Goal: Task Accomplishment & Management: Manage account settings

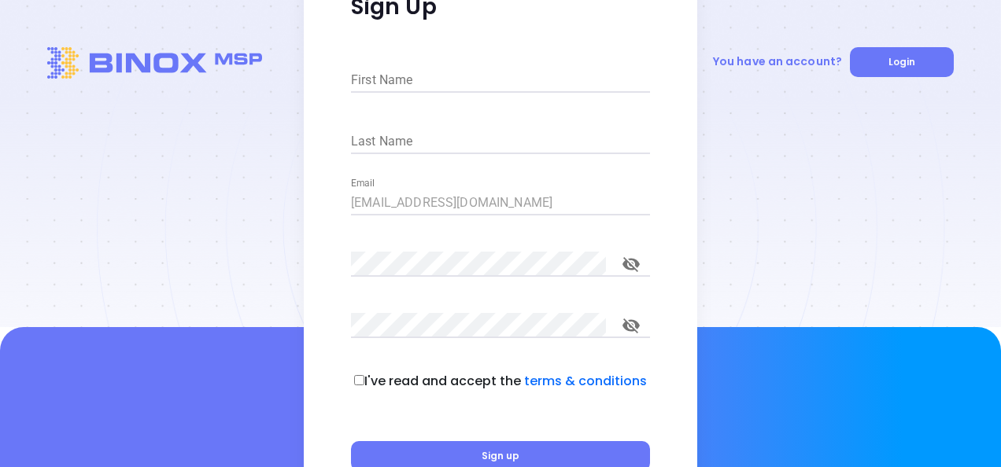
click at [418, 68] on input "First Name" at bounding box center [500, 80] width 299 height 25
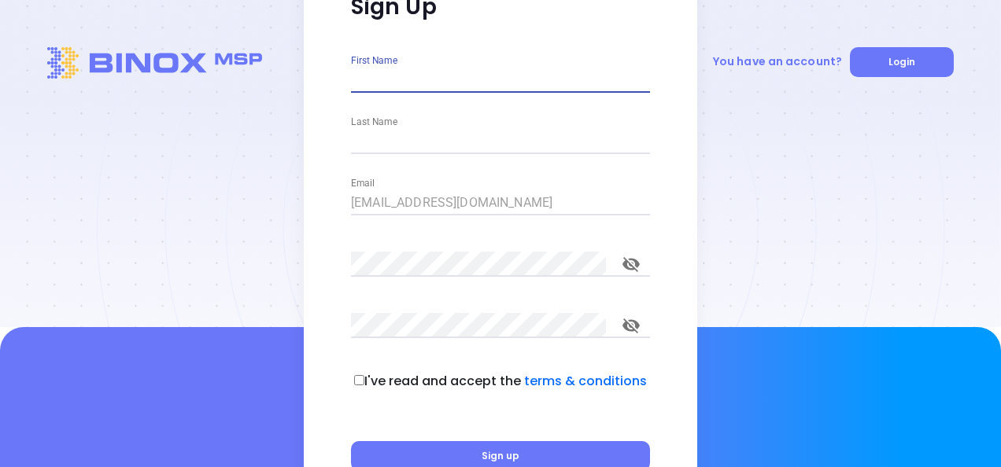
type input "Sofia"
type input "Chew"
click at [368, 381] on p "I've read and accept the terms & conditions" at bounding box center [505, 381] width 283 height 19
click at [359, 375] on div "I've read and accept the terms & conditions" at bounding box center [500, 381] width 299 height 19
click at [364, 375] on div "I've read and accept the terms & conditions" at bounding box center [500, 381] width 299 height 19
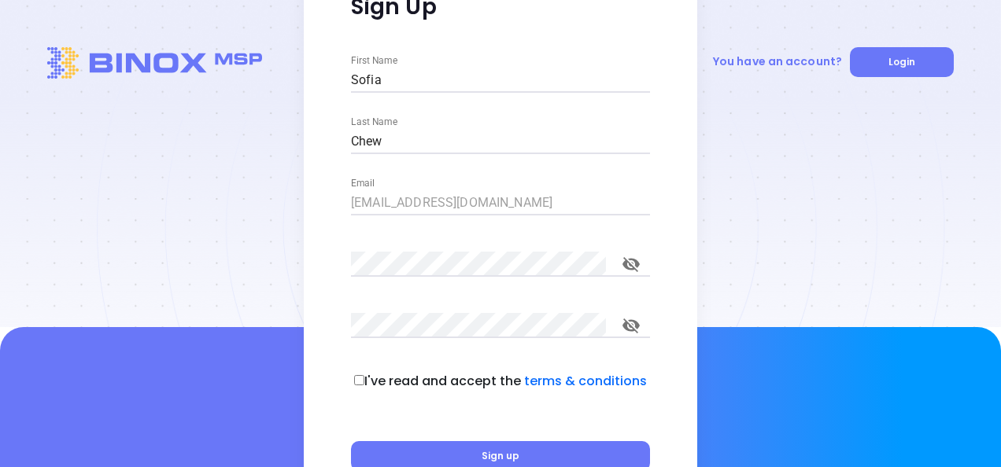
click at [367, 386] on p "I've read and accept the terms & conditions" at bounding box center [505, 381] width 283 height 19
click at [357, 379] on div "I've read and accept the terms & conditions" at bounding box center [500, 381] width 299 height 19
drag, startPoint x: 362, startPoint y: 382, endPoint x: 374, endPoint y: 373, distance: 15.1
click at [363, 383] on input "checkbox" at bounding box center [359, 380] width 10 height 10
checkbox input "true"
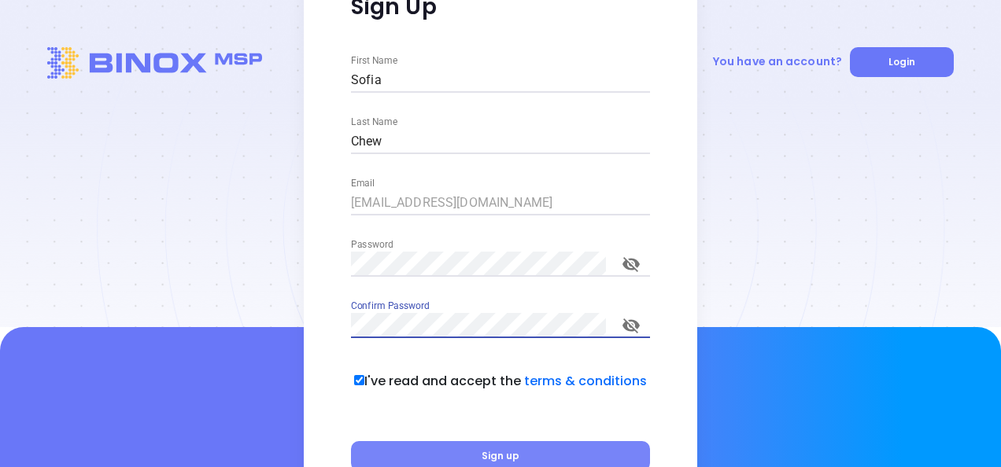
click at [511, 455] on span "Sign up" at bounding box center [501, 455] width 38 height 13
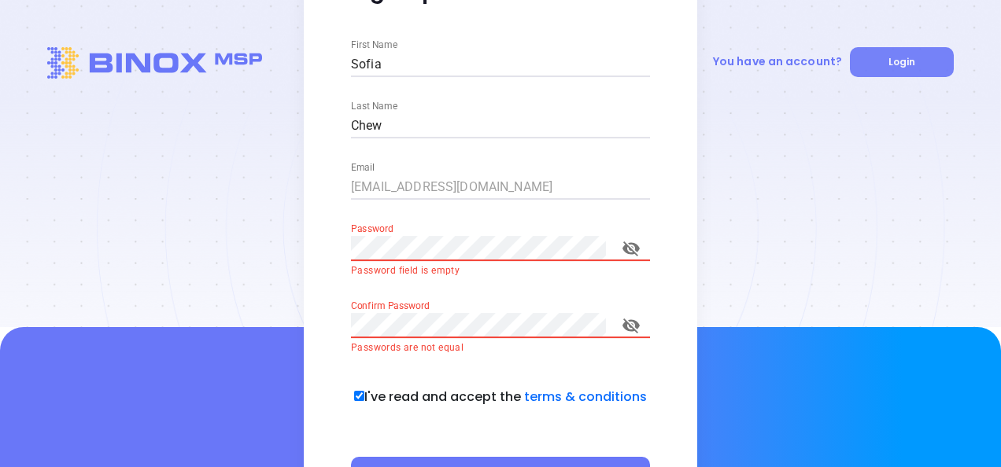
click at [885, 74] on button "Login" at bounding box center [902, 62] width 104 height 30
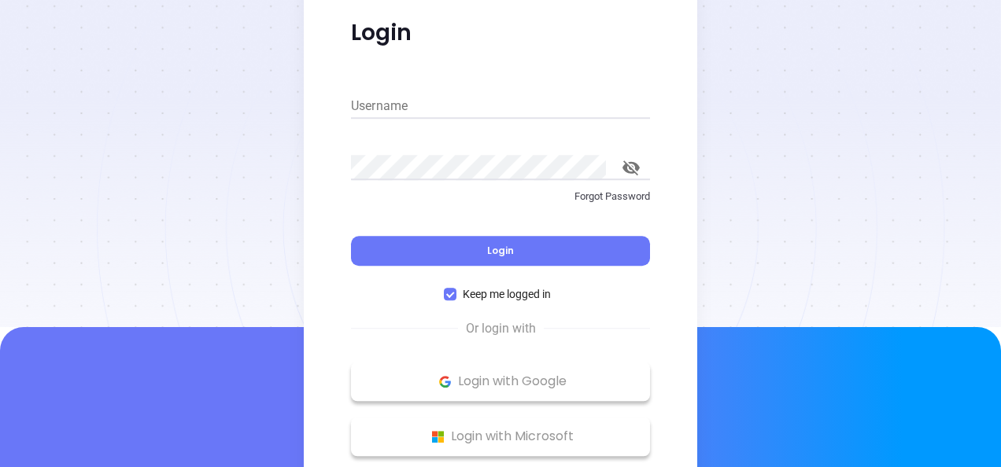
scroll to position [44, 0]
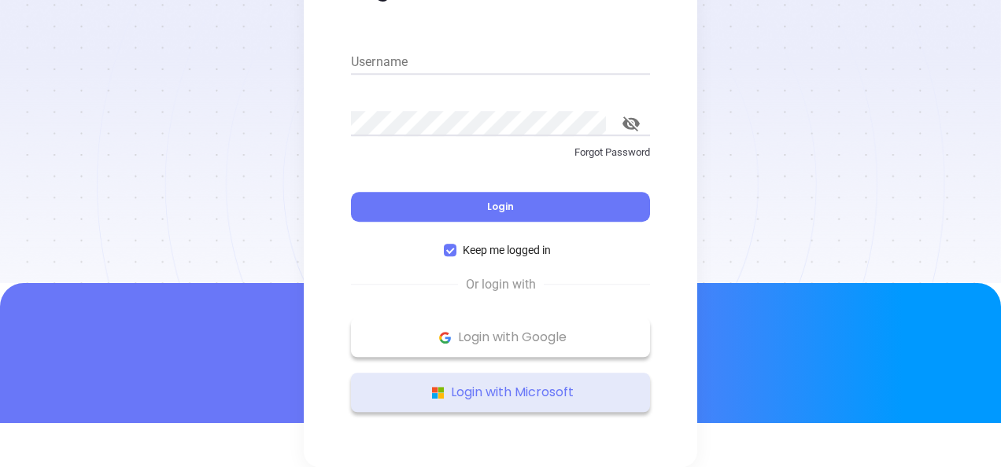
click at [467, 392] on p "Login with Microsoft" at bounding box center [500, 393] width 283 height 24
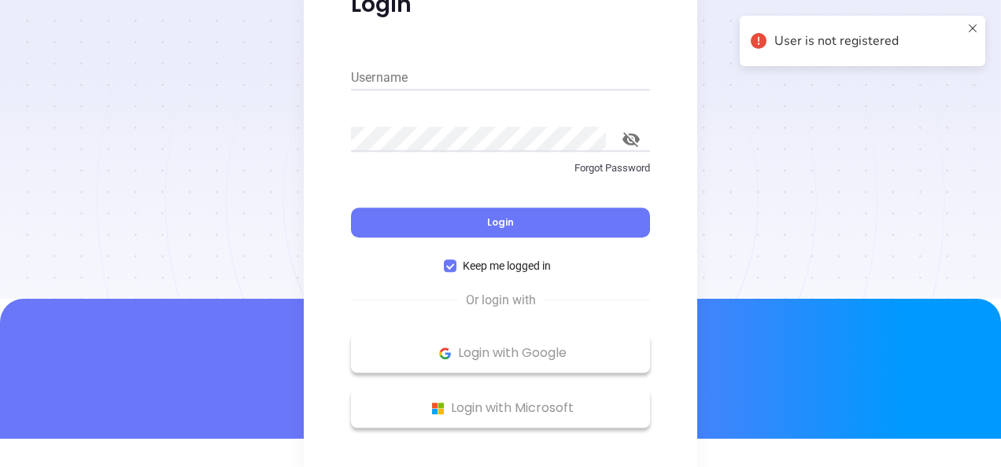
scroll to position [44, 0]
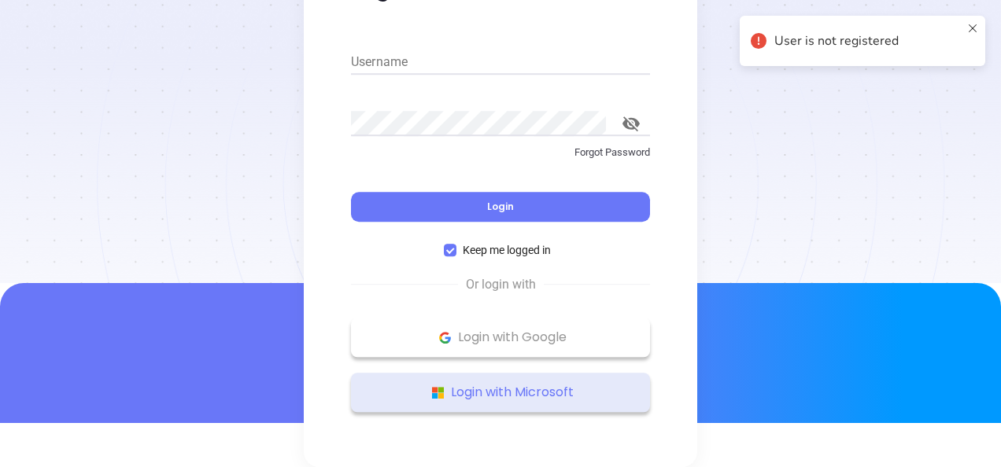
click at [530, 383] on p "Login with Microsoft" at bounding box center [500, 393] width 283 height 24
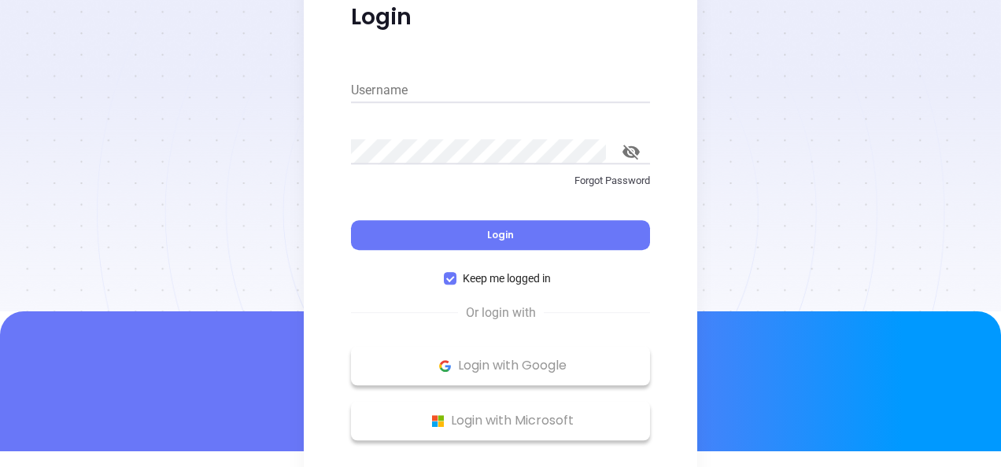
scroll to position [44, 0]
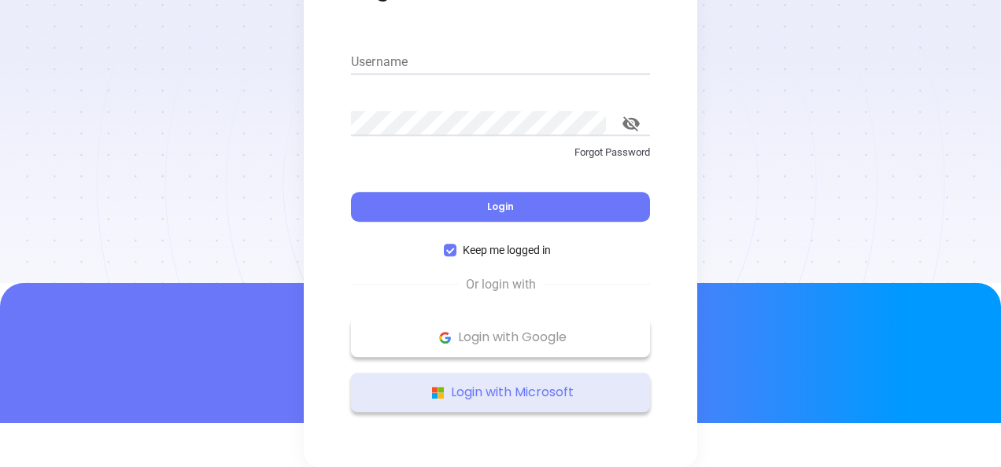
click at [511, 389] on p "Login with Microsoft" at bounding box center [500, 393] width 283 height 24
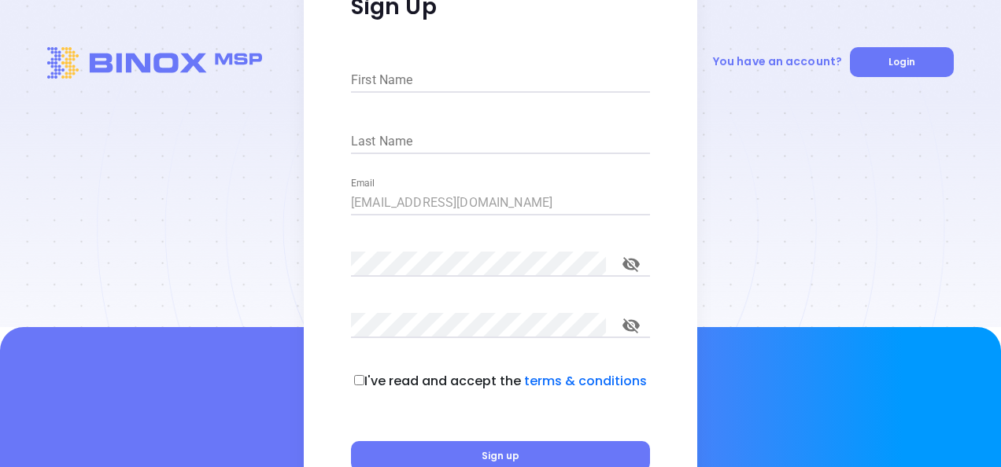
click at [477, 81] on input "First Name" at bounding box center [500, 80] width 299 height 25
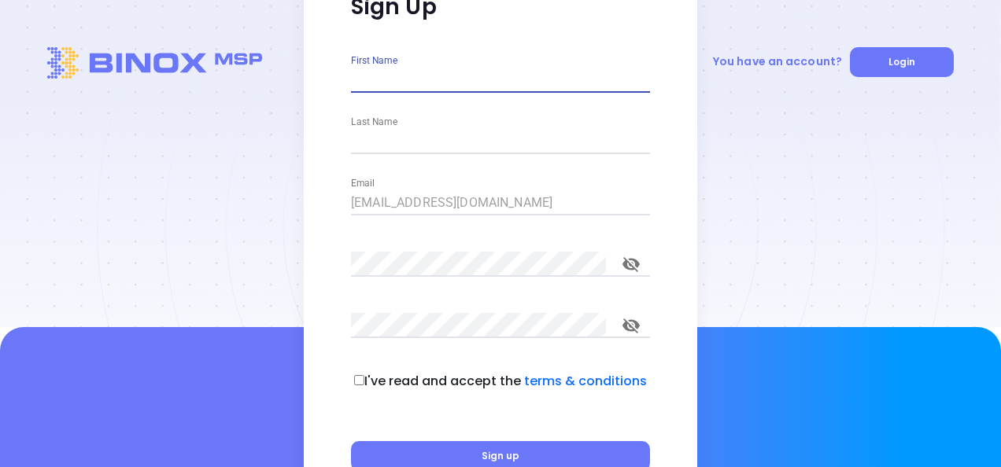
type input "Sofia"
type input "Chew"
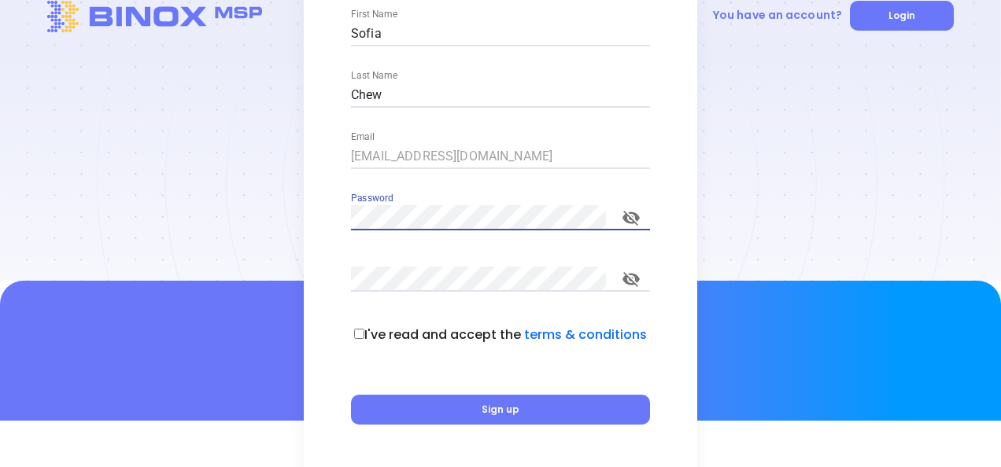
scroll to position [70, 0]
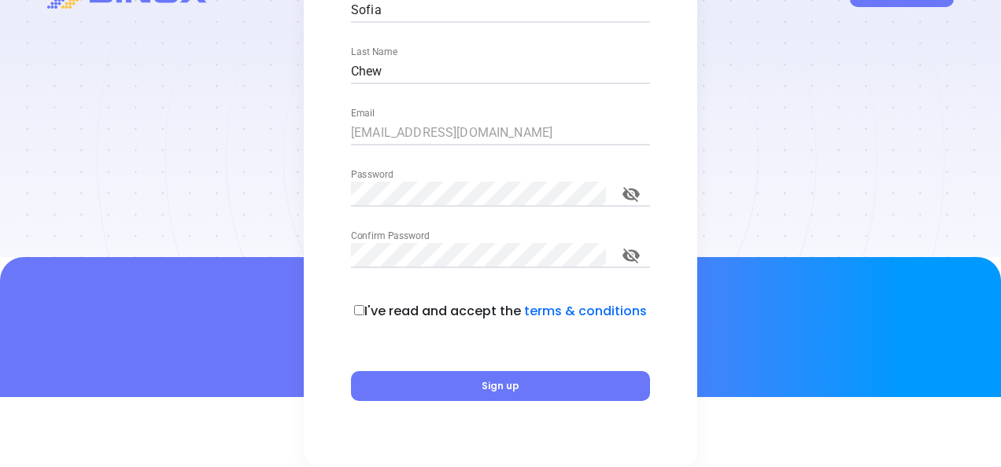
click at [360, 311] on input "checkbox" at bounding box center [359, 310] width 10 height 10
checkbox input "true"
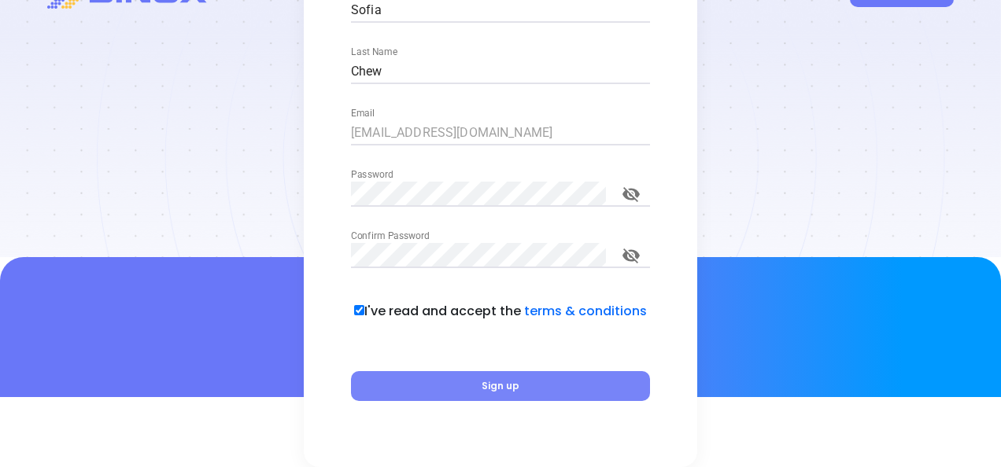
click at [433, 394] on button "Sign up" at bounding box center [500, 386] width 299 height 30
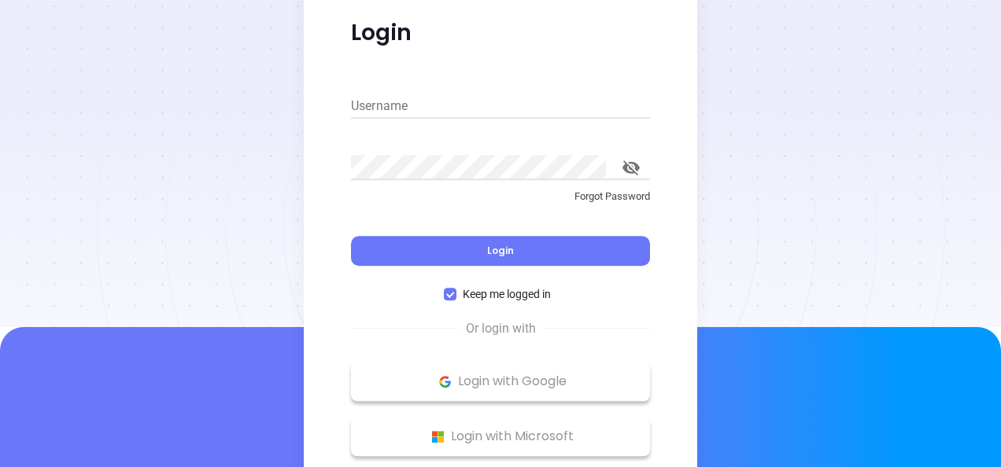
click at [437, 98] on input "Username" at bounding box center [500, 106] width 299 height 25
type input "[EMAIL_ADDRESS][DOMAIN_NAME]"
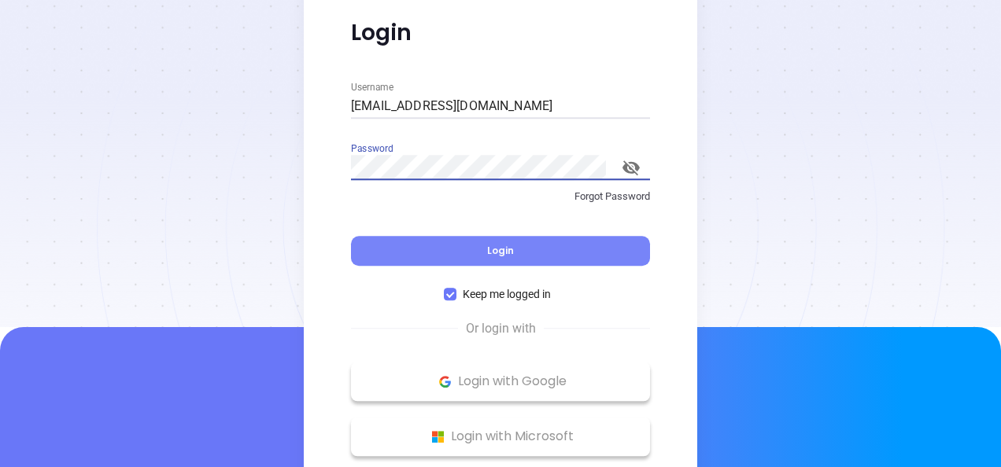
click at [490, 246] on span "Login" at bounding box center [500, 250] width 27 height 13
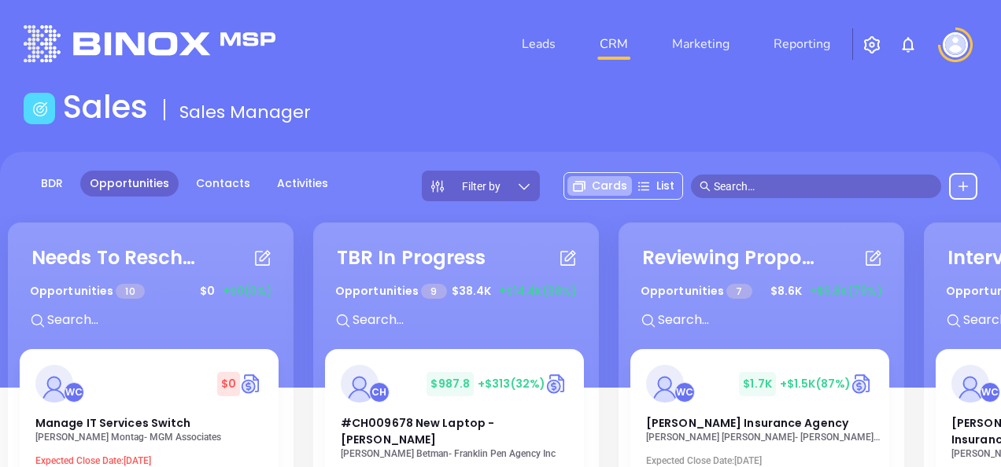
click at [867, 46] on img "button" at bounding box center [872, 44] width 19 height 19
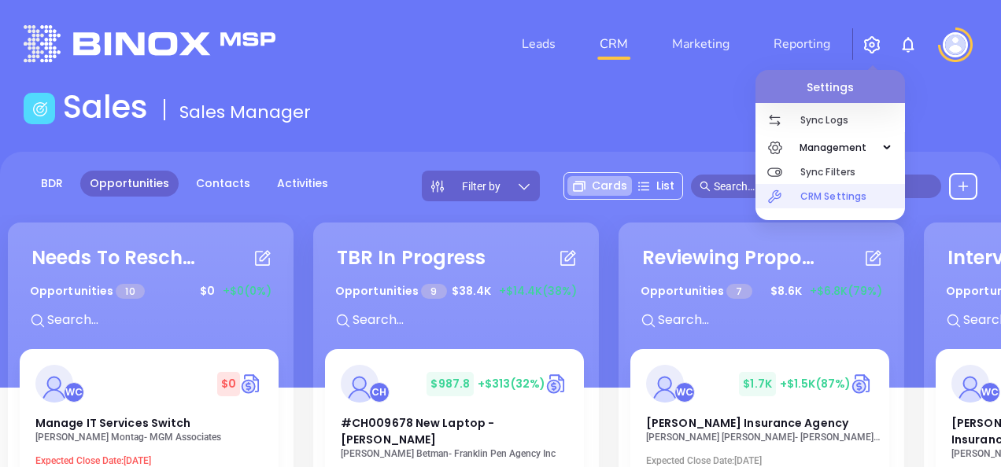
click at [859, 190] on p "CRM Settings" at bounding box center [852, 196] width 105 height 24
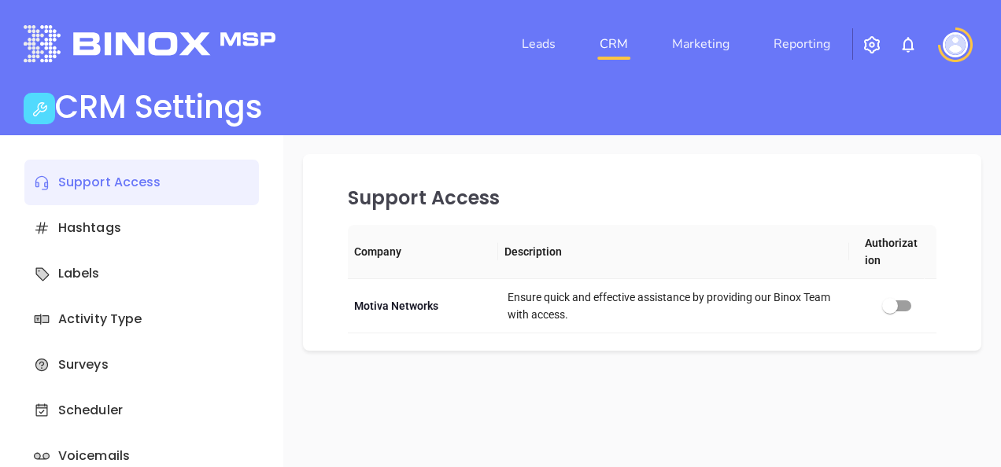
click at [872, 50] on img "button" at bounding box center [872, 44] width 19 height 19
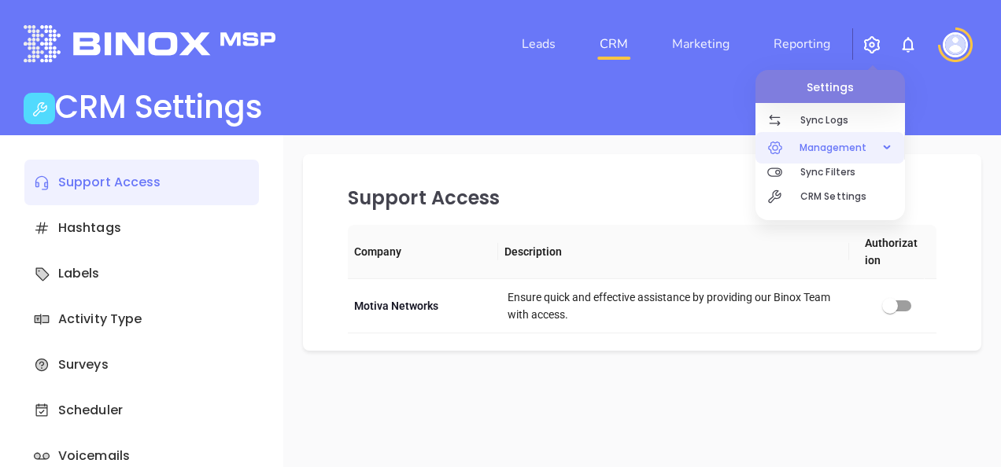
click at [837, 140] on span "Management" at bounding box center [832, 147] width 83 height 31
click at [890, 157] on div "Management" at bounding box center [830, 147] width 142 height 31
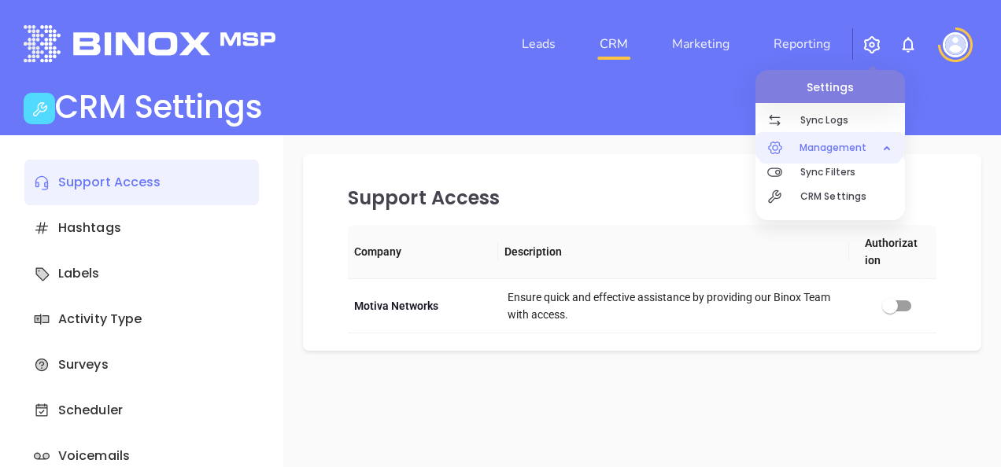
click at [890, 147] on div "Management" at bounding box center [830, 147] width 142 height 31
click at [889, 154] on div "Management" at bounding box center [830, 147] width 142 height 31
click at [889, 146] on div "Management" at bounding box center [830, 147] width 142 height 31
click at [889, 148] on icon "button" at bounding box center [885, 148] width 8 height 0
click at [889, 145] on div "Management" at bounding box center [830, 147] width 142 height 31
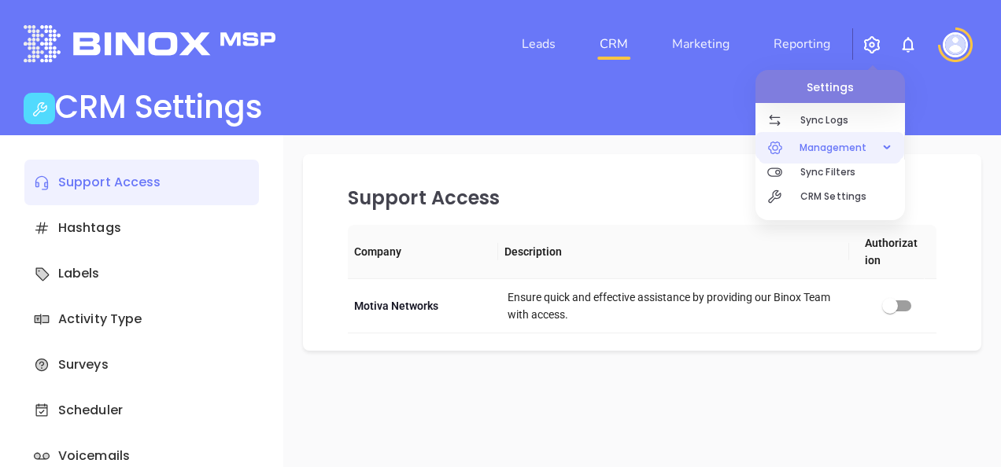
click at [889, 145] on div "Management" at bounding box center [830, 147] width 142 height 31
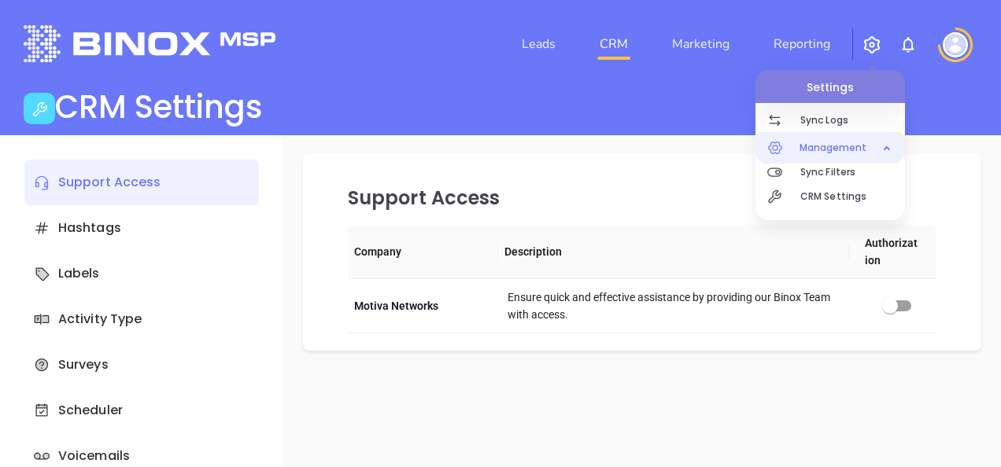
click at [889, 145] on div "Management" at bounding box center [830, 147] width 142 height 31
click at [855, 168] on p "Sync Filters" at bounding box center [852, 172] width 105 height 24
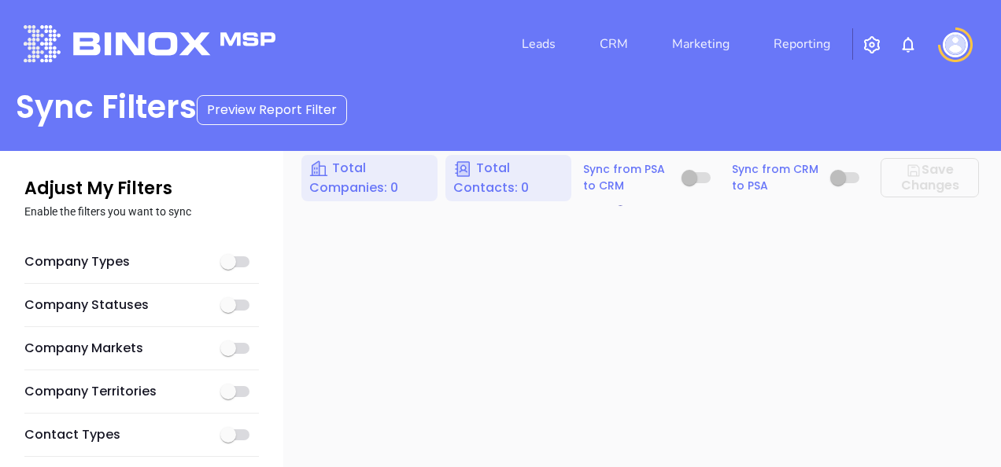
click at [870, 49] on img "button" at bounding box center [872, 44] width 19 height 19
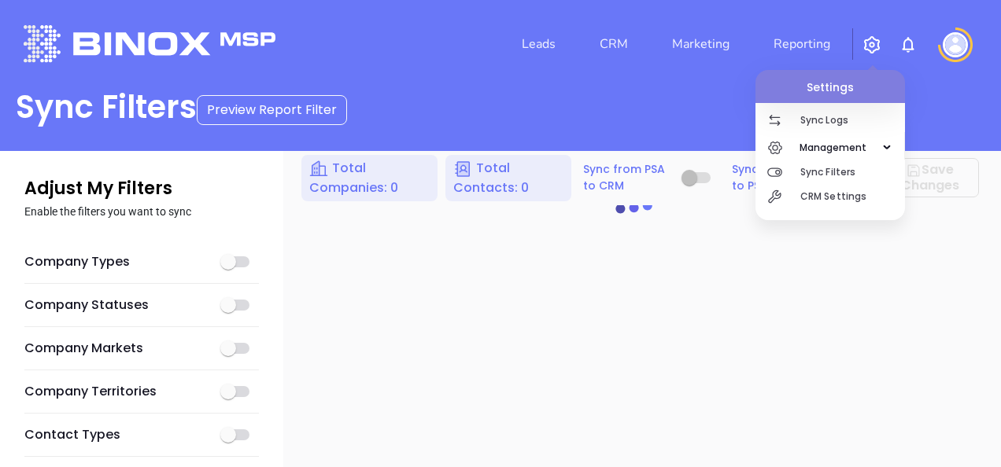
click at [948, 46] on img at bounding box center [955, 44] width 25 height 25
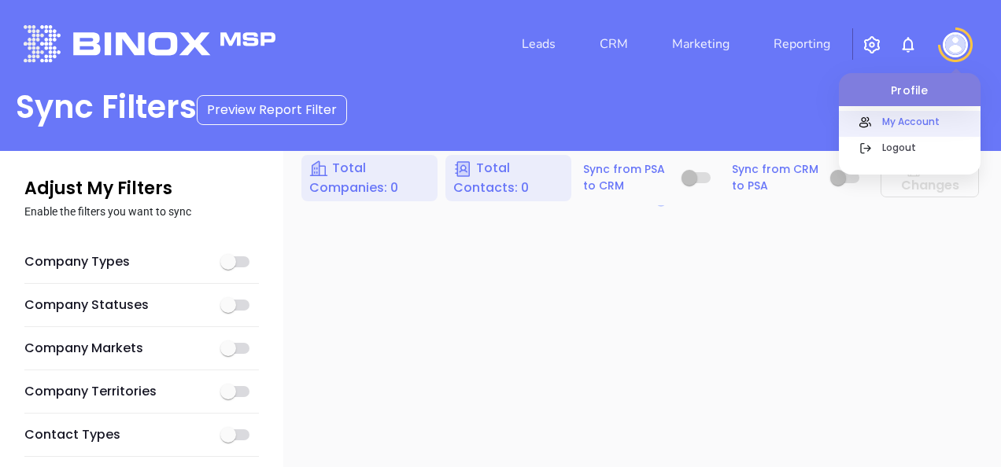
click at [924, 115] on p "My Account" at bounding box center [927, 121] width 106 height 17
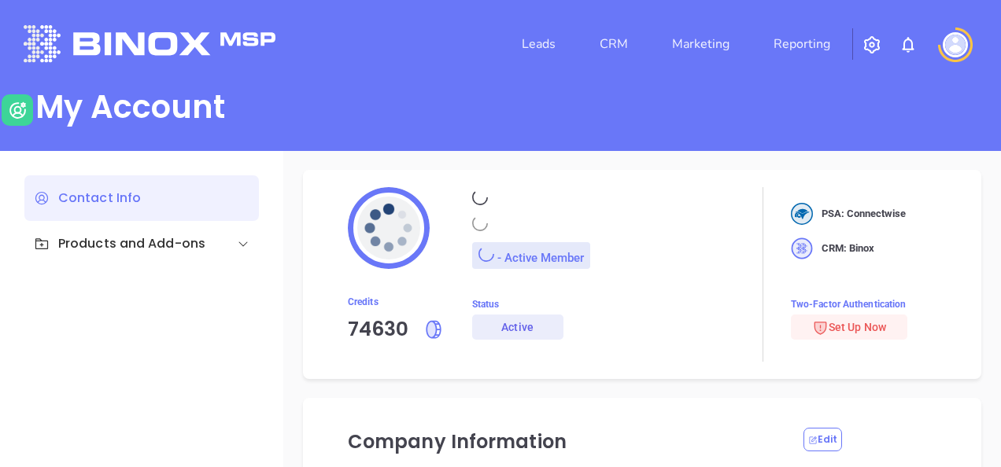
type input "Sofia"
type input "Chew"
type input "[EMAIL_ADDRESS][DOMAIN_NAME]"
type input "Motiva Networks"
type input "Marketing"
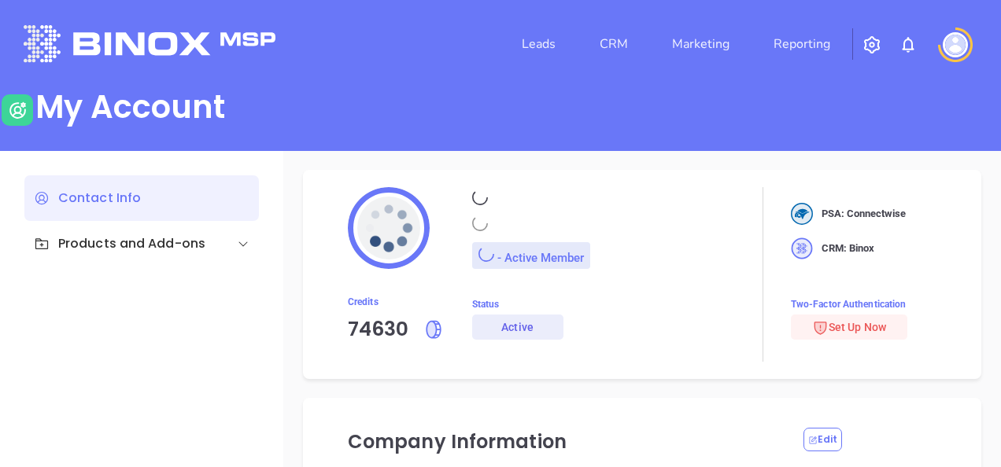
type input "Motiva Networks"
type input "[PHONE_NUMBER]"
type input "[STREET_ADDRESS]"
type input "[GEOGRAPHIC_DATA]"
type input "[US_STATE]"
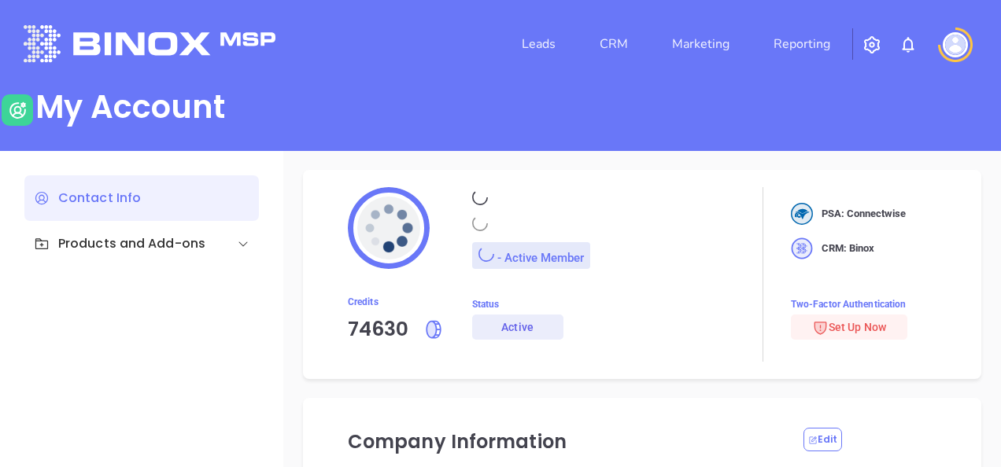
type input "11530"
type input "[GEOGRAPHIC_DATA]"
type input "[URL][DOMAIN_NAME]"
type input "#007aff"
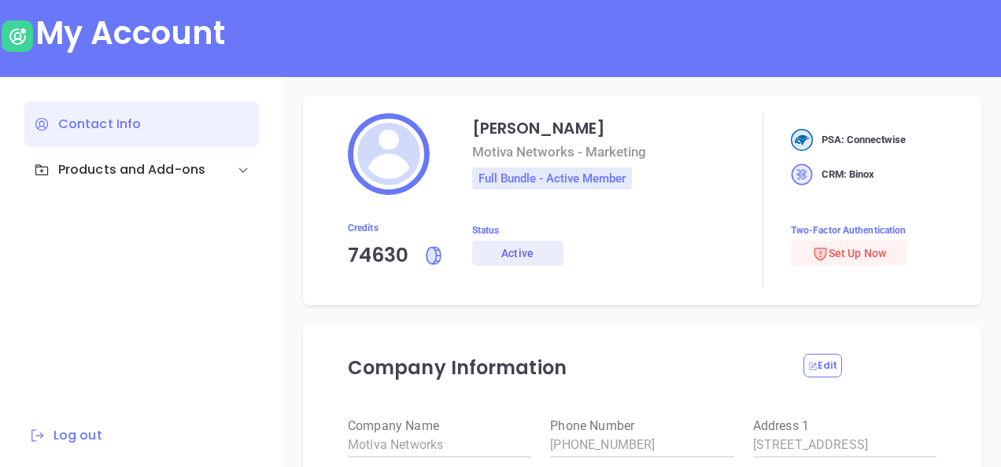
scroll to position [77, 0]
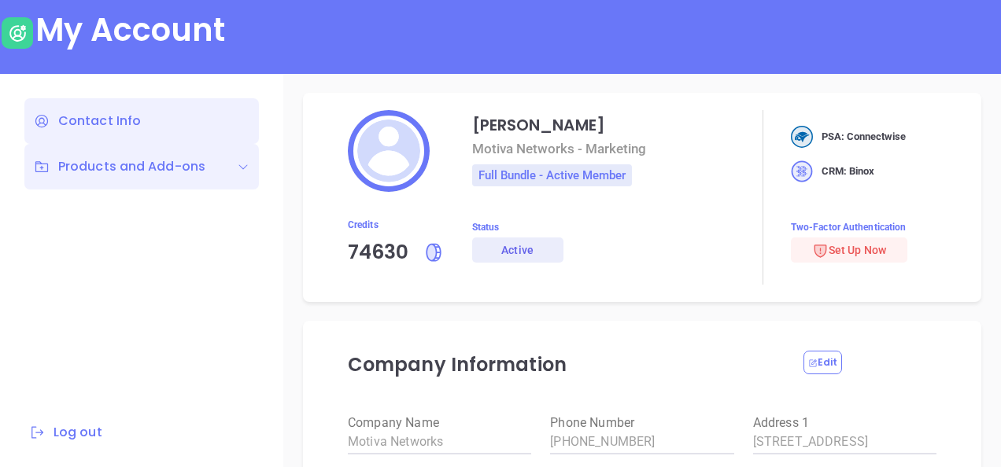
click at [183, 171] on div "Products and Add-ons" at bounding box center [120, 166] width 172 height 19
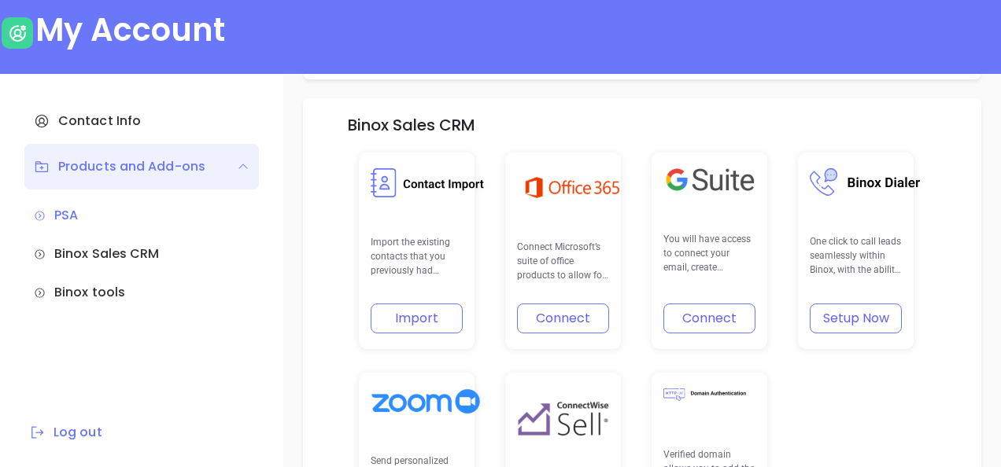
scroll to position [279, 0]
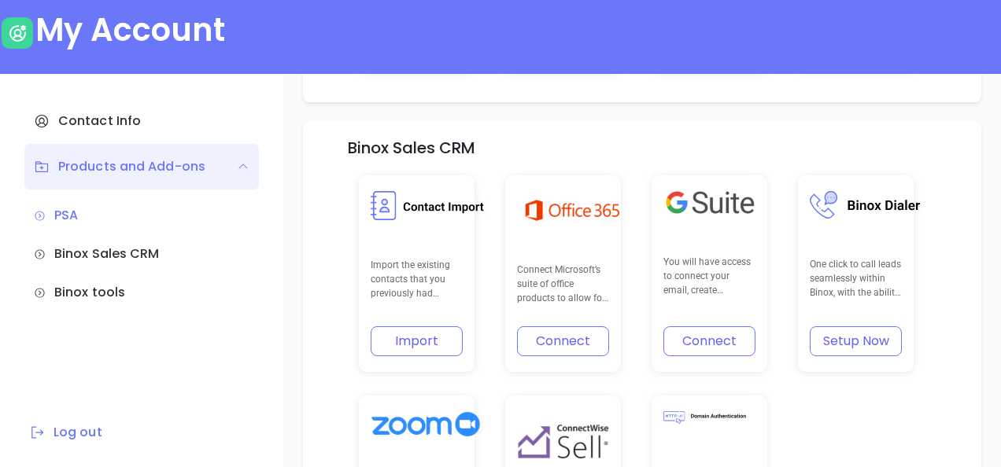
click at [558, 349] on button "Connect" at bounding box center [563, 342] width 92 height 30
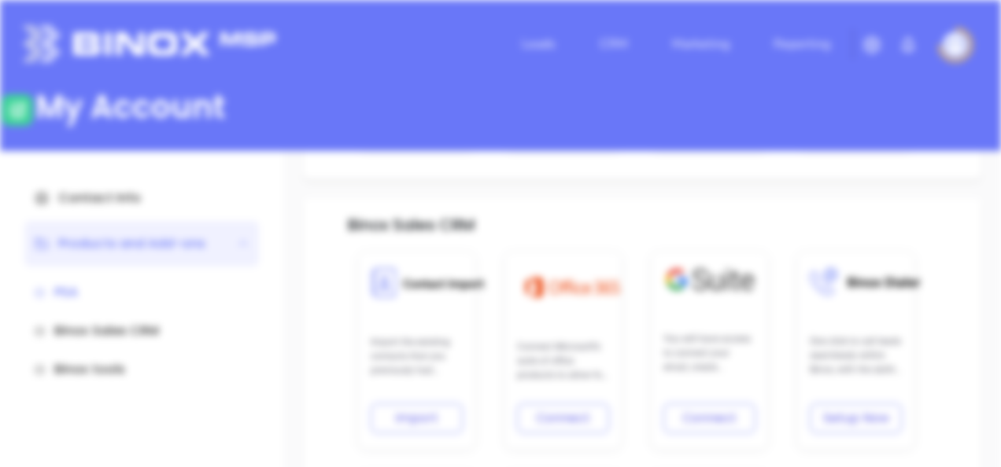
scroll to position [0, 0]
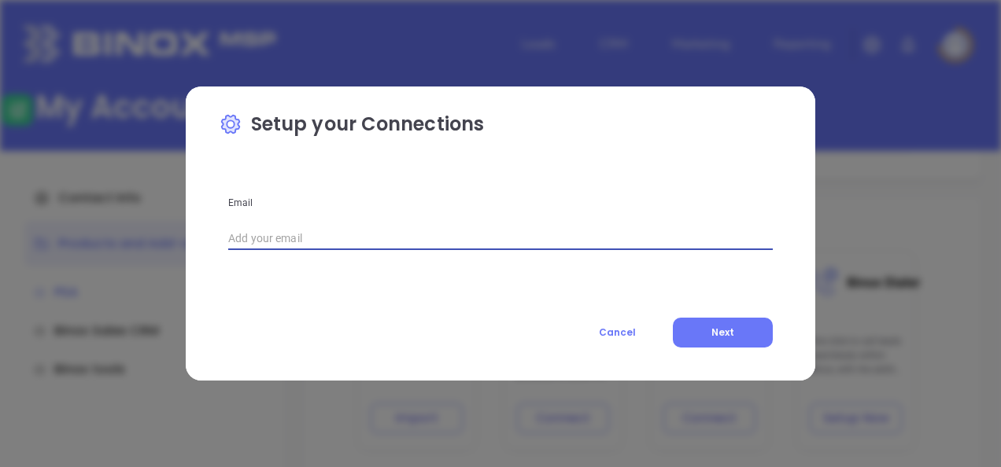
click at [359, 239] on input "text" at bounding box center [500, 239] width 545 height 24
type input "[EMAIL_ADDRESS][DOMAIN_NAME]"
click at [699, 334] on button "Next" at bounding box center [723, 333] width 100 height 30
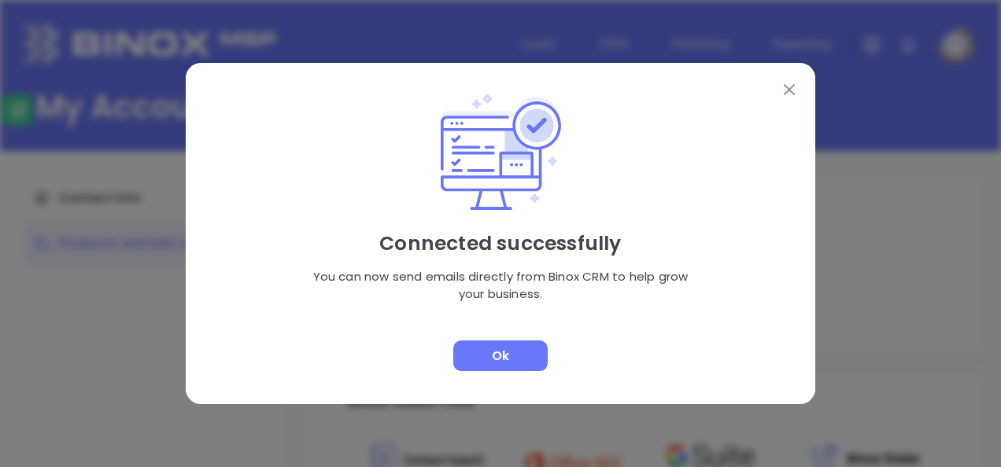
click at [509, 357] on div "Ok" at bounding box center [500, 356] width 94 height 31
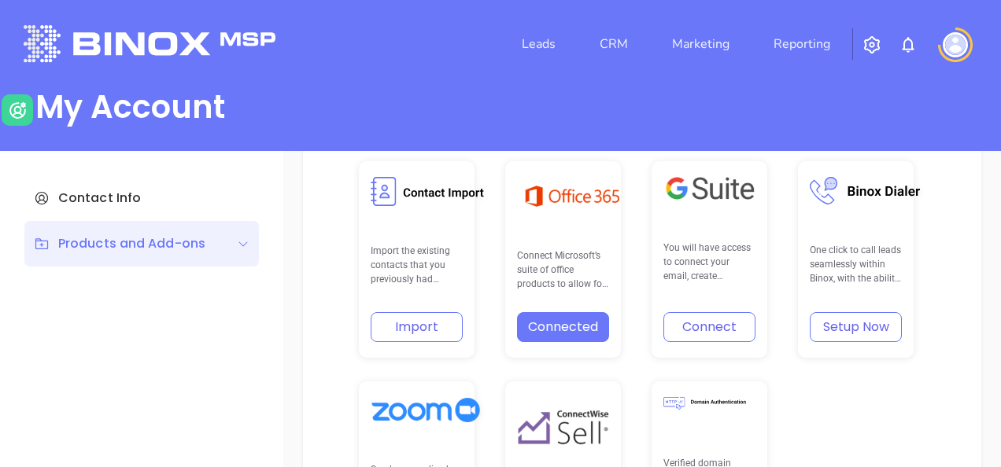
scroll to position [315, 0]
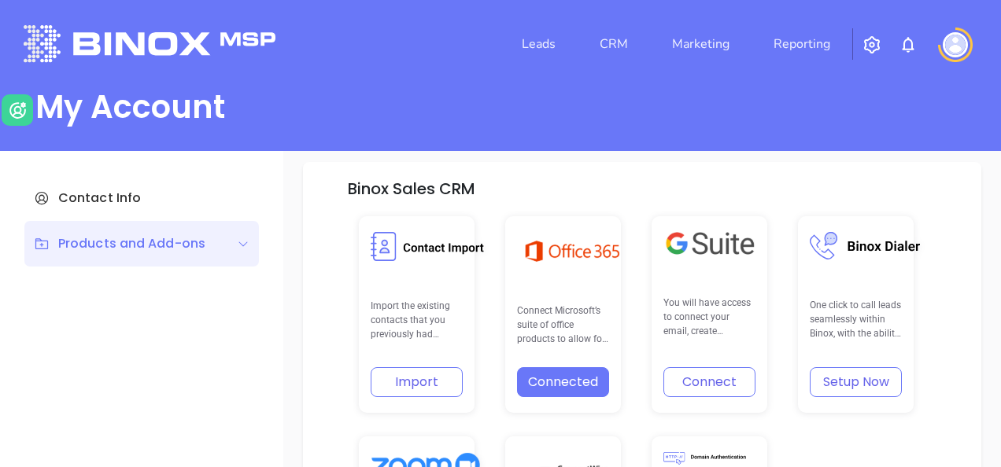
click at [866, 386] on button "Setup Now" at bounding box center [856, 383] width 92 height 30
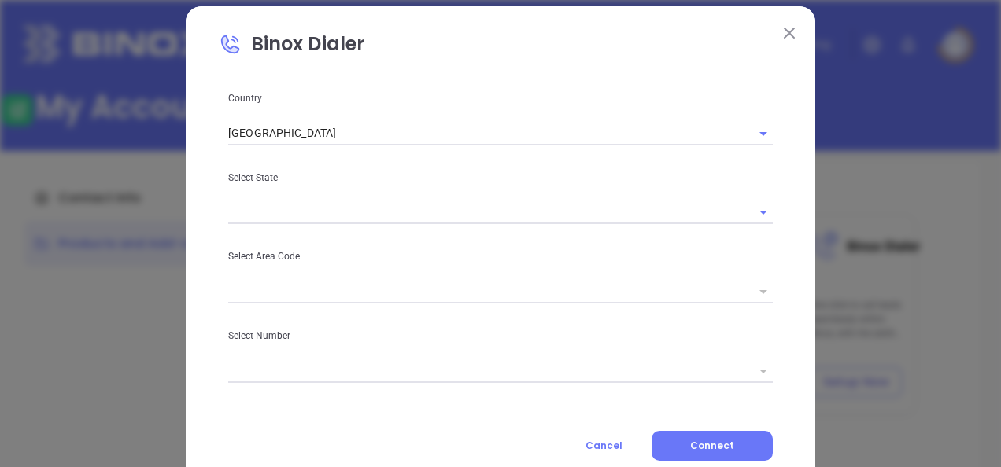
scroll to position [64, 0]
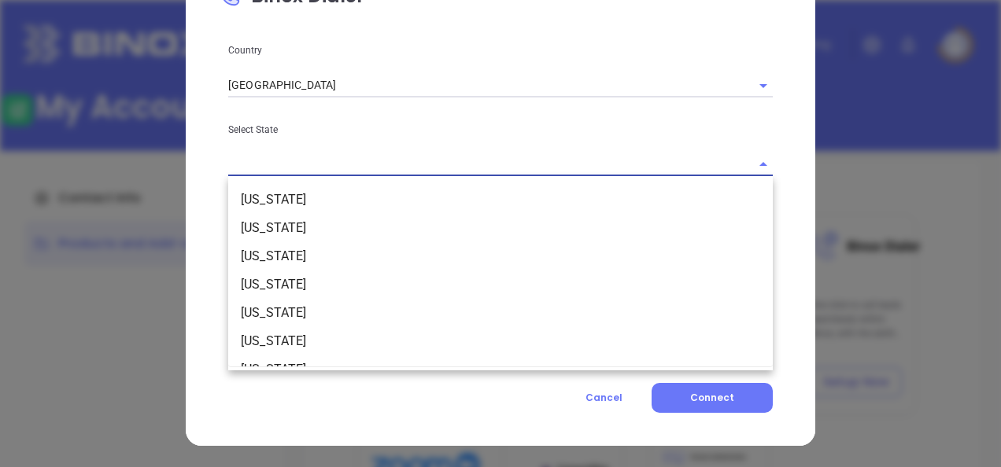
click at [451, 153] on input "text" at bounding box center [478, 164] width 501 height 23
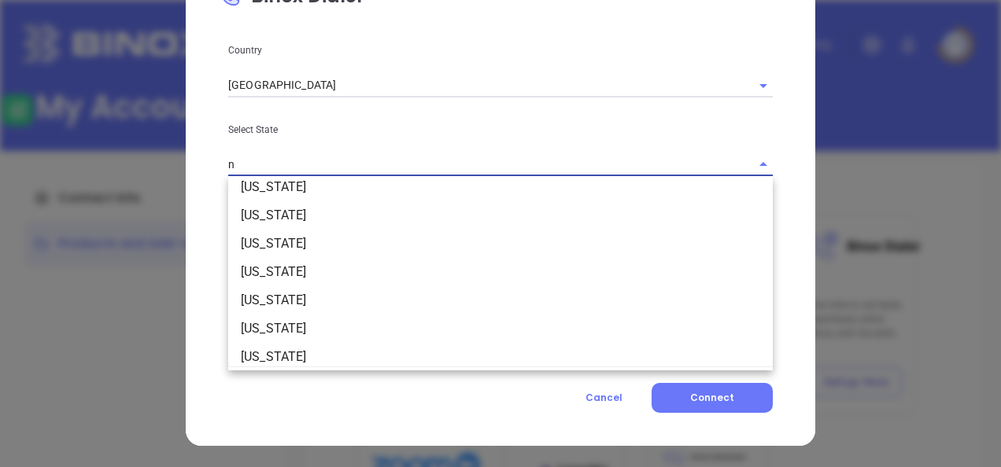
scroll to position [0, 0]
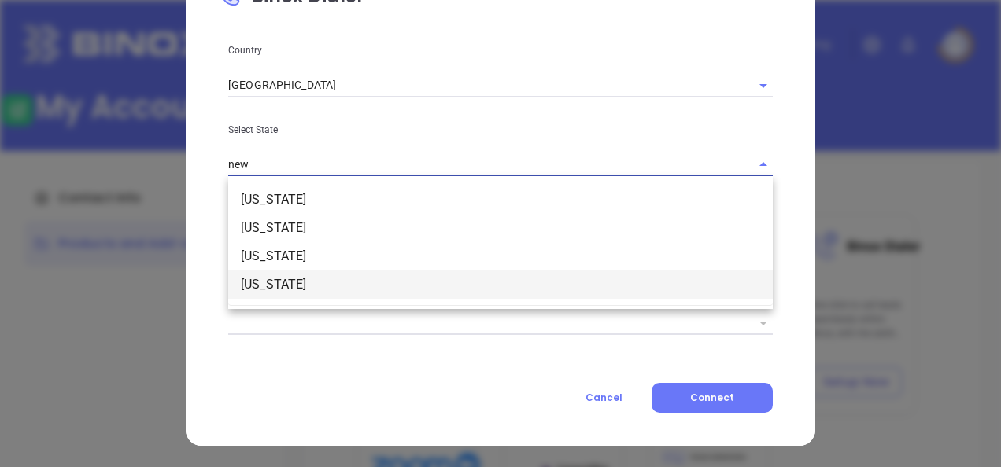
click at [294, 277] on li "[US_STATE]" at bounding box center [500, 285] width 545 height 28
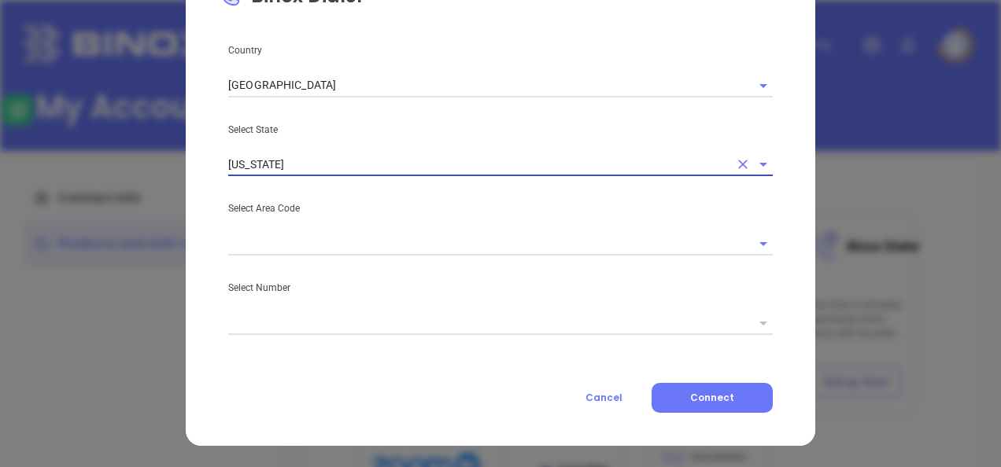
type input "[US_STATE]"
click at [304, 239] on input "text" at bounding box center [478, 243] width 501 height 23
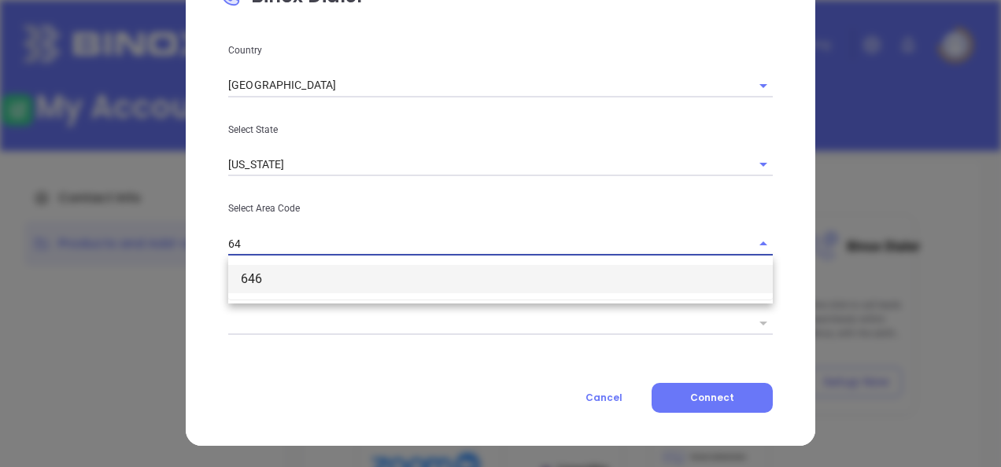
click at [295, 274] on li "646" at bounding box center [500, 279] width 545 height 28
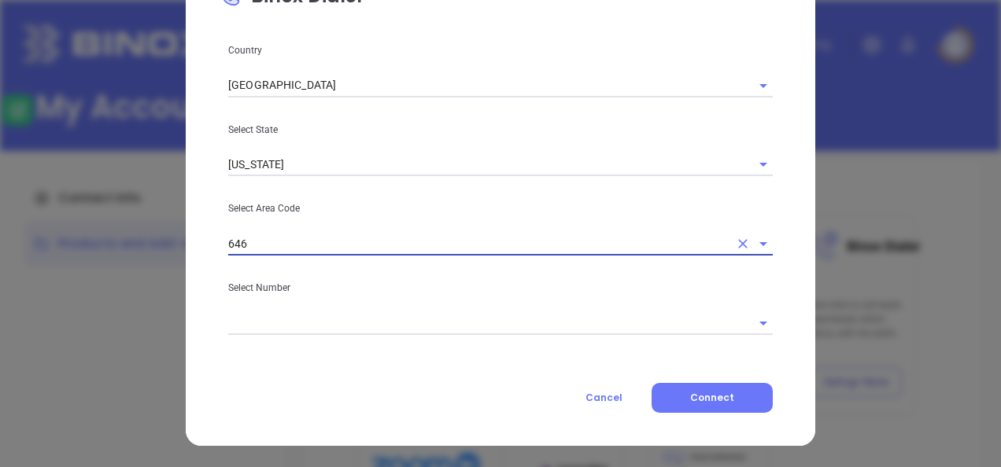
click at [343, 313] on input "text" at bounding box center [478, 323] width 501 height 23
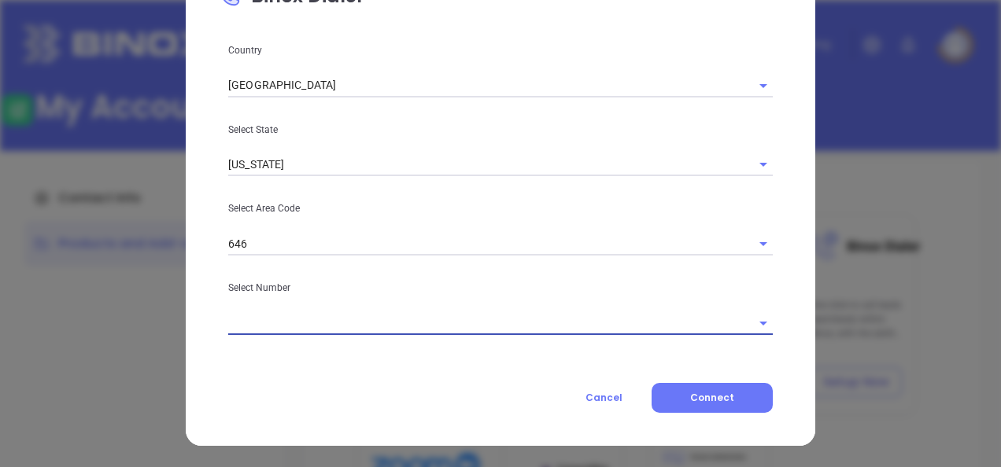
click at [284, 325] on input "text" at bounding box center [478, 323] width 501 height 23
click at [285, 325] on input "text" at bounding box center [478, 323] width 501 height 23
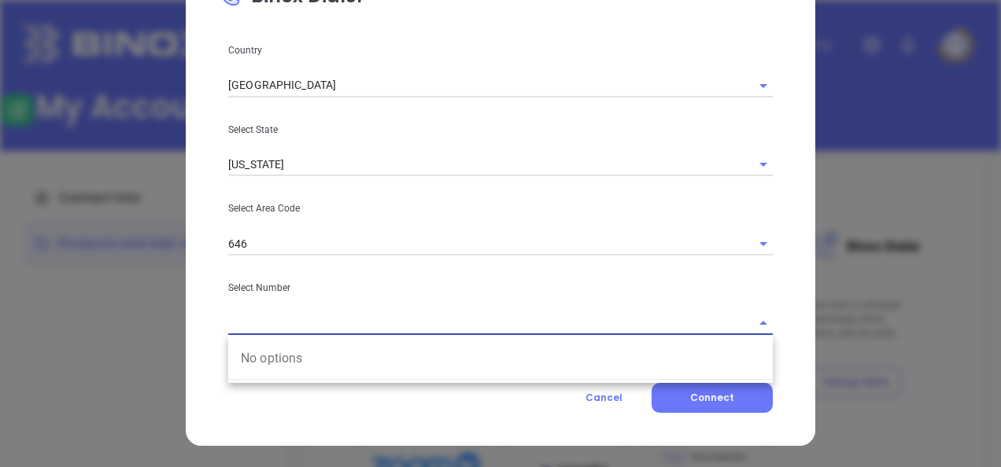
click at [294, 326] on input "text" at bounding box center [478, 323] width 501 height 23
click at [345, 318] on input "text" at bounding box center [478, 323] width 501 height 23
click at [346, 319] on input "text" at bounding box center [478, 323] width 501 height 23
click at [376, 247] on input "646" at bounding box center [478, 243] width 501 height 23
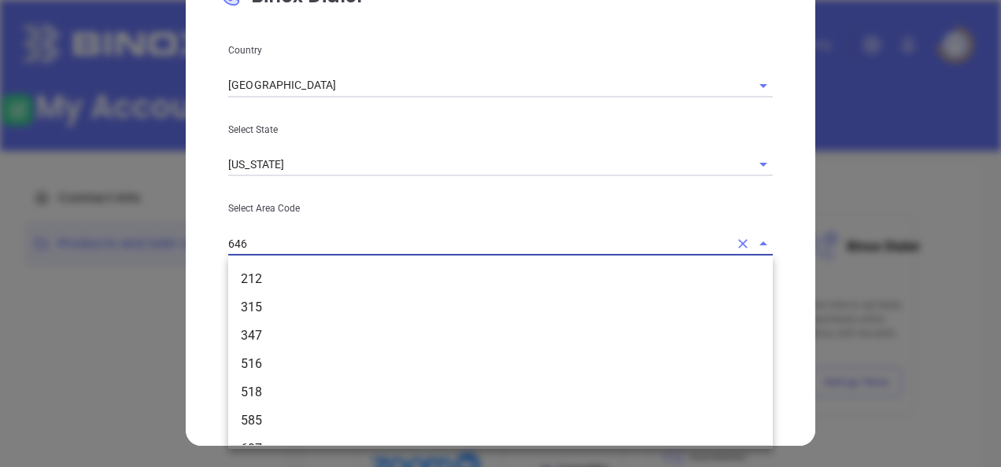
scroll to position [77, 0]
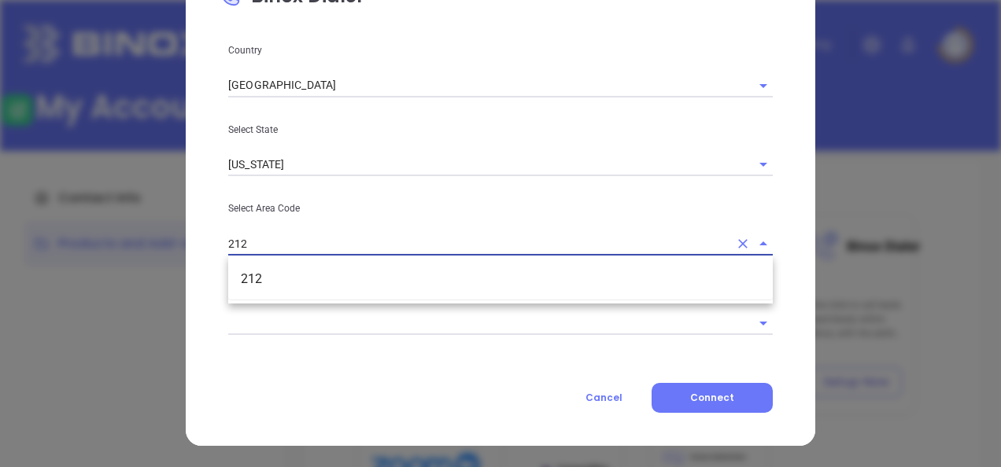
click at [398, 278] on li "212" at bounding box center [500, 279] width 545 height 28
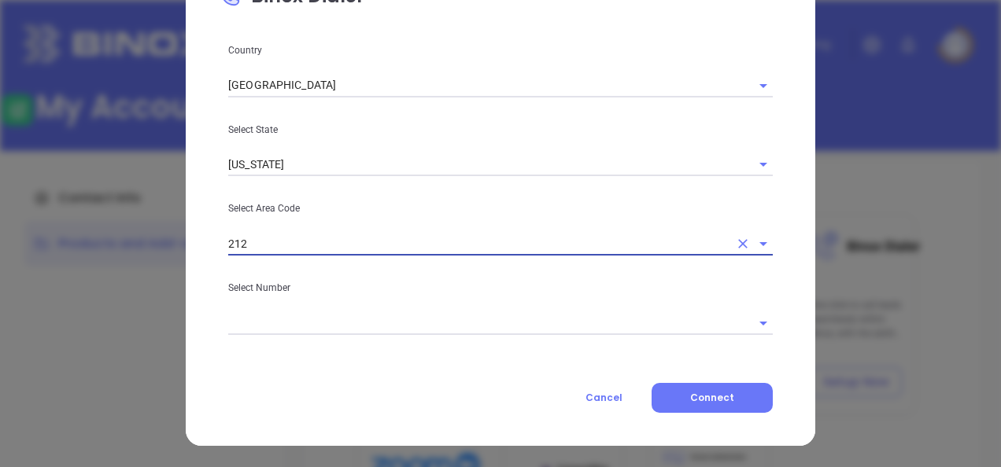
click at [390, 313] on input "text" at bounding box center [478, 323] width 501 height 23
click at [230, 258] on div "Country United States Select State New York Select Area Code 212 Select Number …" at bounding box center [500, 227] width 563 height 371
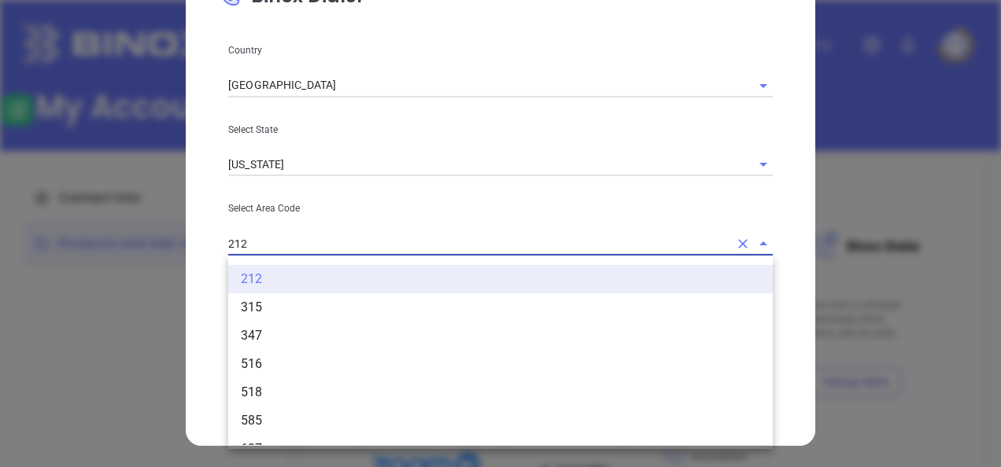
drag, startPoint x: 230, startPoint y: 258, endPoint x: 230, endPoint y: 235, distance: 23.6
click at [230, 235] on input "212" at bounding box center [478, 243] width 501 height 23
drag, startPoint x: 313, startPoint y: 245, endPoint x: 80, endPoint y: 253, distance: 233.1
click at [80, 253] on div "Binox Dialer Country United States Select State New York Select Area Code 212 2…" at bounding box center [500, 233] width 1001 height 467
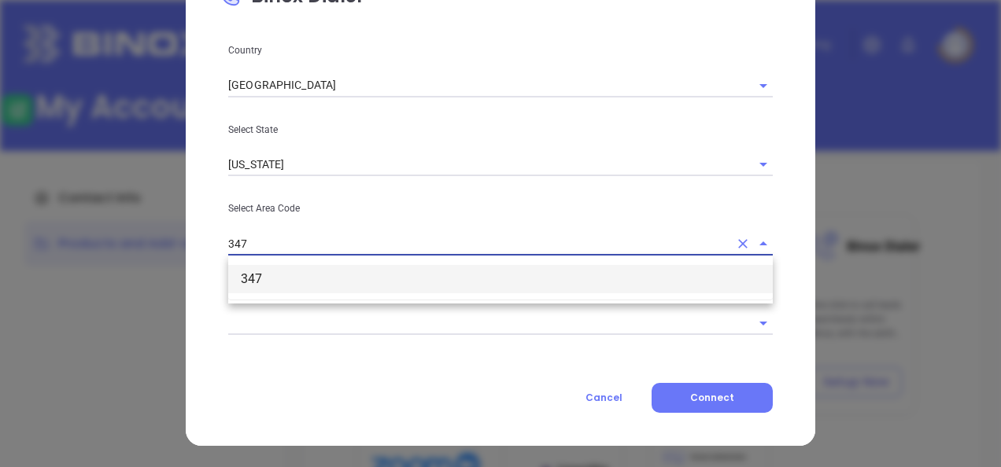
click at [237, 268] on li "347" at bounding box center [500, 279] width 545 height 28
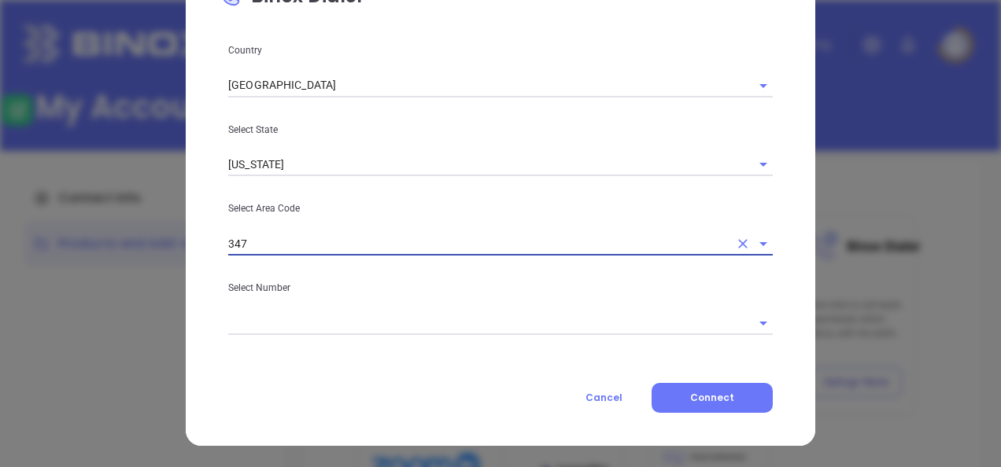
type input "347"
click at [255, 321] on input "text" at bounding box center [478, 323] width 501 height 23
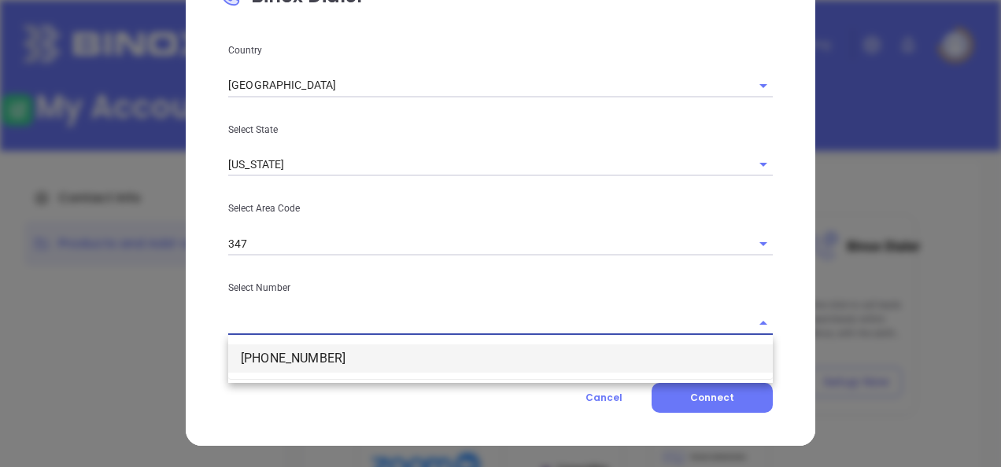
click at [296, 362] on li "(347) 745-7532" at bounding box center [500, 359] width 545 height 28
type input "(347) 745-7532"
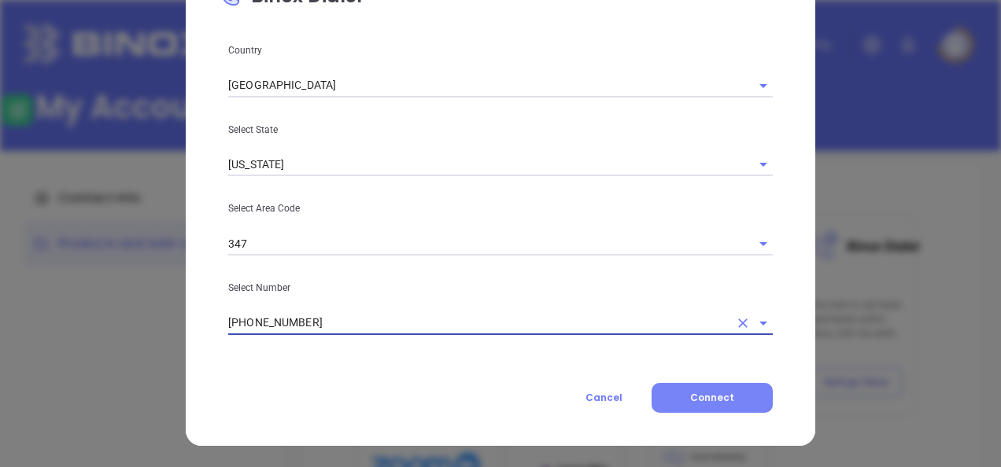
click at [726, 401] on span "Connect" at bounding box center [712, 397] width 44 height 13
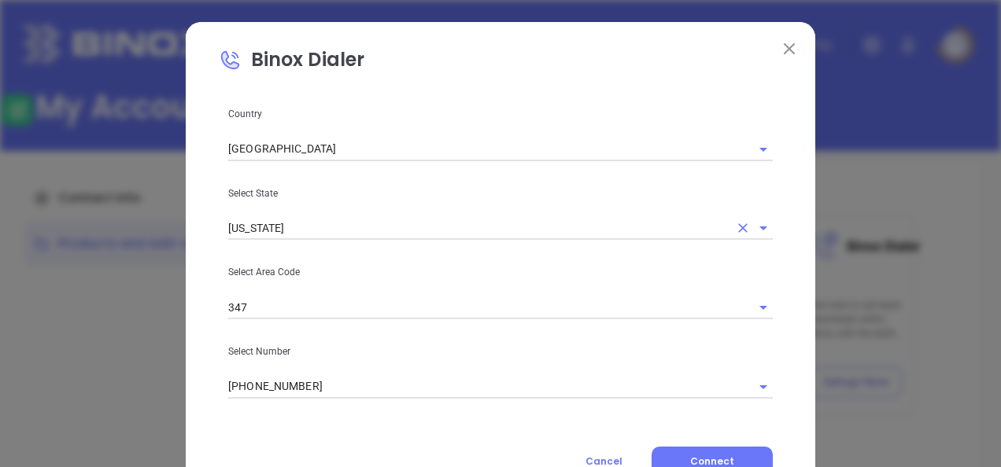
scroll to position [64, 0]
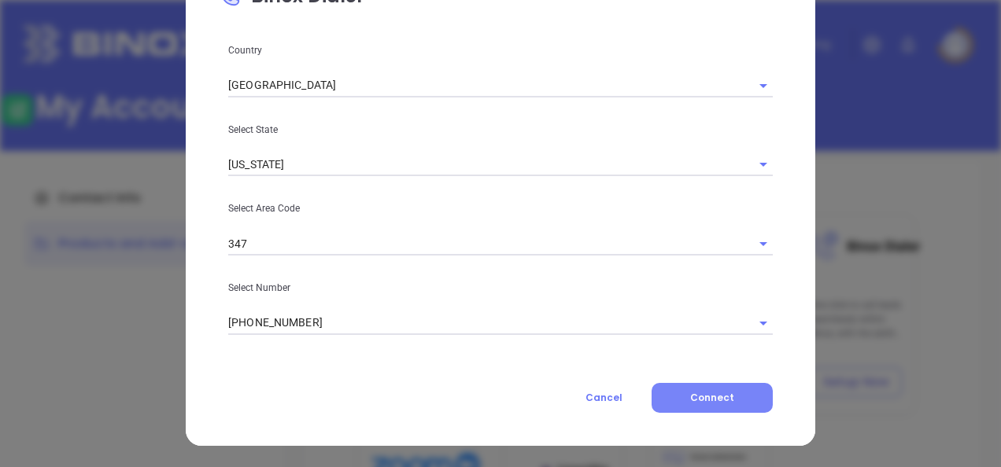
click at [715, 401] on span "Connect" at bounding box center [712, 397] width 44 height 13
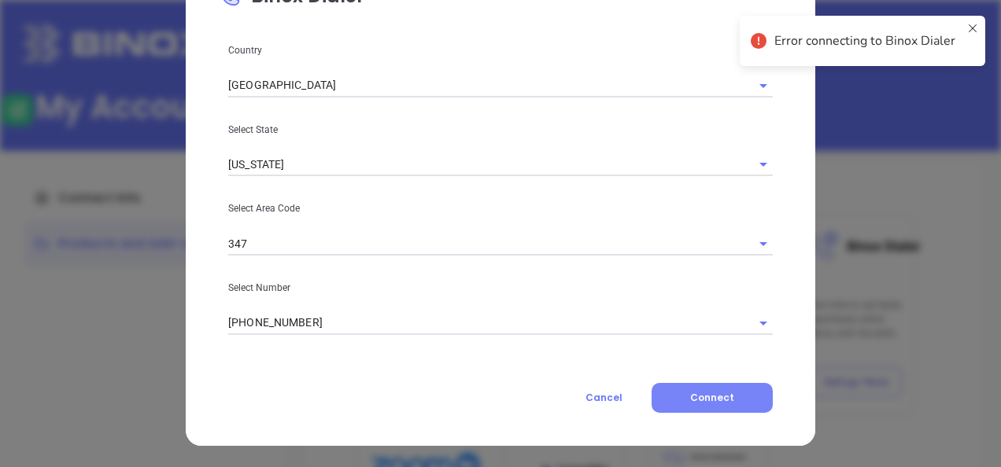
click at [714, 401] on span "Connect" at bounding box center [712, 397] width 44 height 13
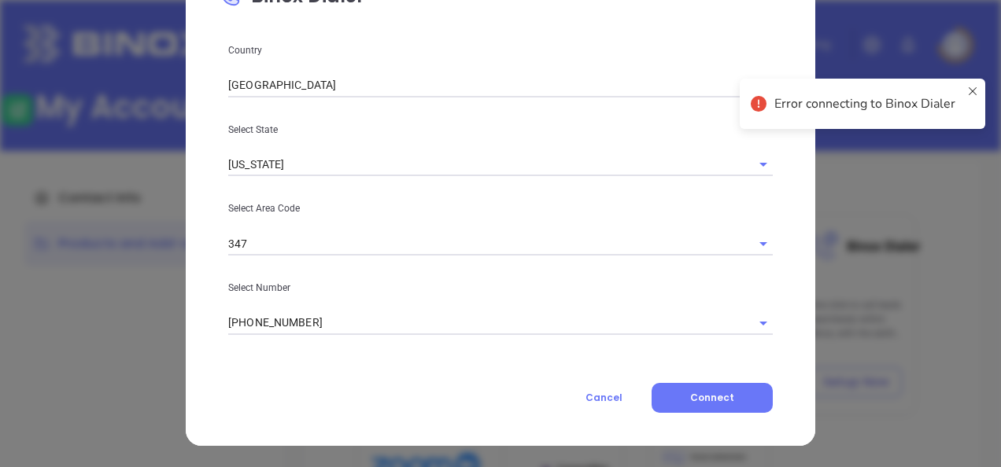
click at [623, 396] on button "Cancel" at bounding box center [603, 398] width 95 height 30
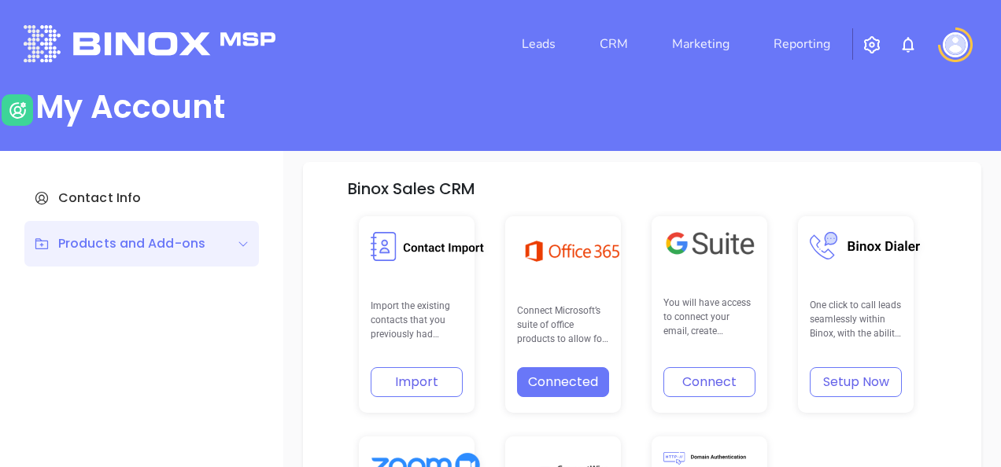
click at [859, 382] on button "Setup Now" at bounding box center [856, 383] width 92 height 30
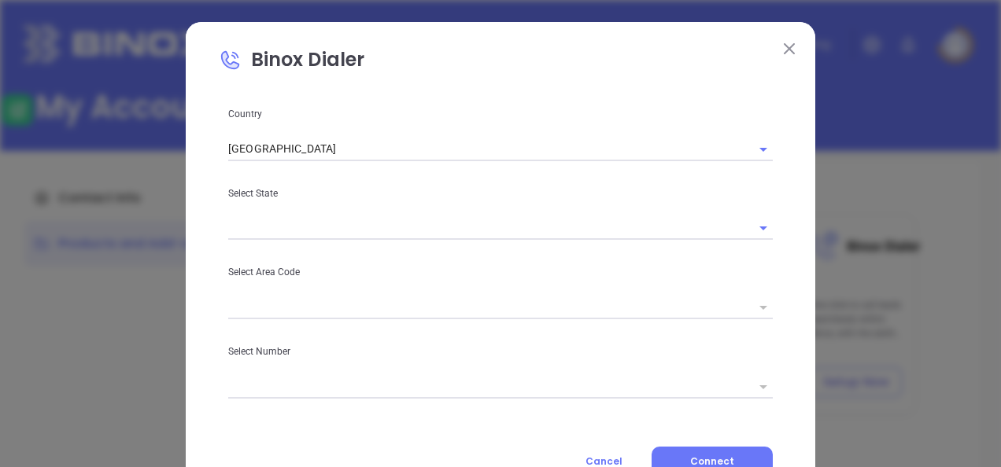
click at [124, 115] on div "Binox Dialer Country United States Select State Select Area Code Select Number …" at bounding box center [500, 233] width 1001 height 467
click at [784, 51] on img at bounding box center [789, 48] width 11 height 11
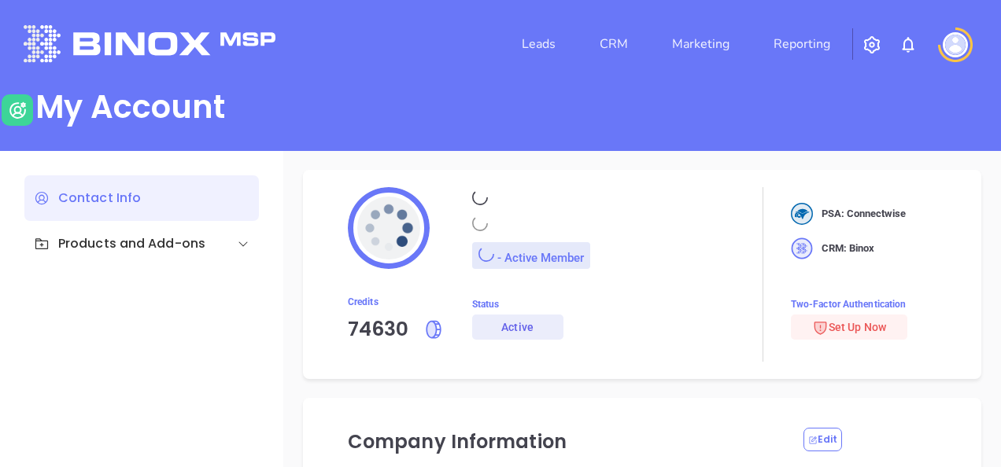
type input "Motiva Networks"
type input "[PHONE_NUMBER]"
type input "[STREET_ADDRESS]"
type input "[GEOGRAPHIC_DATA]"
type input "[US_STATE]"
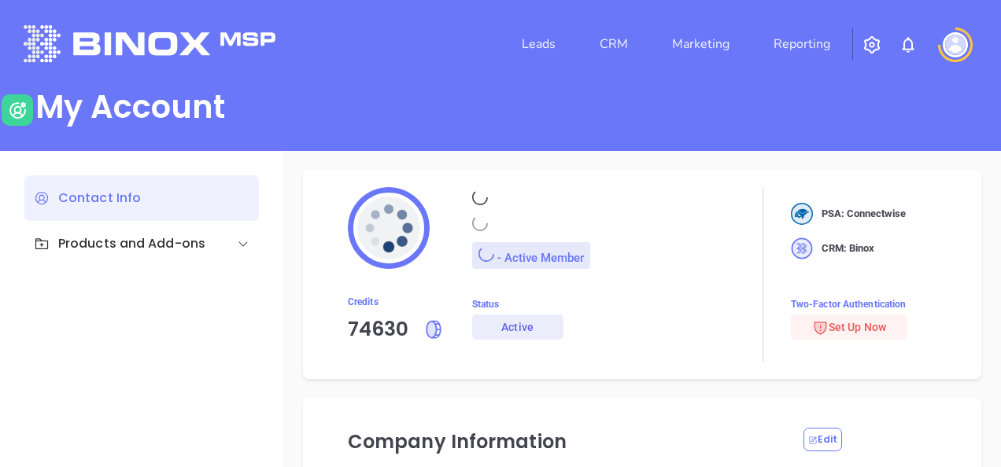
type input "11530"
type input "[GEOGRAPHIC_DATA]"
type input "[URL][DOMAIN_NAME]"
type input "#007aff"
type input "Sofia"
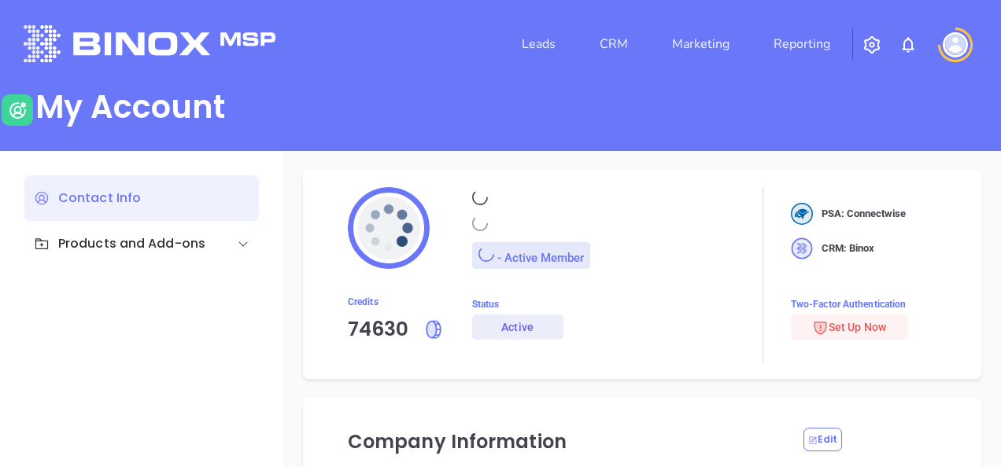
type input "Chew"
type input "[EMAIL_ADDRESS][DOMAIN_NAME]"
type input "Motiva Networks"
type input "Marketing"
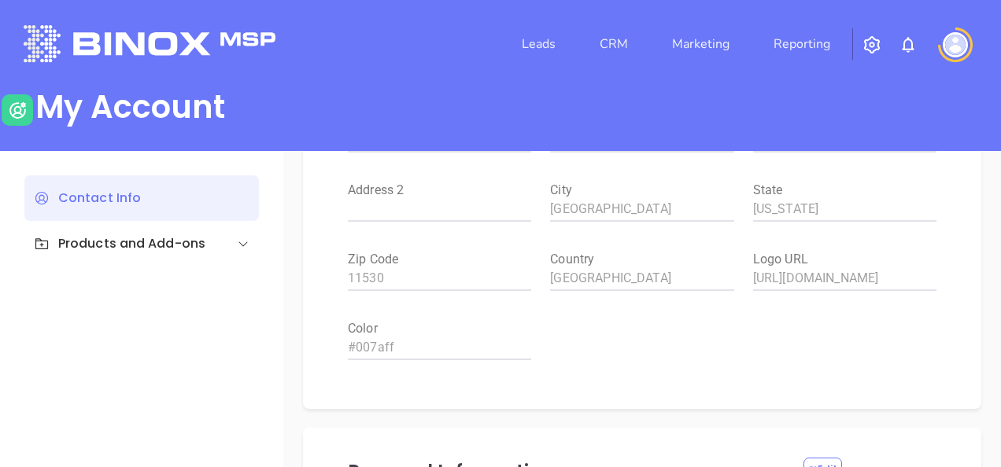
scroll to position [393, 0]
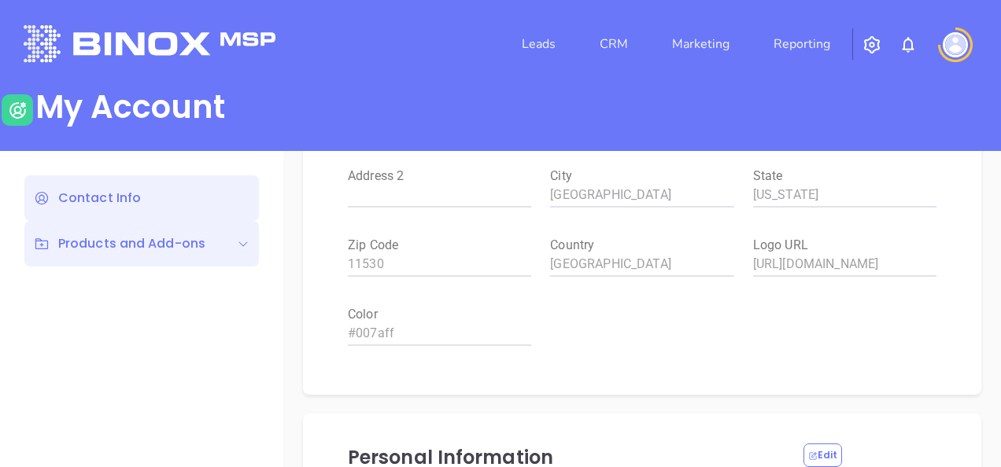
click at [181, 231] on div "Products and Add-ons" at bounding box center [141, 244] width 235 height 46
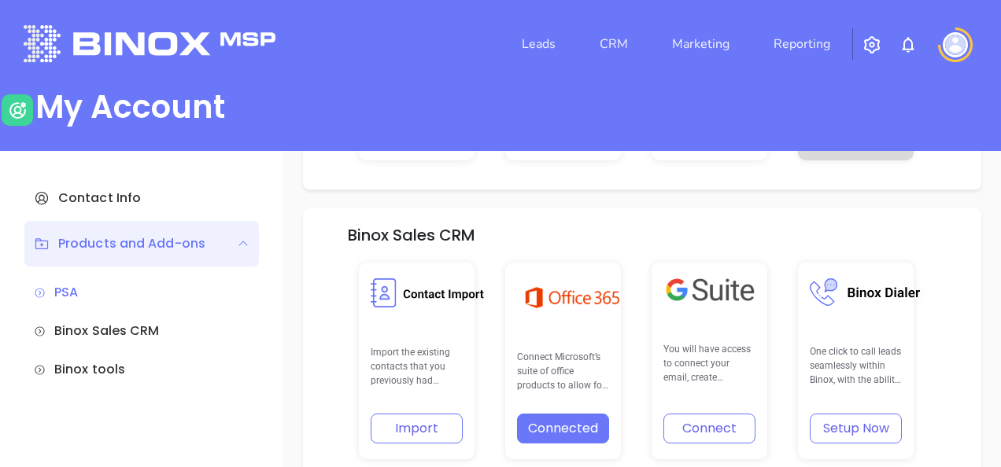
scroll to position [259, 0]
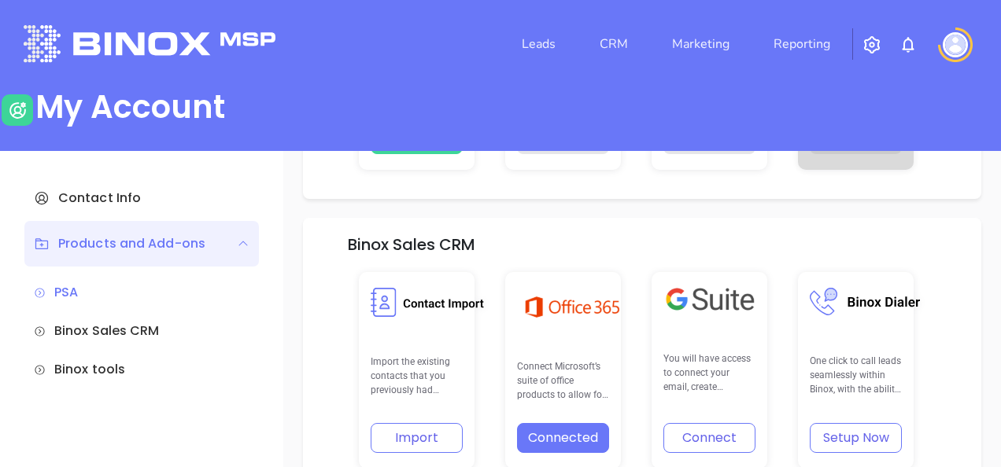
click at [870, 439] on button "Setup Now" at bounding box center [856, 438] width 92 height 30
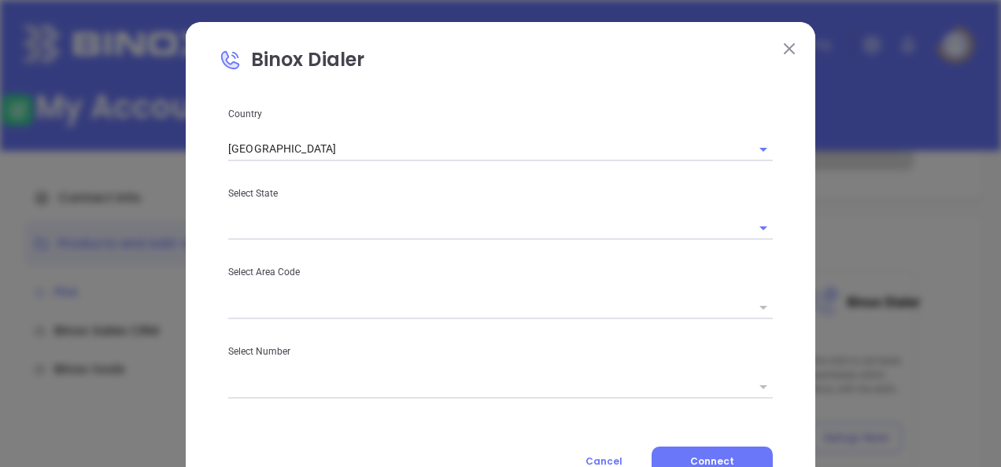
click at [293, 232] on input "text" at bounding box center [478, 228] width 501 height 23
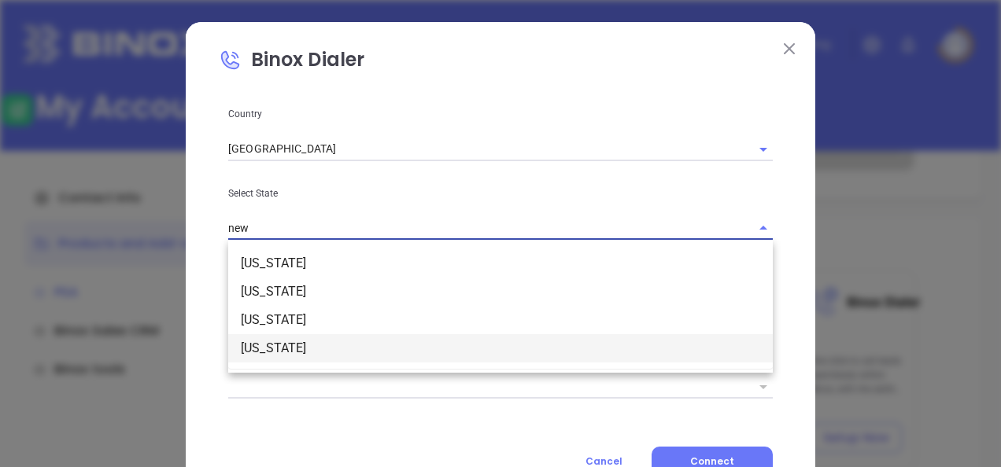
click at [278, 341] on li "[US_STATE]" at bounding box center [500, 348] width 545 height 28
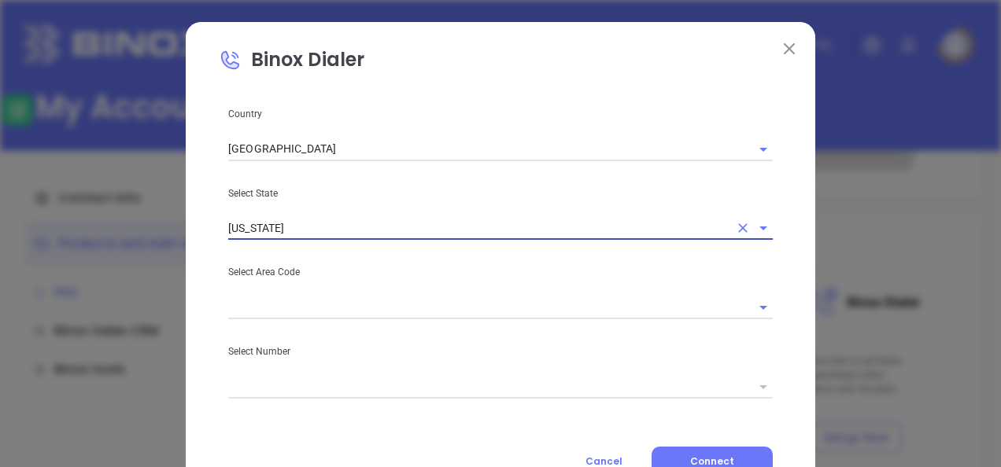
type input "[US_STATE]"
click at [406, 312] on input "text" at bounding box center [478, 307] width 501 height 23
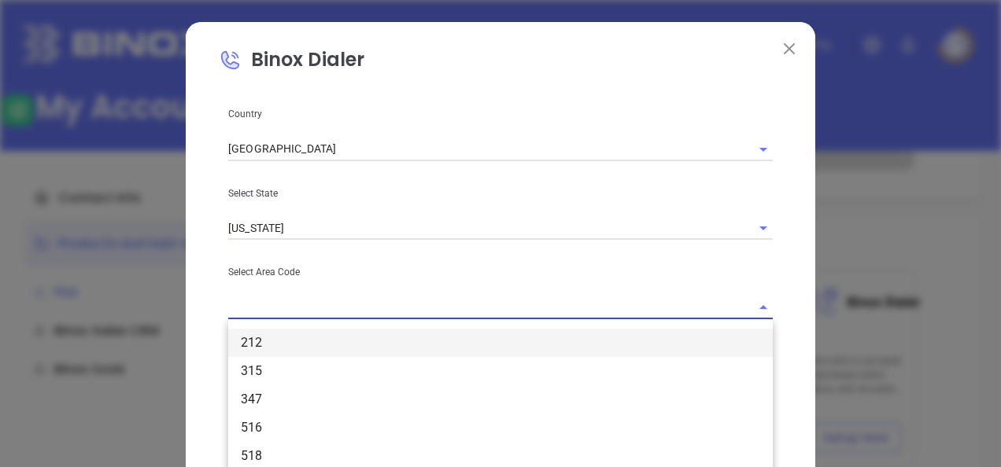
click at [305, 339] on li "212" at bounding box center [500, 343] width 545 height 28
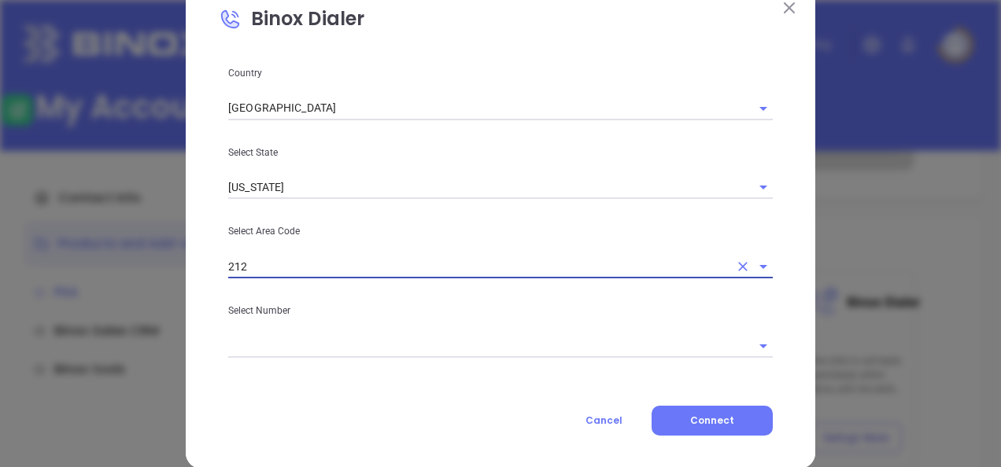
scroll to position [64, 0]
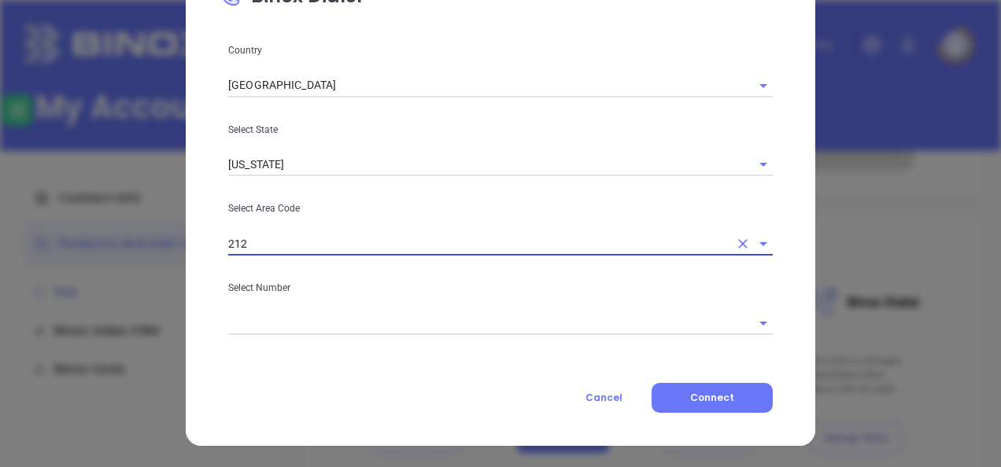
click at [310, 326] on input "text" at bounding box center [478, 323] width 501 height 23
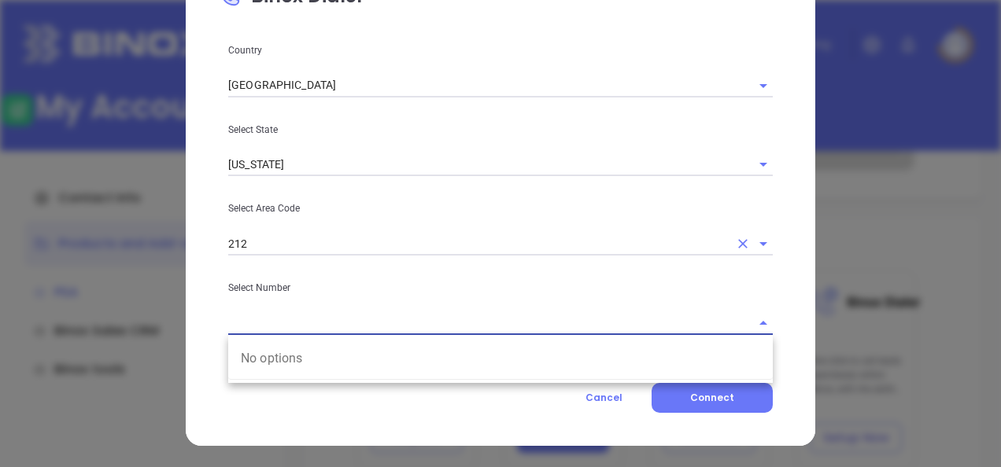
click at [288, 241] on input "212" at bounding box center [478, 243] width 501 height 23
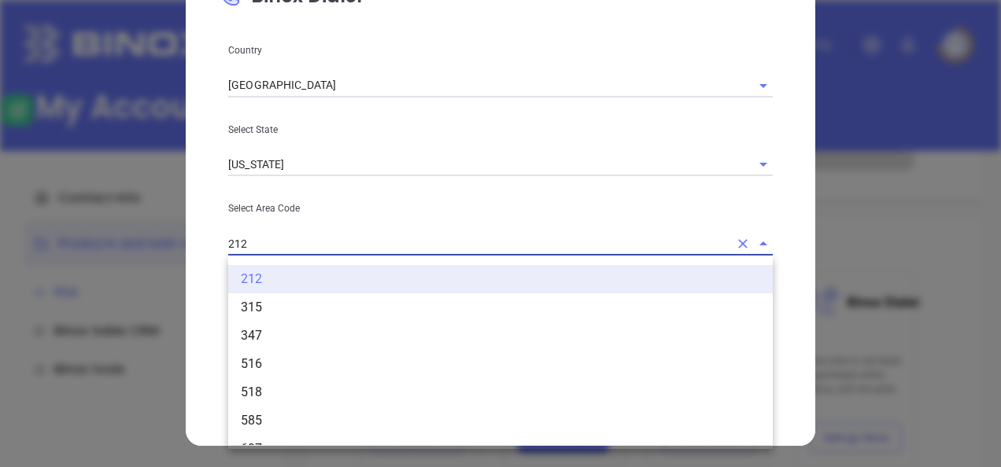
click at [288, 240] on input "212" at bounding box center [478, 243] width 501 height 23
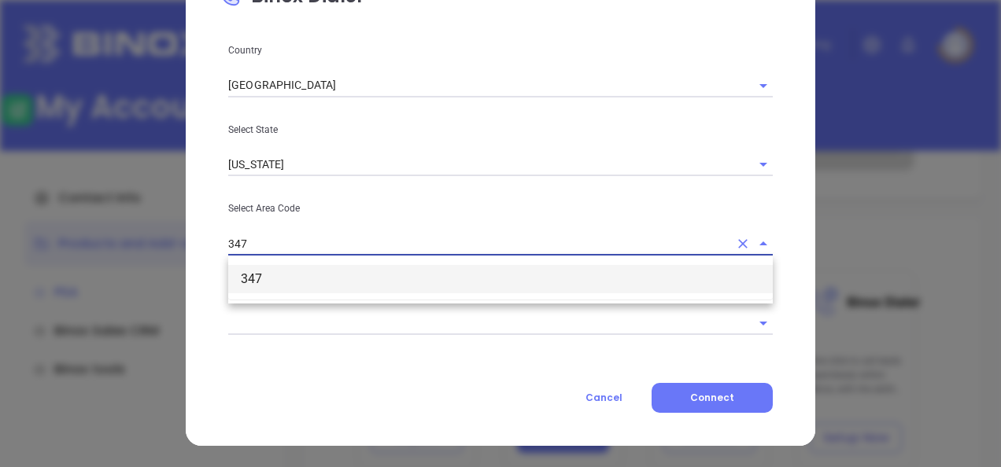
click at [451, 266] on li "347" at bounding box center [500, 279] width 545 height 28
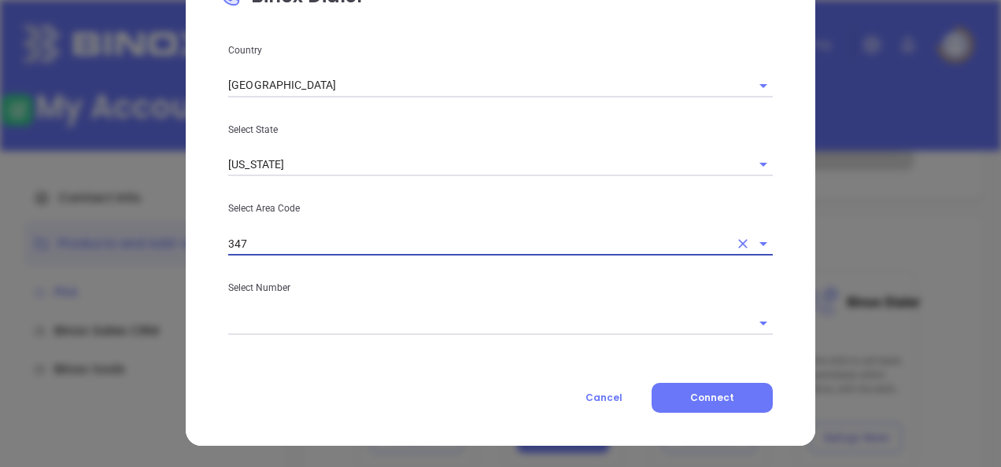
type input "347"
click at [425, 326] on input "text" at bounding box center [478, 323] width 501 height 23
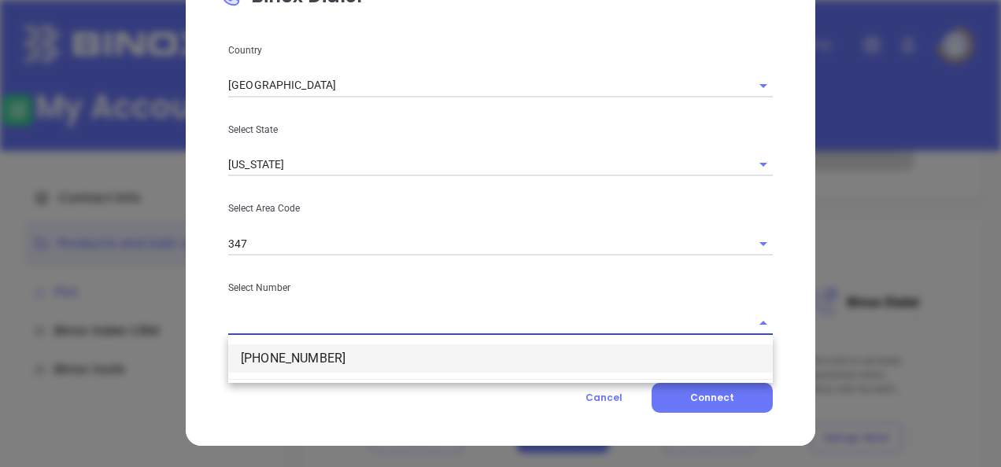
click at [371, 359] on li "(347) 745-7532" at bounding box center [500, 359] width 545 height 28
type input "(347) 745-7532"
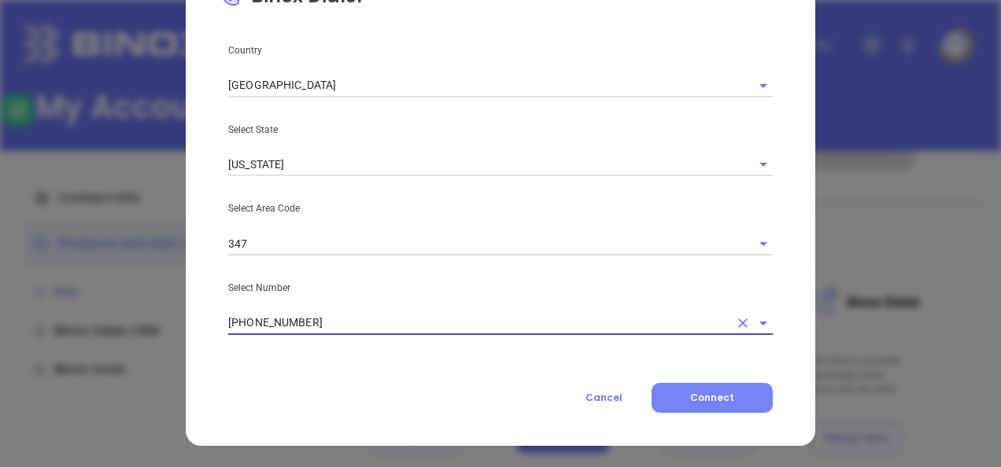
click at [686, 389] on button "Connect" at bounding box center [712, 398] width 121 height 30
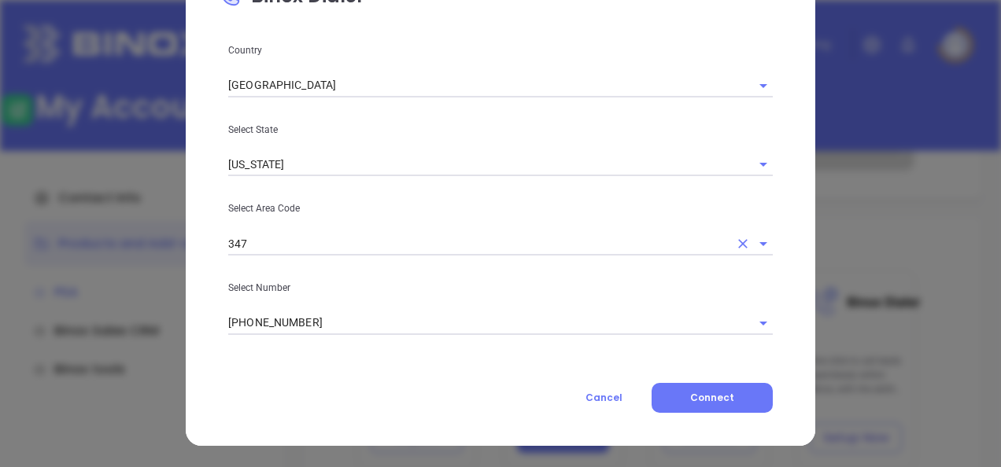
click at [307, 253] on input "347" at bounding box center [478, 243] width 501 height 23
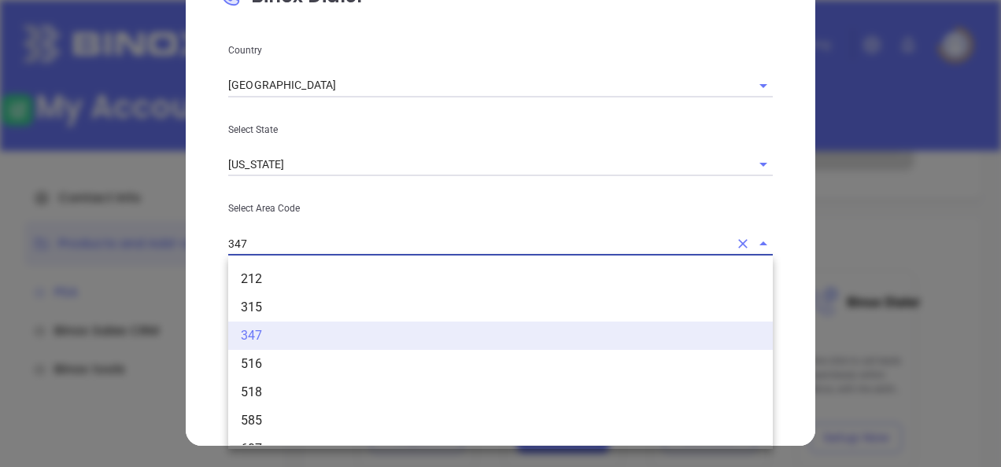
click at [306, 253] on input "347" at bounding box center [478, 243] width 501 height 23
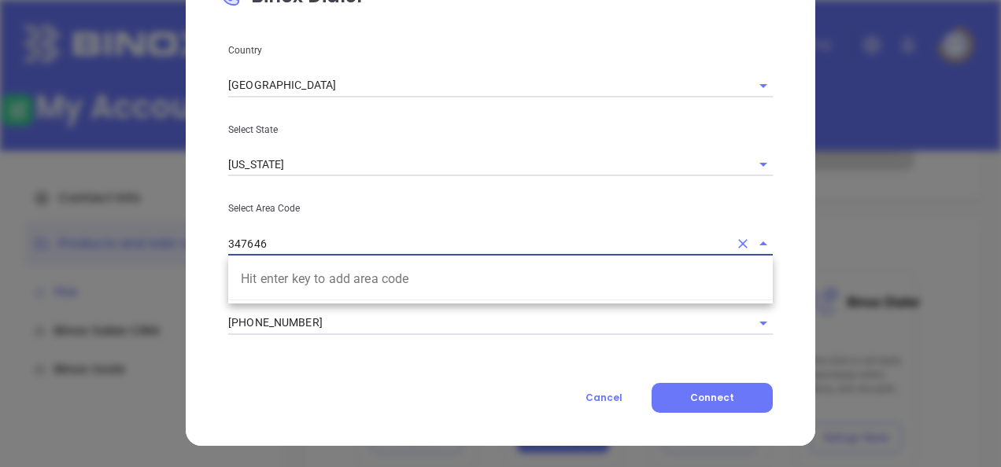
drag, startPoint x: 274, startPoint y: 244, endPoint x: 98, endPoint y: 257, distance: 176.8
click at [98, 257] on div "Binox Dialer Country United States Select State New York Select Area Code 34764…" at bounding box center [500, 233] width 1001 height 467
type input "646"
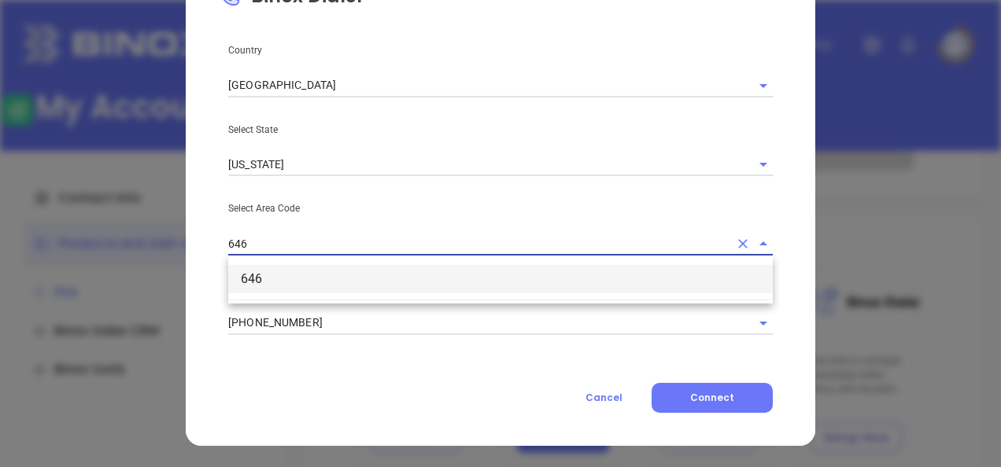
click at [241, 275] on li "646" at bounding box center [500, 279] width 545 height 28
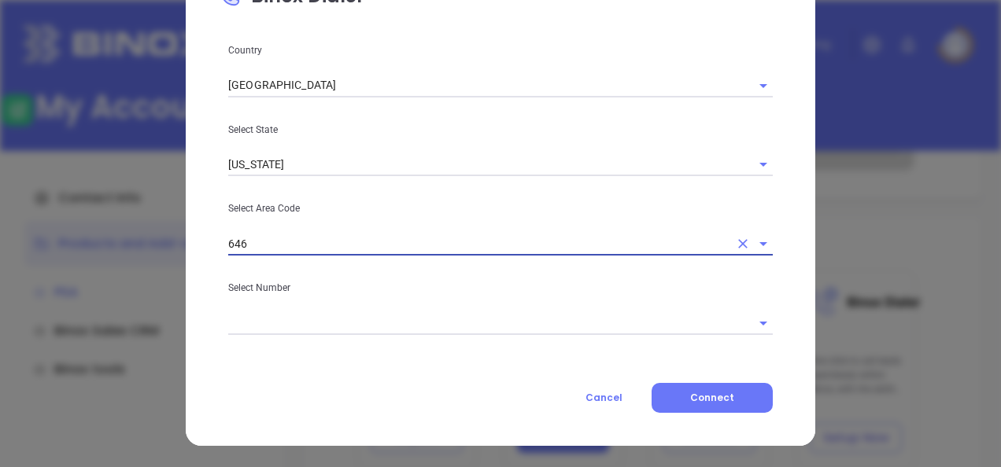
type input "646"
click at [304, 315] on input "text" at bounding box center [478, 323] width 501 height 23
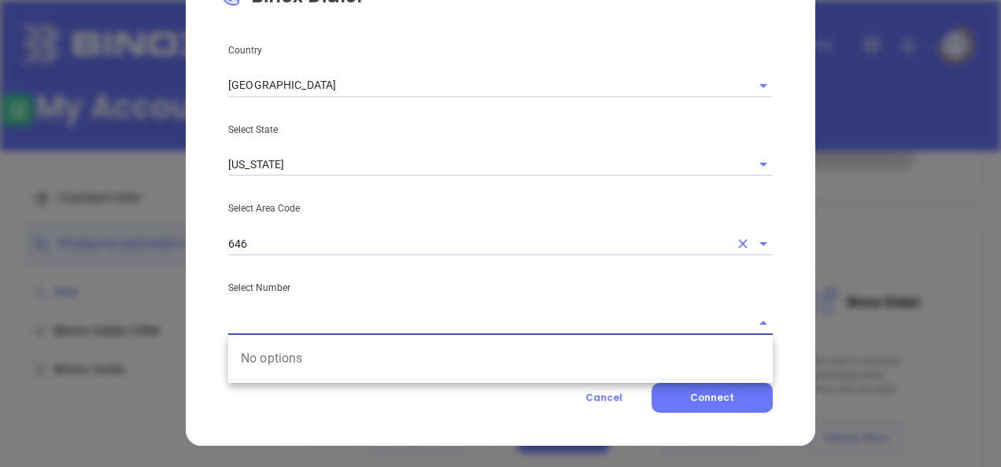
click at [326, 246] on input "646" at bounding box center [478, 243] width 501 height 23
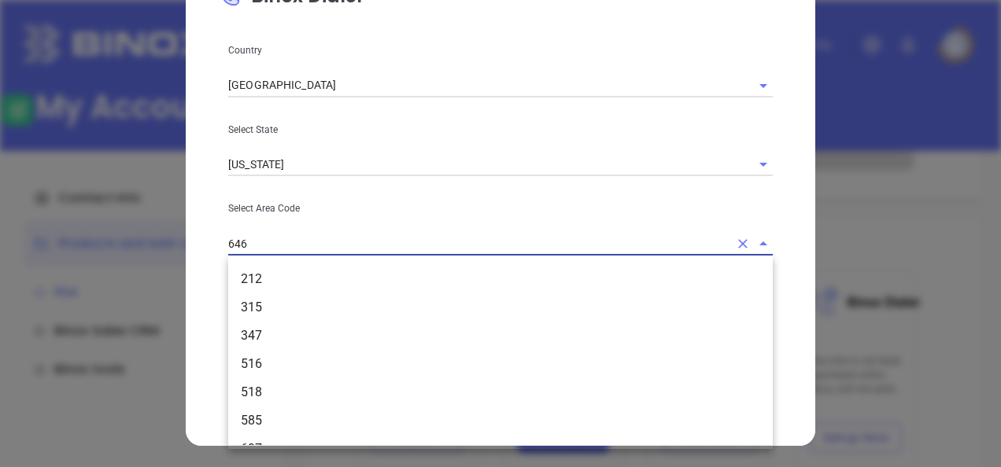
click at [326, 246] on input "646" at bounding box center [478, 243] width 501 height 23
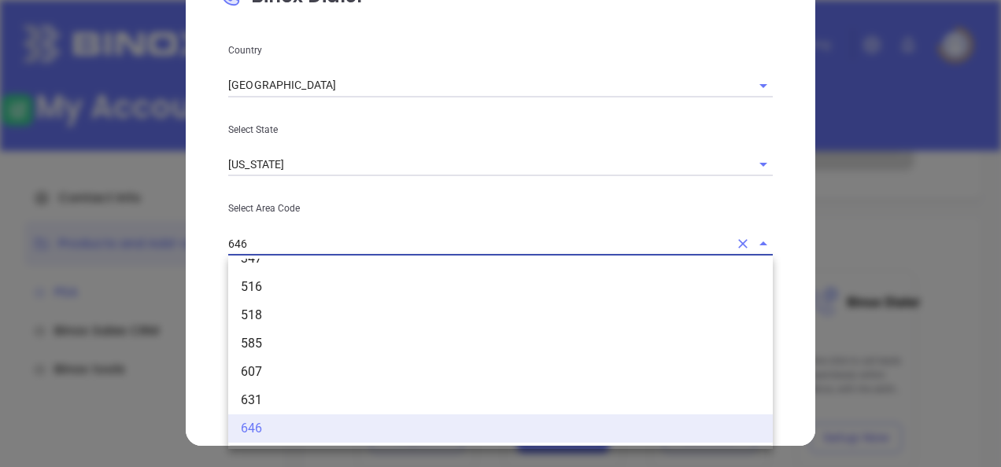
click at [327, 245] on input "646" at bounding box center [478, 243] width 501 height 23
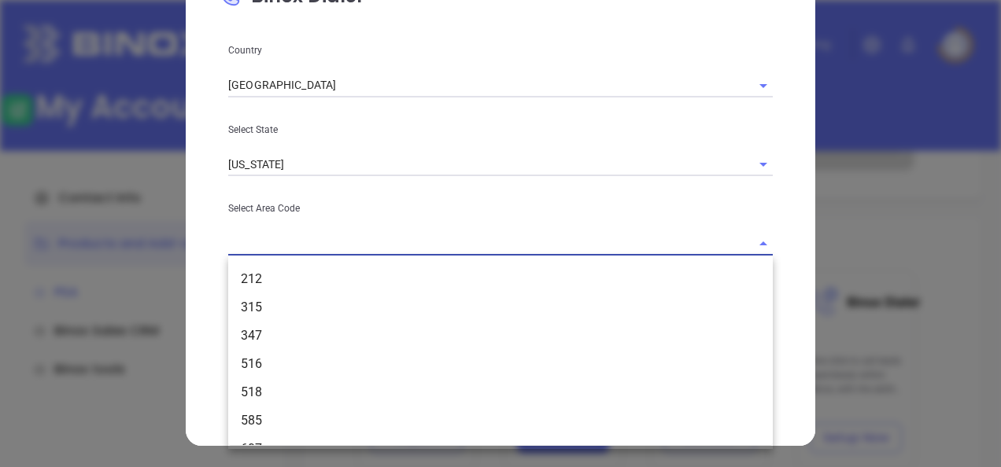
click at [248, 197] on div "Country United States Select State New York Select Area Code 212 315 347 516 51…" at bounding box center [500, 227] width 563 height 371
click at [285, 246] on input "text" at bounding box center [478, 243] width 501 height 23
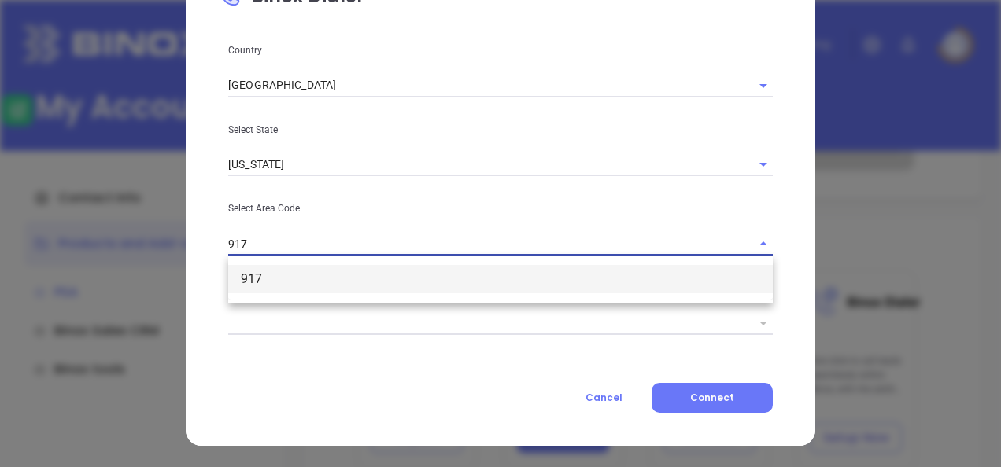
click at [281, 272] on li "917" at bounding box center [500, 279] width 545 height 28
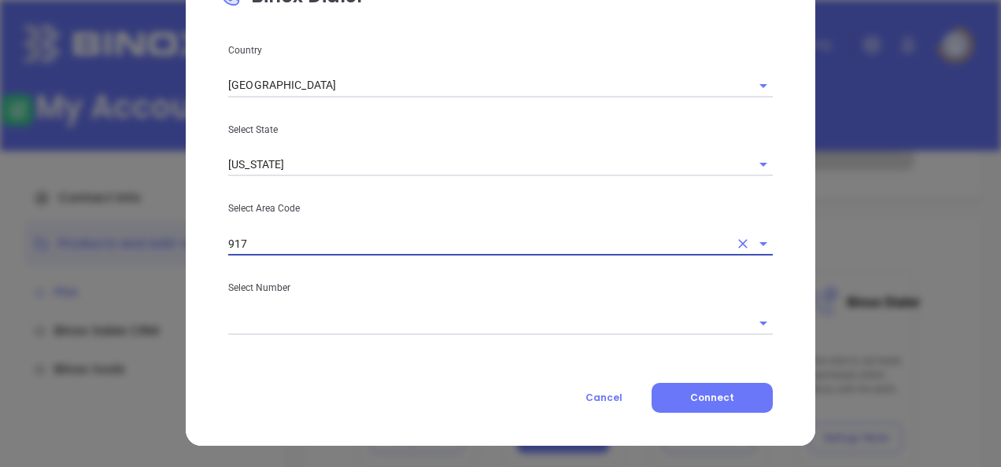
click at [292, 329] on input "text" at bounding box center [478, 323] width 501 height 23
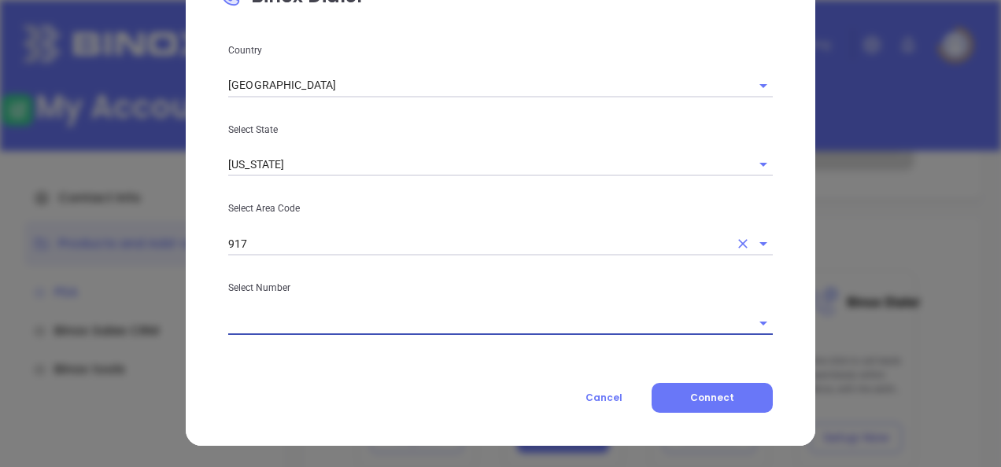
click at [319, 242] on input "917" at bounding box center [478, 243] width 501 height 23
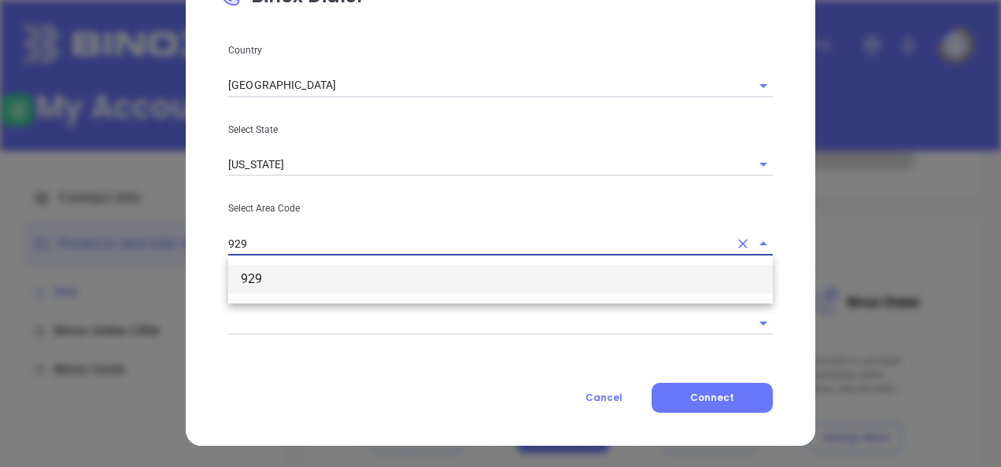
click at [316, 277] on li "929" at bounding box center [500, 279] width 545 height 28
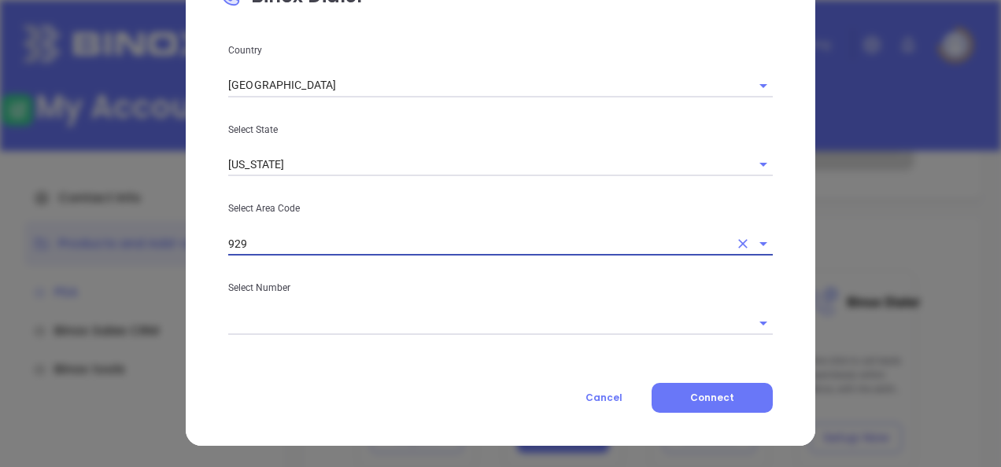
type input "929"
click at [310, 322] on input "text" at bounding box center [478, 323] width 501 height 23
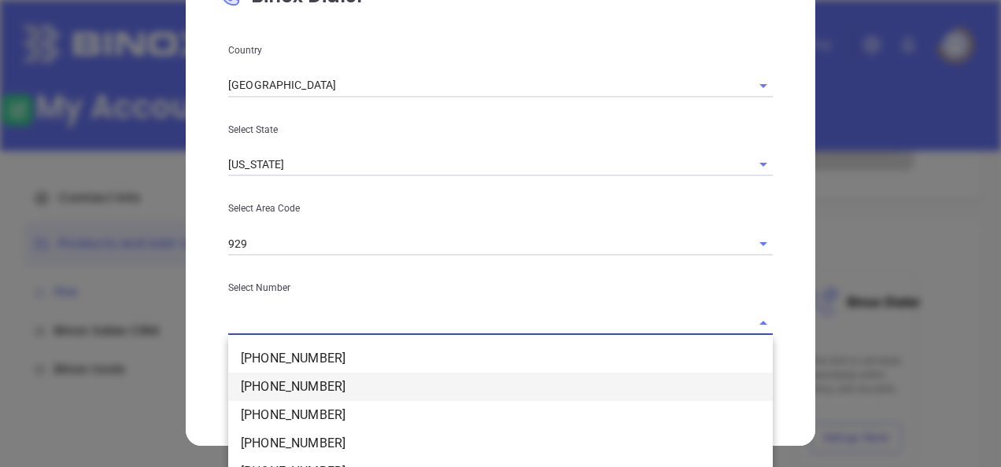
click at [331, 380] on li "(929) 717-5916" at bounding box center [500, 387] width 545 height 28
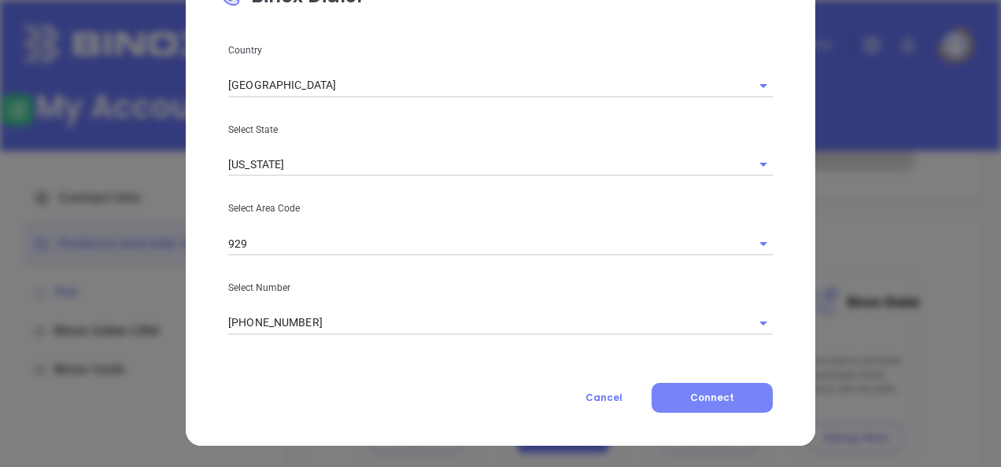
click at [710, 399] on span "Connect" at bounding box center [712, 397] width 44 height 13
click at [690, 396] on span "Connect" at bounding box center [712, 397] width 44 height 13
drag, startPoint x: 366, startPoint y: 327, endPoint x: 412, endPoint y: 326, distance: 46.4
click at [367, 327] on input "(929) 717-5916" at bounding box center [478, 323] width 501 height 23
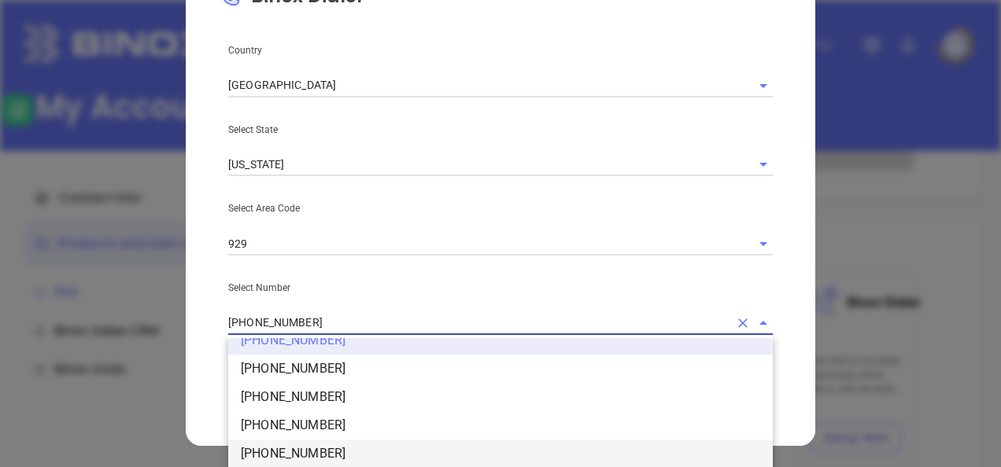
scroll to position [79, 0]
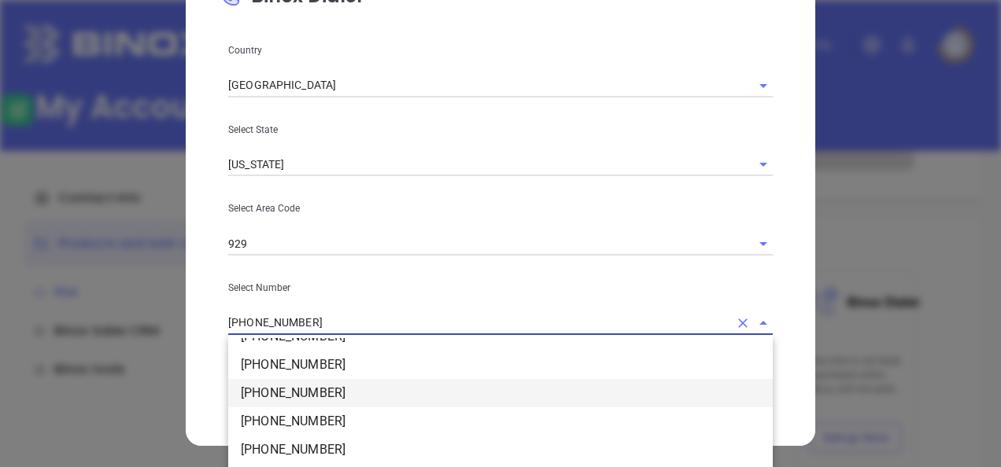
click at [303, 390] on li "(929) 674-6613" at bounding box center [500, 393] width 545 height 28
type input "(929) 674-6613"
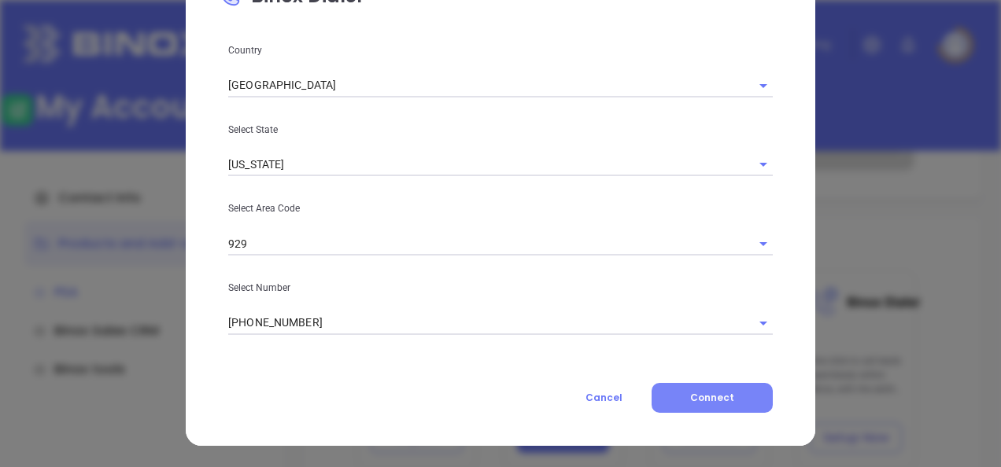
click at [711, 399] on span "Connect" at bounding box center [712, 397] width 44 height 13
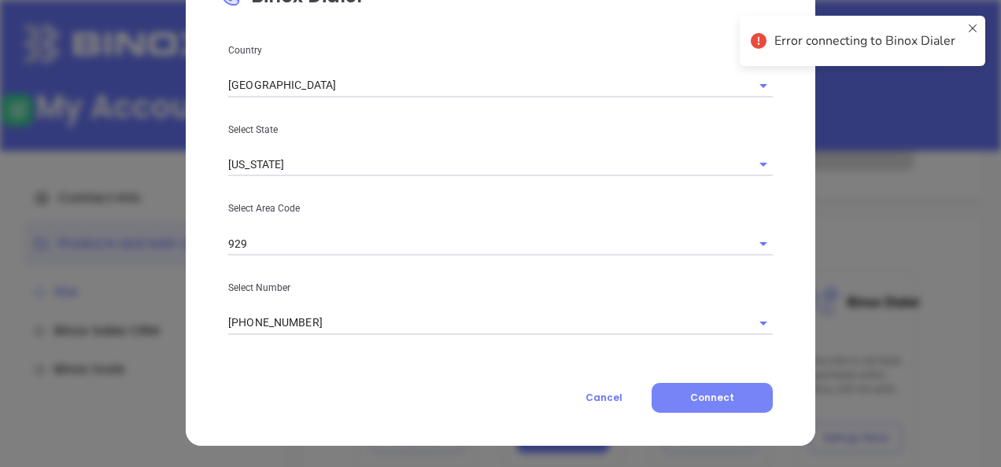
click at [712, 398] on span "Connect" at bounding box center [712, 397] width 44 height 13
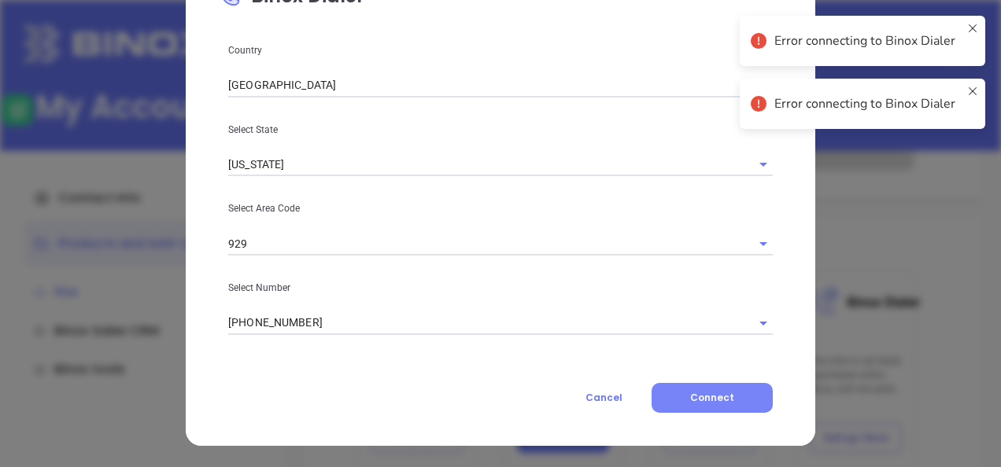
click at [712, 398] on span "Connect" at bounding box center [712, 397] width 44 height 13
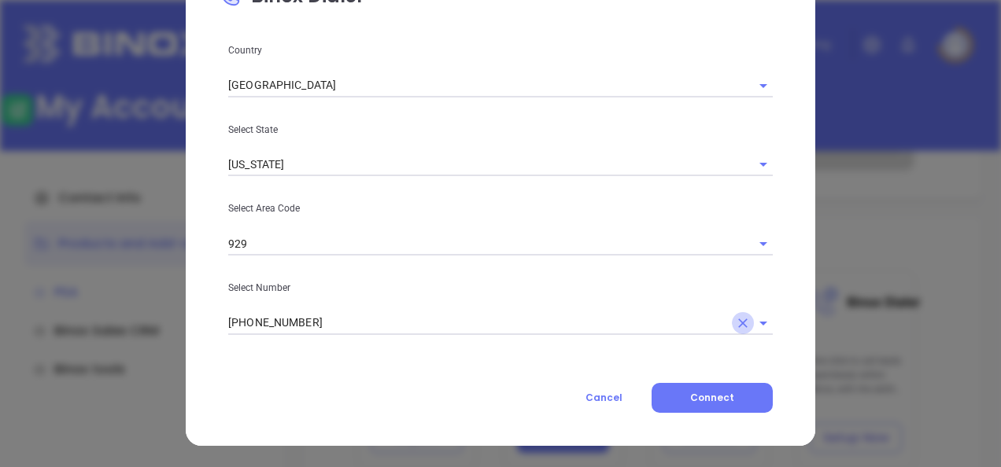
click at [737, 330] on icon "Clear" at bounding box center [743, 324] width 16 height 16
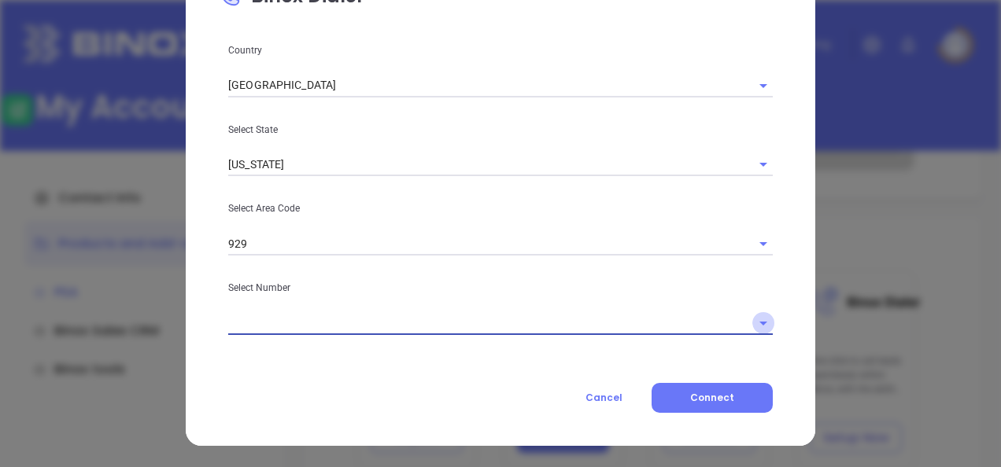
click at [760, 316] on icon "Open" at bounding box center [763, 323] width 19 height 19
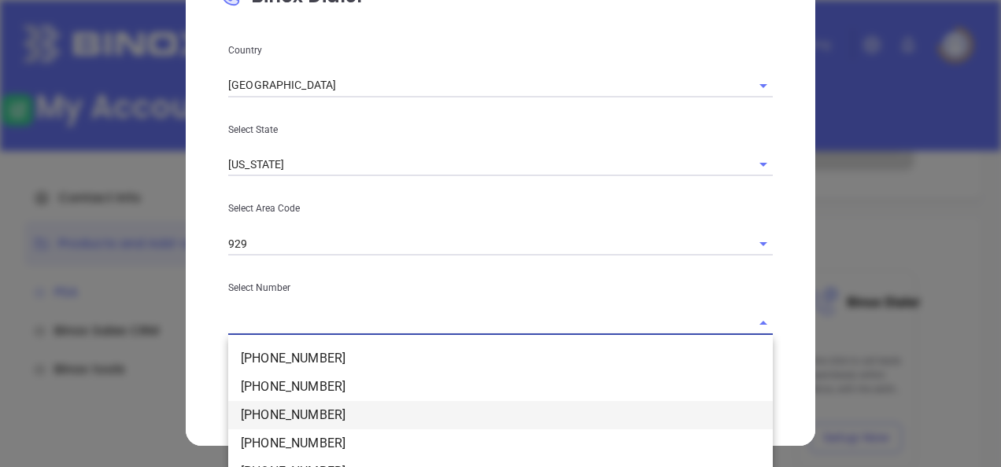
click at [351, 418] on li "(929) 717-4984" at bounding box center [500, 415] width 545 height 28
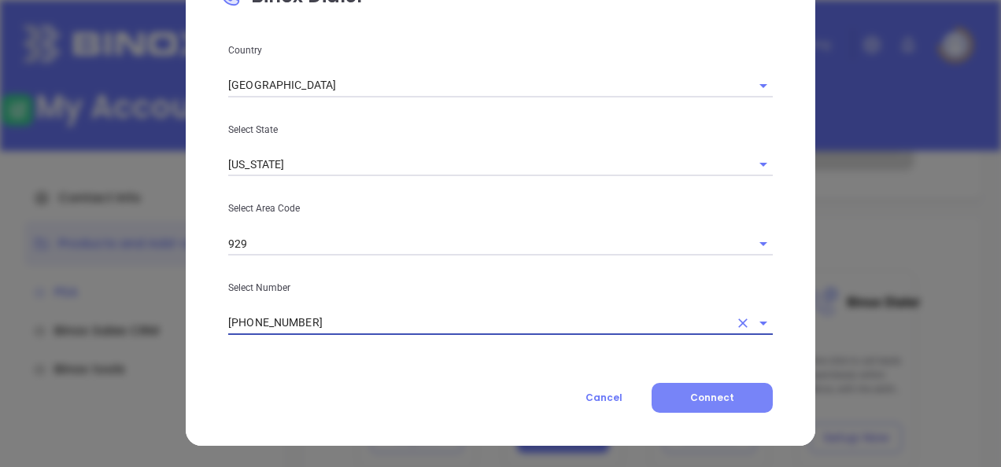
click at [688, 392] on button "Connect" at bounding box center [712, 398] width 121 height 30
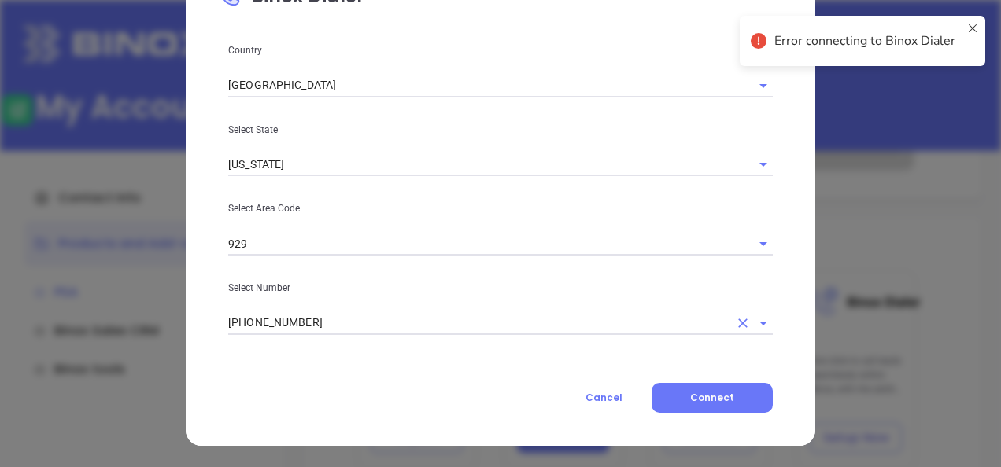
click at [755, 319] on icon "Open" at bounding box center [763, 323] width 19 height 19
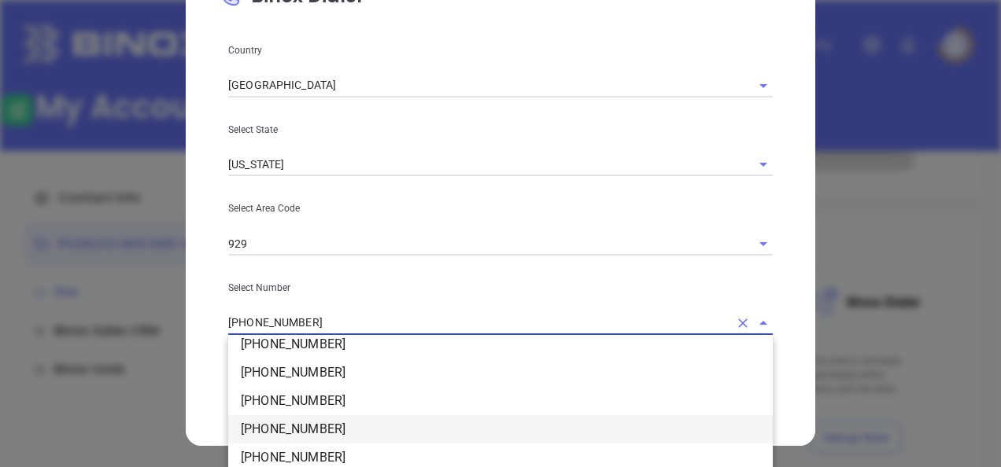
scroll to position [236, 0]
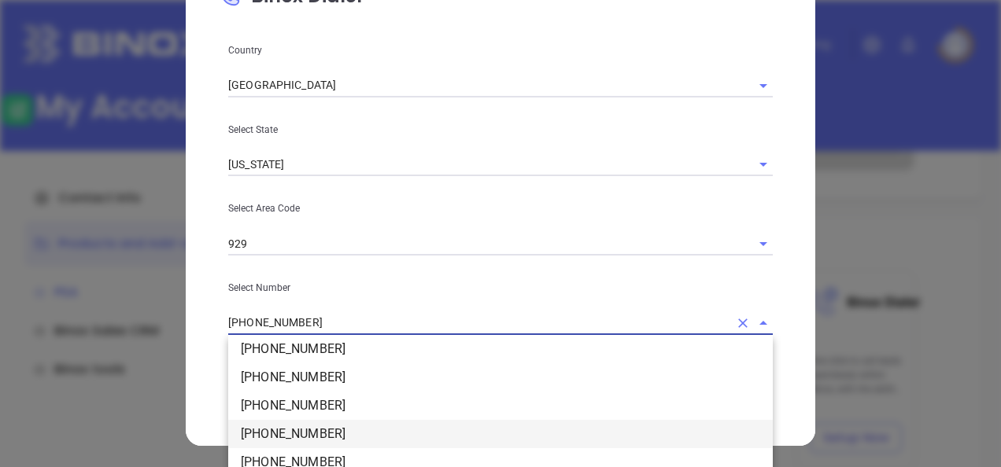
click at [301, 431] on li "(929) 680-7827" at bounding box center [500, 434] width 545 height 28
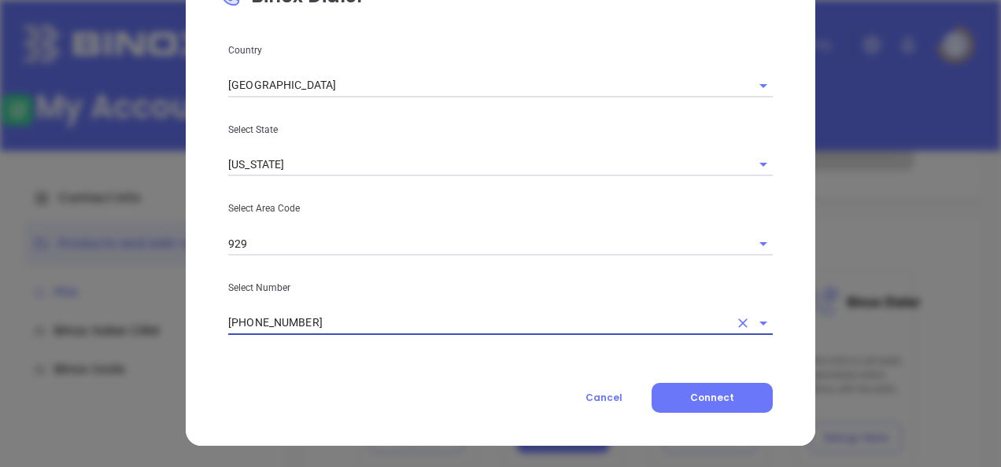
click at [761, 320] on icon "Open" at bounding box center [763, 323] width 19 height 19
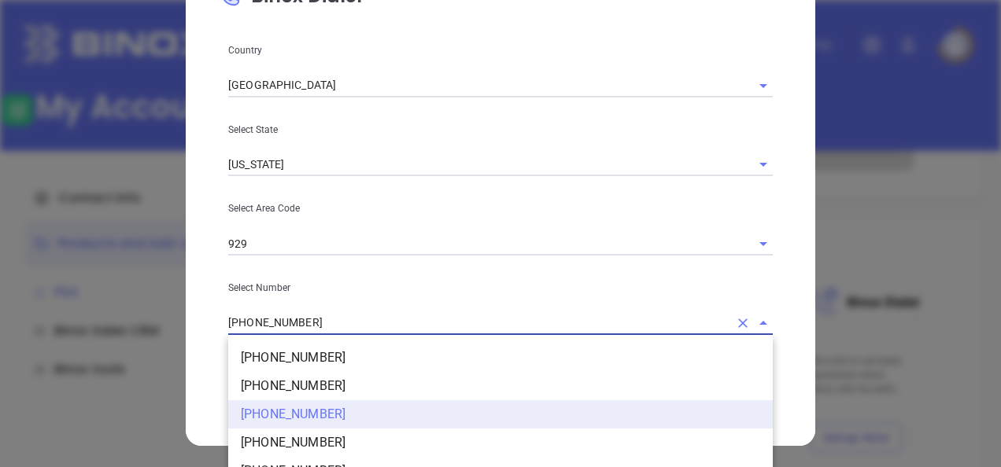
scroll to position [392, 0]
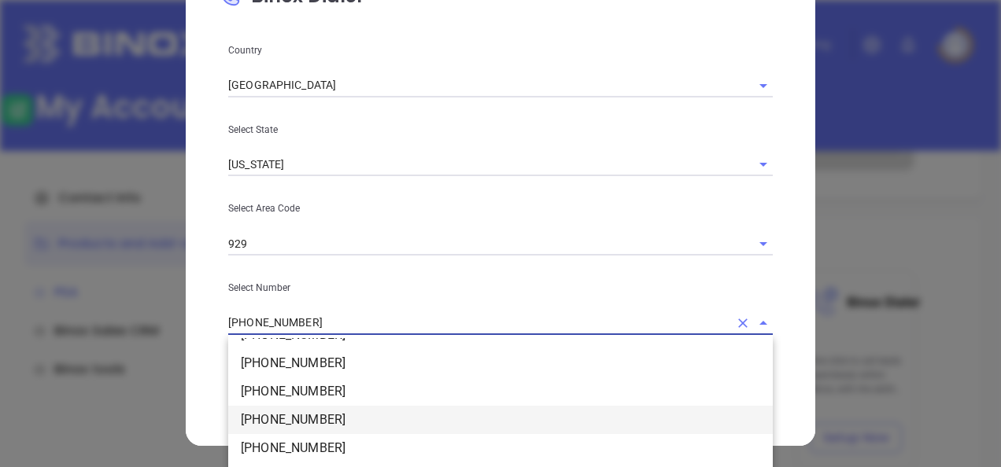
click at [334, 419] on li "(929) 717-5741" at bounding box center [500, 420] width 545 height 28
type input "(929) 717-5741"
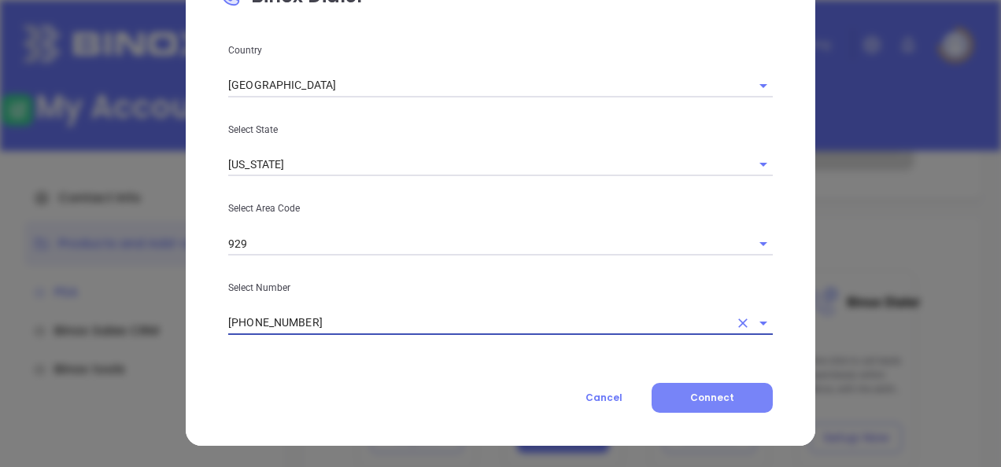
click at [716, 390] on button "Connect" at bounding box center [712, 398] width 121 height 30
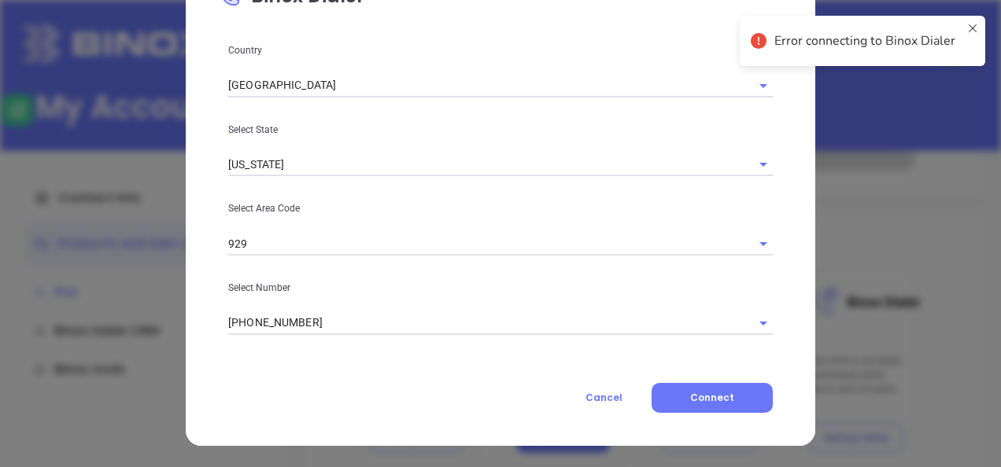
click at [922, 169] on div "Binox Dialer Country United States Select State New York Select Area Code 929 S…" at bounding box center [500, 233] width 1001 height 467
click at [974, 24] on icon at bounding box center [972, 41] width 13 height 38
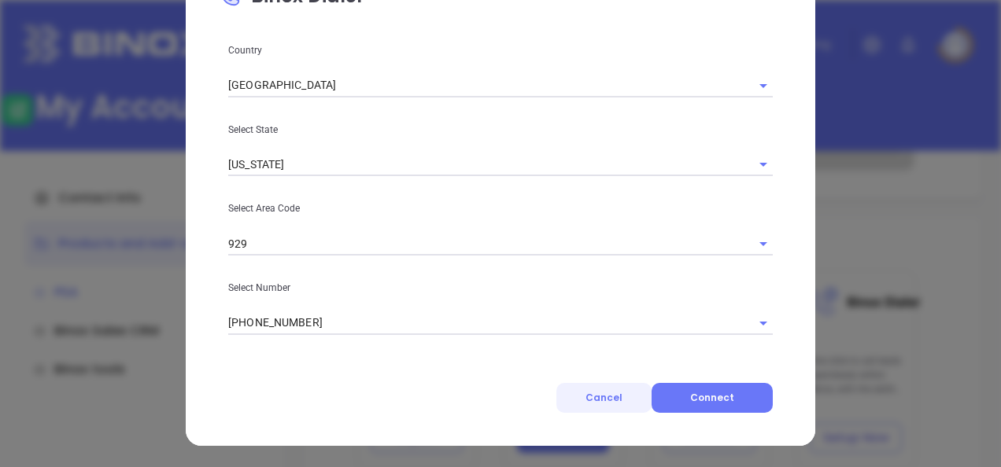
click at [592, 400] on span "Cancel" at bounding box center [604, 397] width 37 height 13
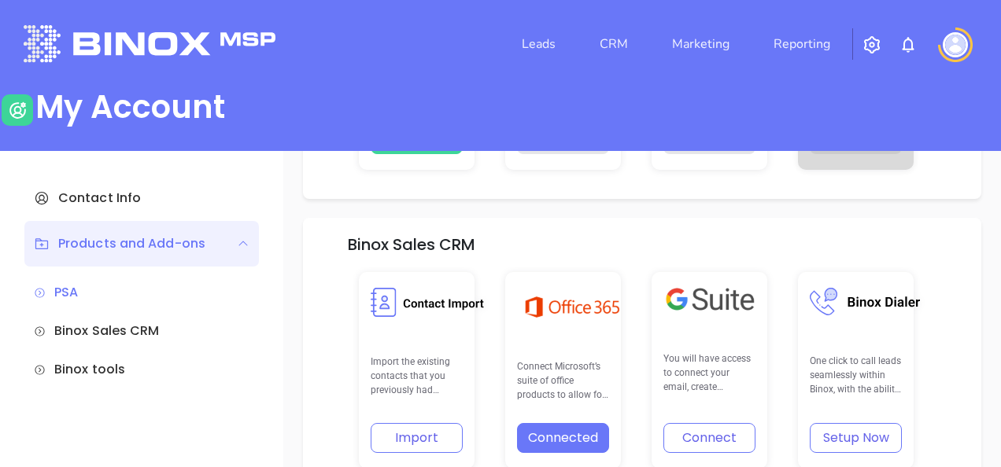
click at [951, 52] on img at bounding box center [955, 44] width 25 height 25
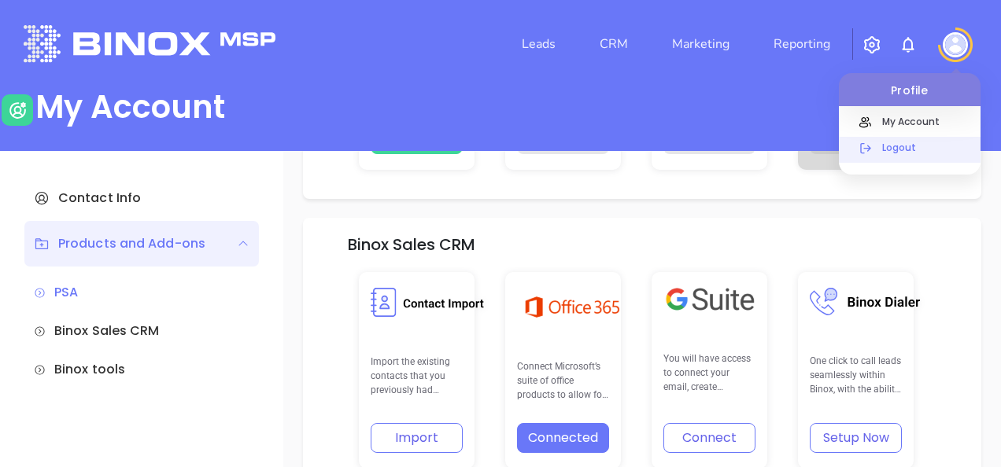
click at [910, 153] on p "Logout" at bounding box center [927, 147] width 106 height 17
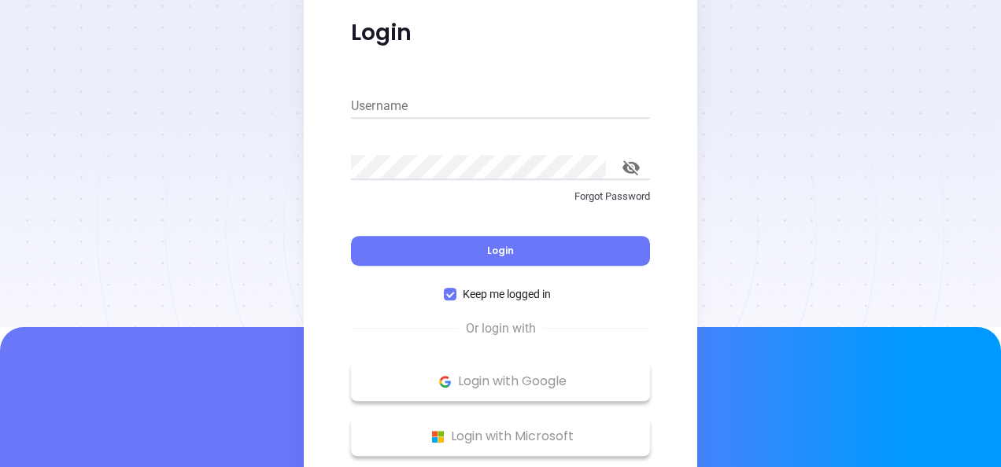
type input "[EMAIL_ADDRESS][DOMAIN_NAME]"
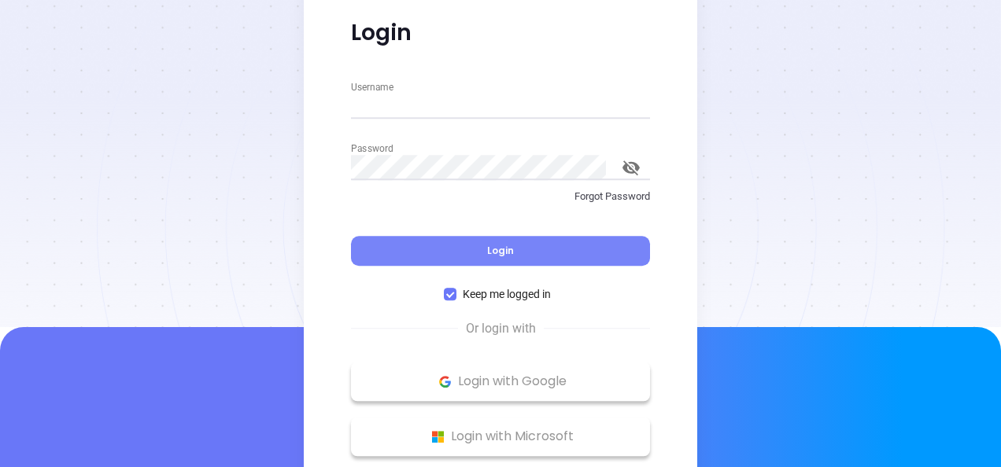
type input "[EMAIL_ADDRESS][DOMAIN_NAME]"
click at [482, 241] on button "Login" at bounding box center [500, 251] width 299 height 30
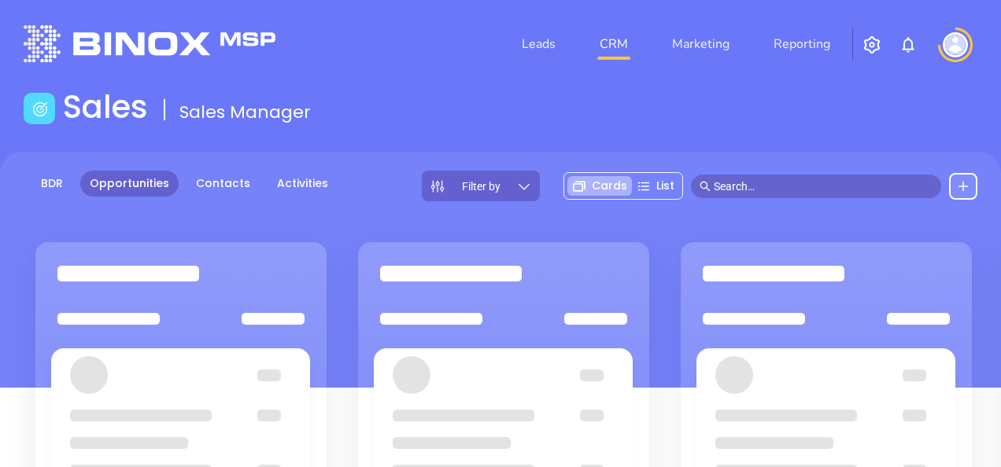
click at [966, 46] on img at bounding box center [955, 44] width 25 height 25
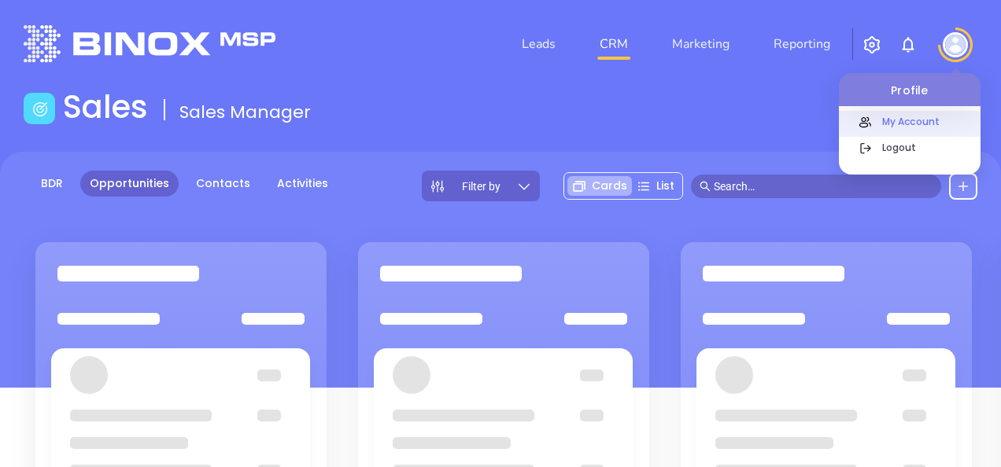
click at [918, 126] on p "My Account" at bounding box center [927, 121] width 106 height 17
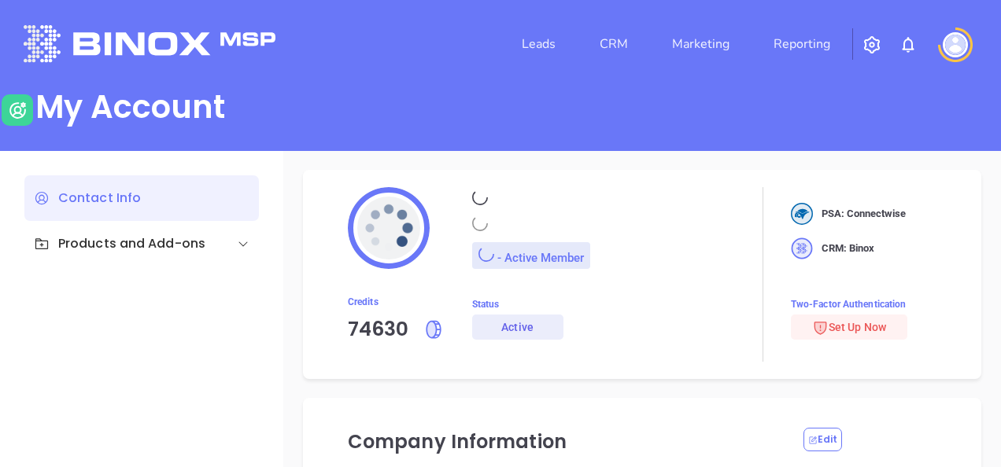
type input "Sofia"
type input "Chew"
type input "[EMAIL_ADDRESS][DOMAIN_NAME]"
type input "Motiva Networks"
type input "Marketing"
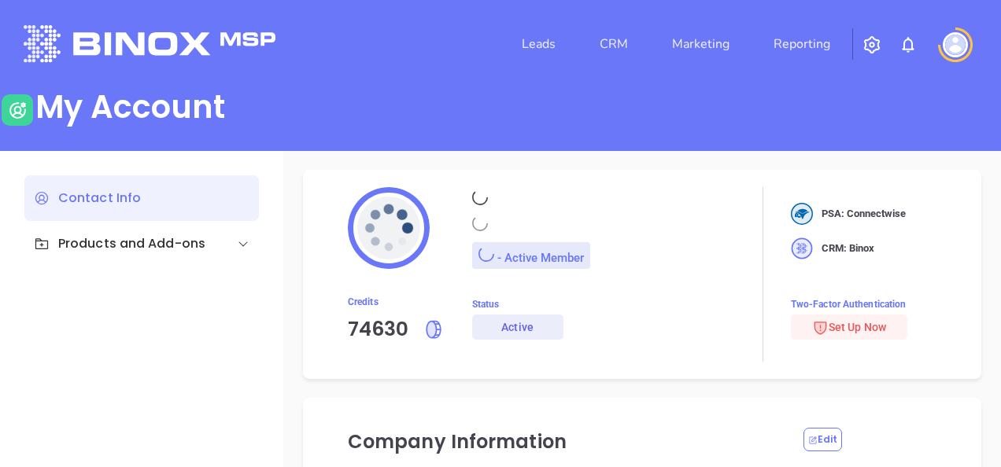
type input "Motiva Networks"
type input "[PHONE_NUMBER]"
type input "[STREET_ADDRESS]"
type input "[GEOGRAPHIC_DATA]"
type input "[US_STATE]"
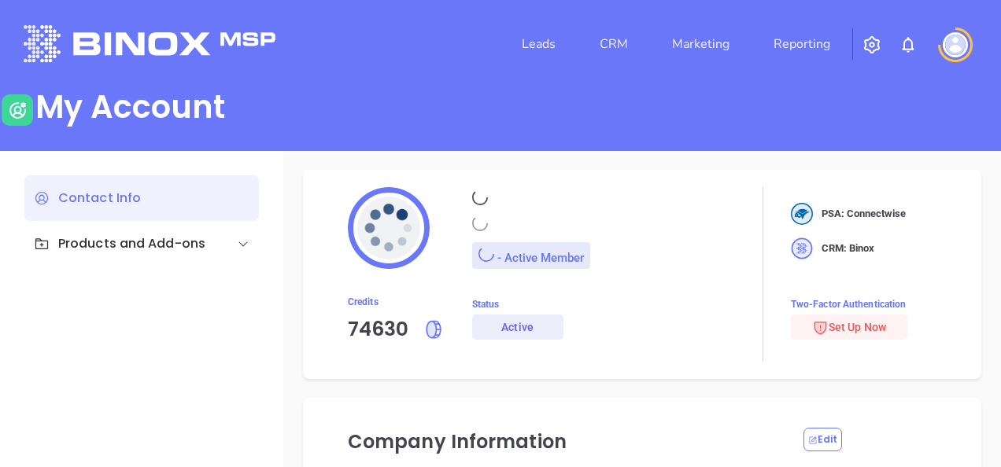
type input "11530"
type input "[GEOGRAPHIC_DATA]"
type input "[URL][DOMAIN_NAME]"
type input "#007aff"
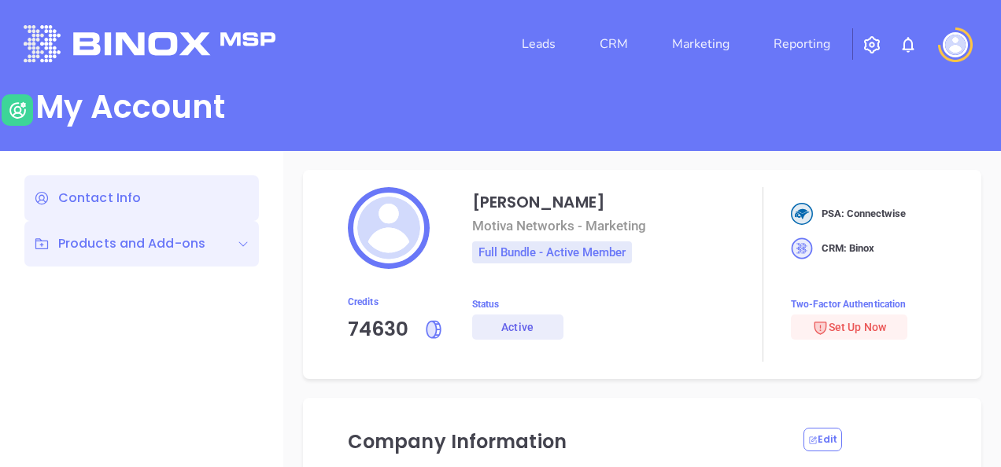
click at [119, 238] on div "Products and Add-ons" at bounding box center [120, 244] width 172 height 19
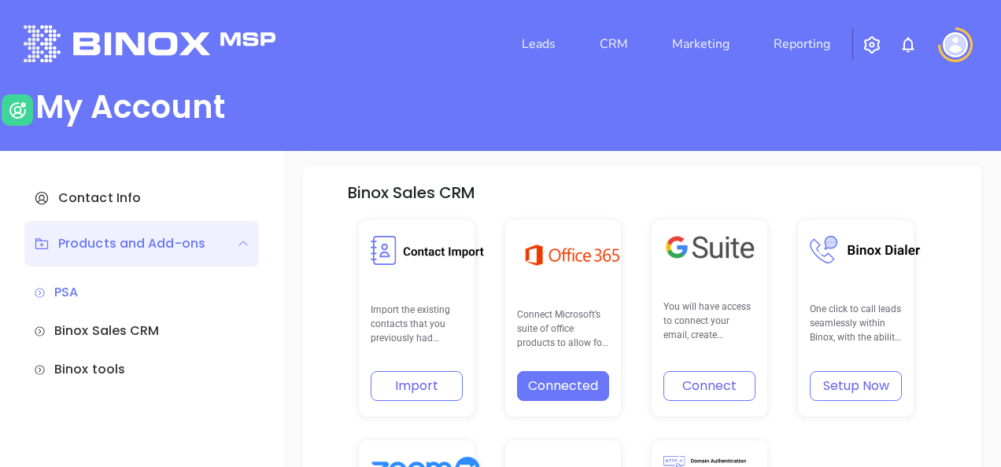
scroll to position [315, 0]
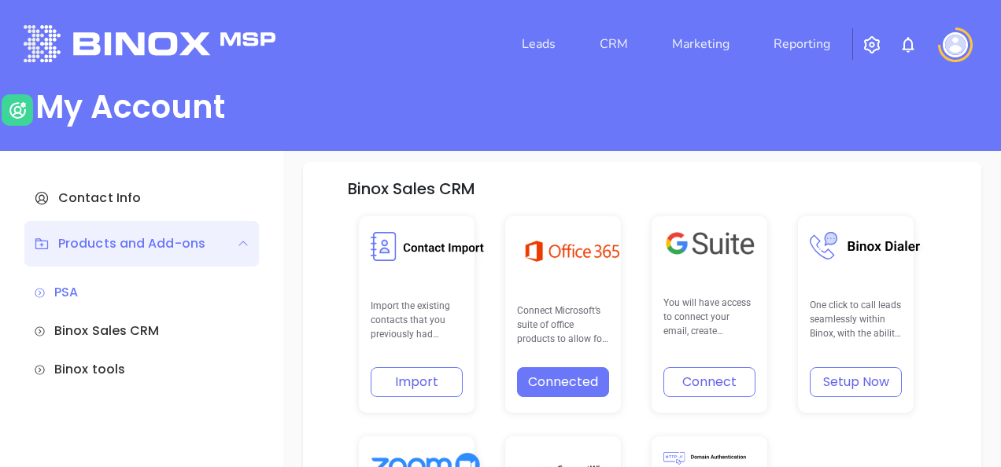
click at [854, 386] on button "Setup Now" at bounding box center [856, 383] width 92 height 30
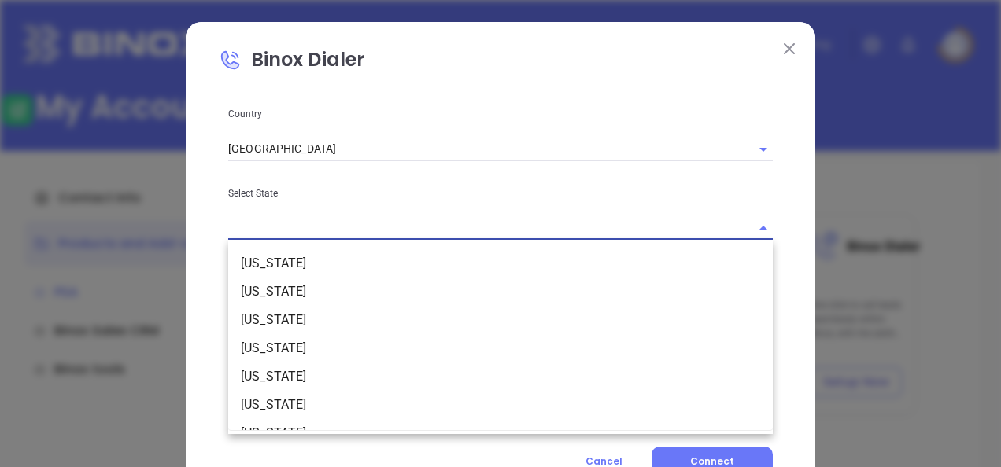
click at [397, 235] on input "text" at bounding box center [478, 228] width 501 height 23
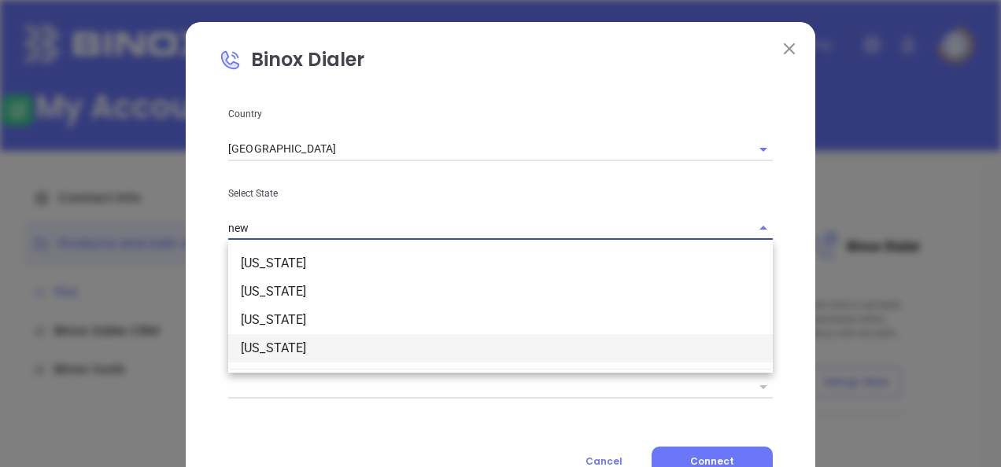
click at [296, 360] on li "[US_STATE]" at bounding box center [500, 348] width 545 height 28
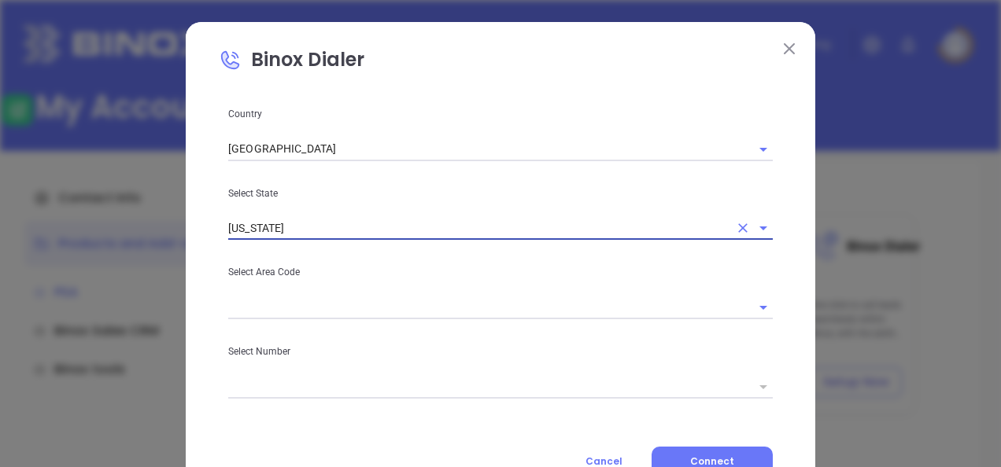
type input "[US_STATE]"
click at [297, 304] on input "text" at bounding box center [478, 307] width 501 height 23
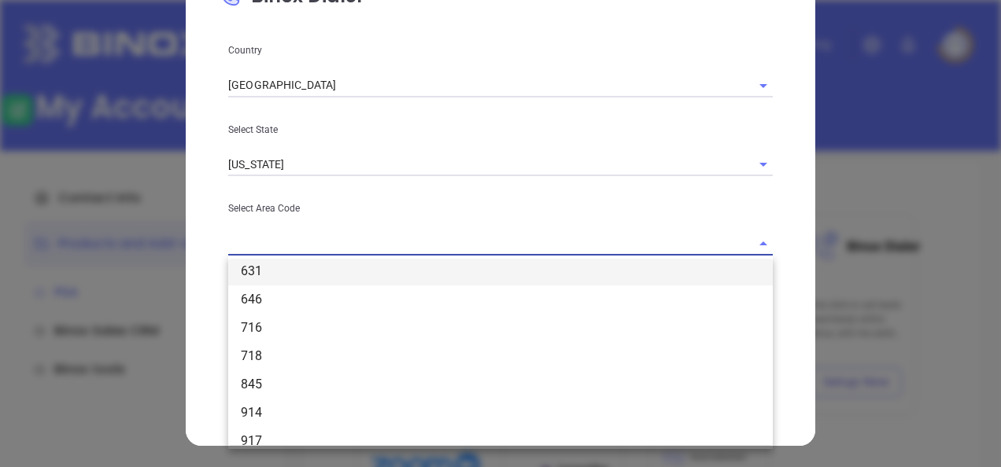
scroll to position [250, 0]
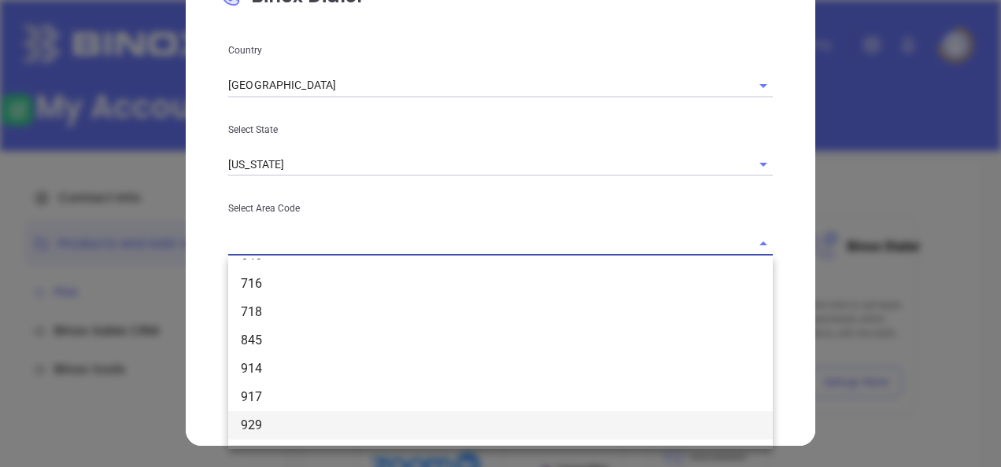
click at [257, 416] on li "929" at bounding box center [500, 426] width 545 height 28
type input "929"
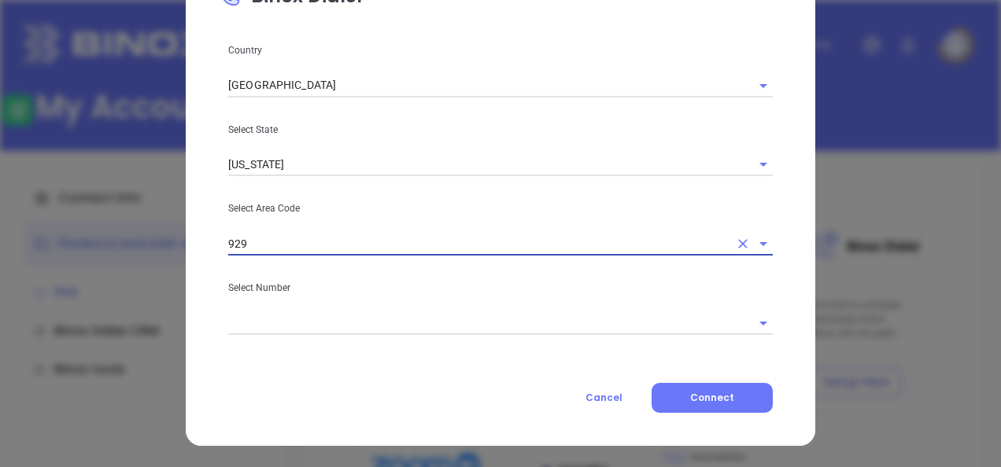
click at [318, 323] on input "text" at bounding box center [478, 323] width 501 height 23
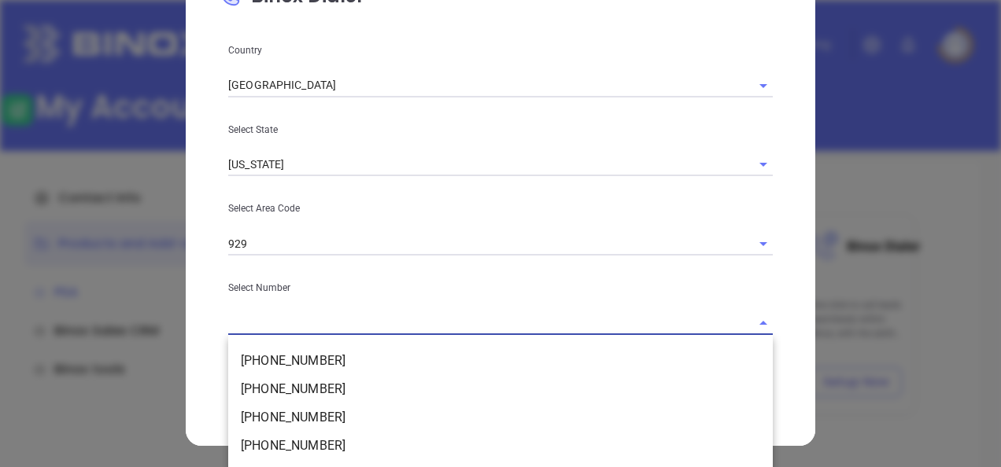
scroll to position [157, 0]
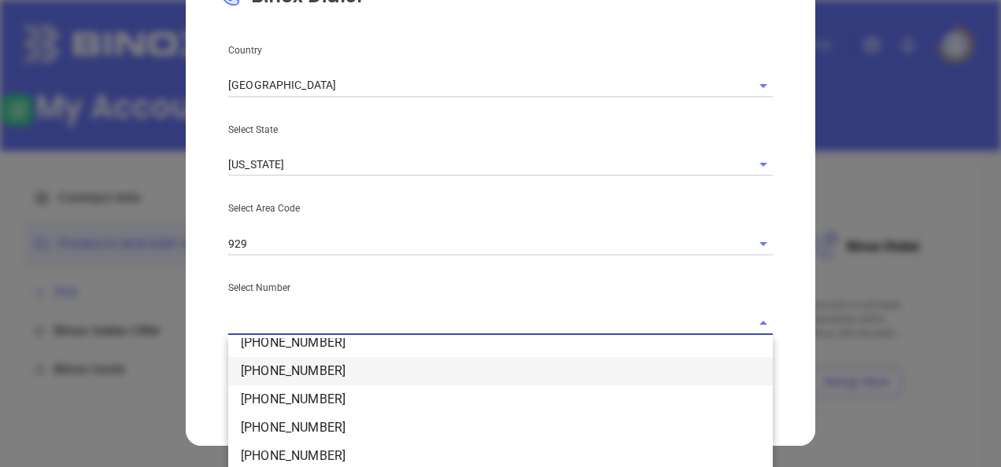
click at [301, 367] on li "[PHONE_NUMBER]" at bounding box center [500, 371] width 545 height 28
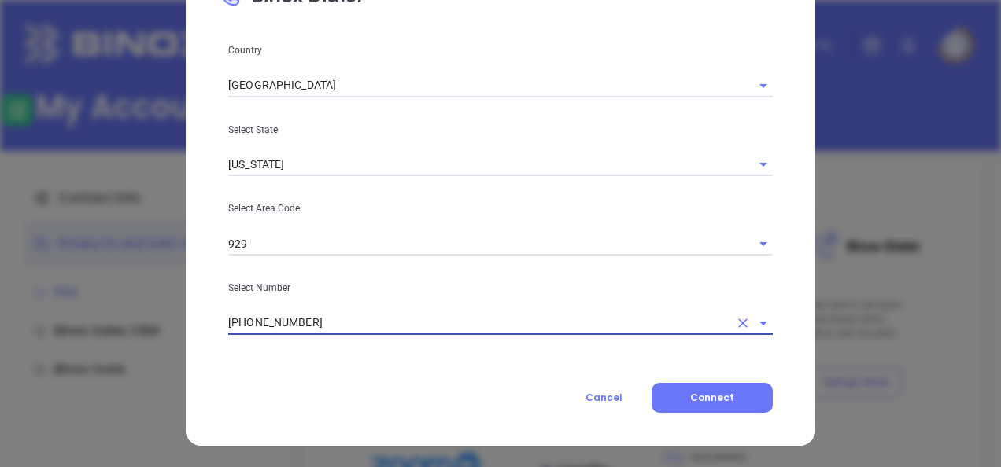
click at [435, 324] on input "[PHONE_NUMBER]" at bounding box center [478, 323] width 501 height 23
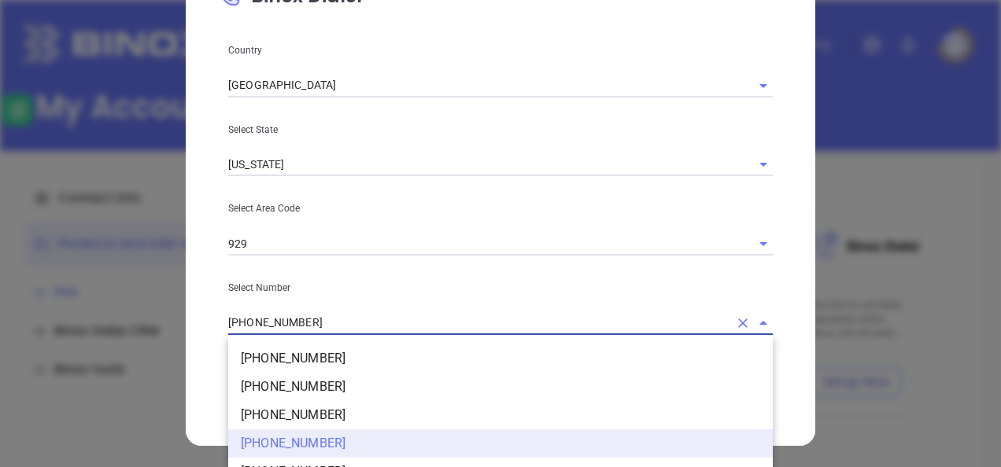
scroll to position [99, 0]
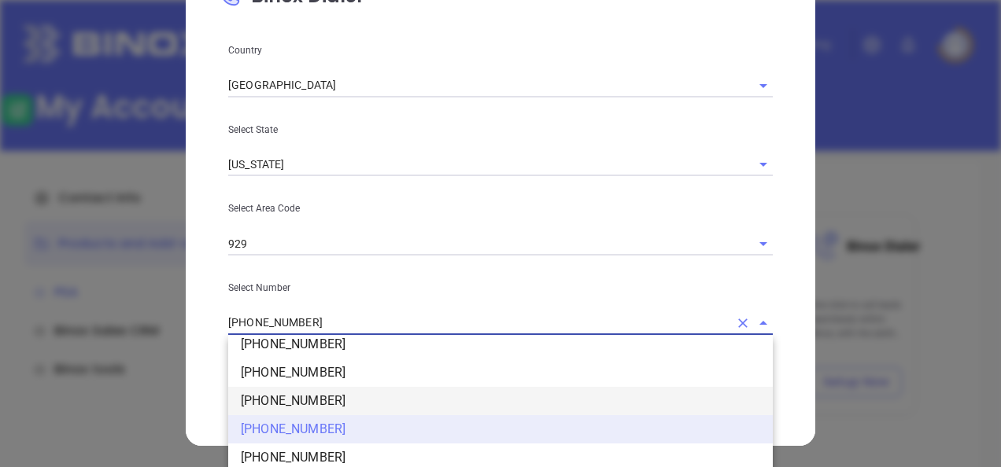
click at [312, 401] on li "[PHONE_NUMBER]" at bounding box center [500, 401] width 545 height 28
type input "[PHONE_NUMBER]"
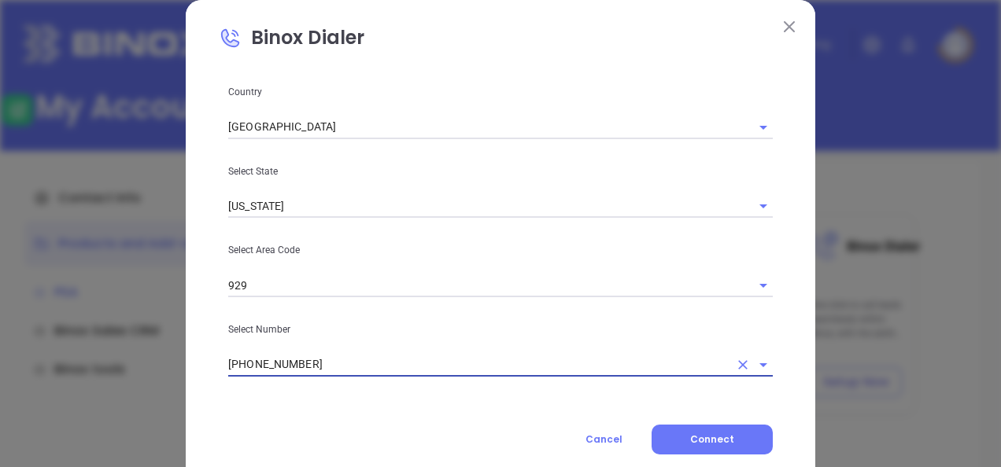
scroll to position [0, 0]
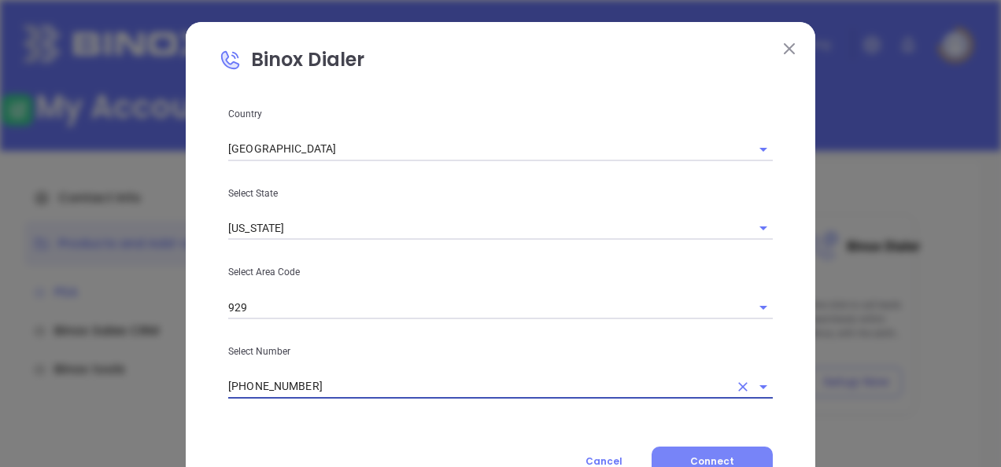
click at [738, 465] on button "Connect" at bounding box center [712, 462] width 121 height 30
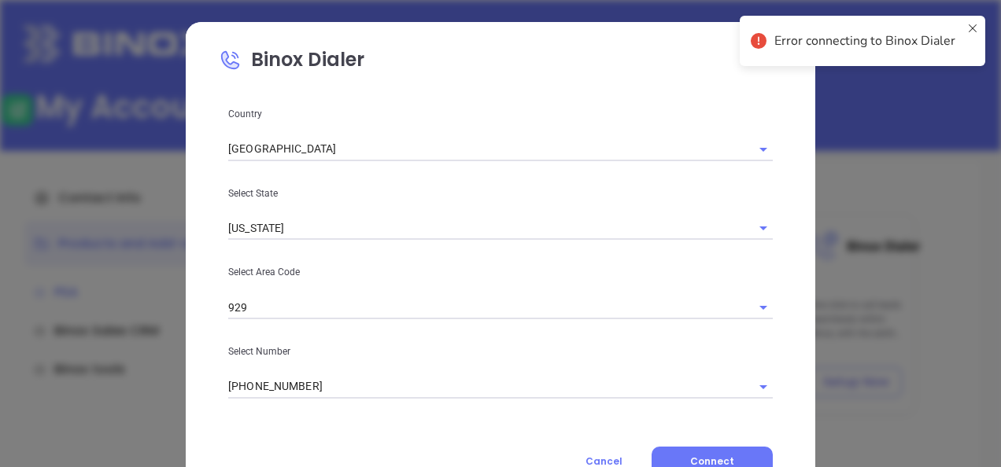
drag, startPoint x: 971, startPoint y: 25, endPoint x: 937, endPoint y: 41, distance: 38.0
click at [971, 24] on icon at bounding box center [972, 41] width 13 height 38
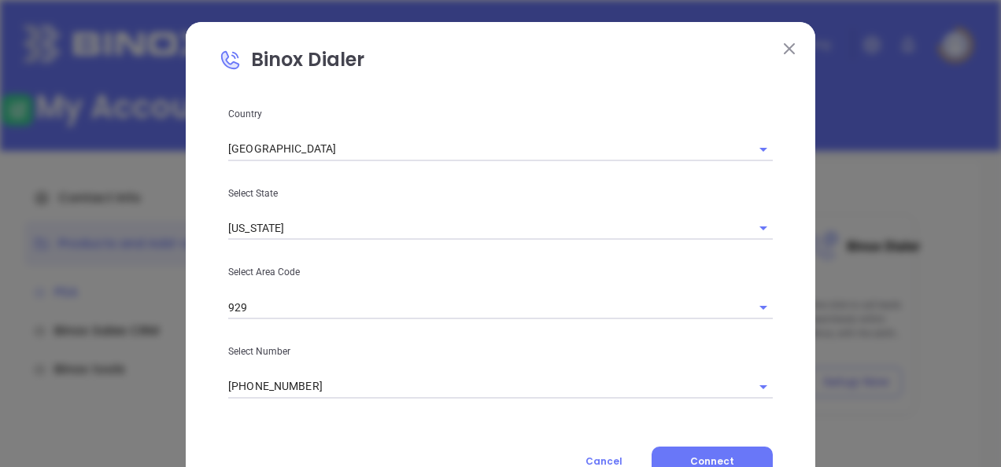
click at [784, 46] on img at bounding box center [789, 48] width 11 height 11
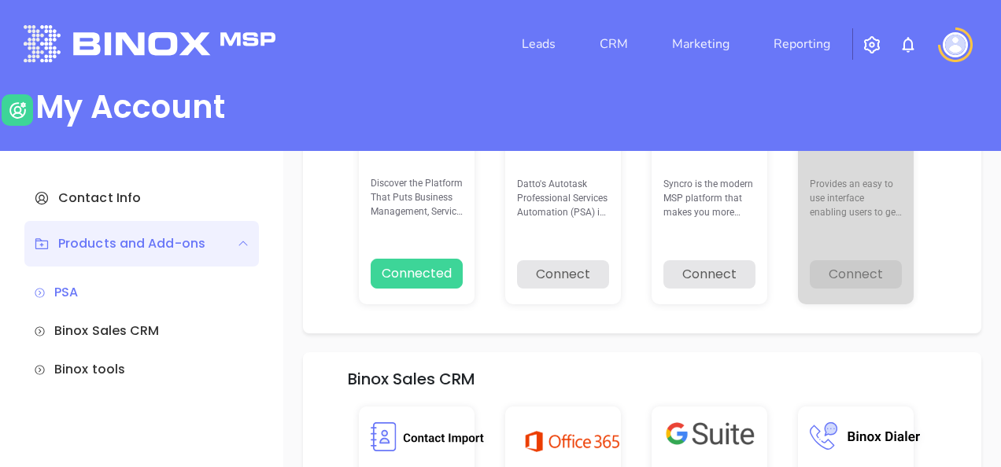
scroll to position [79, 0]
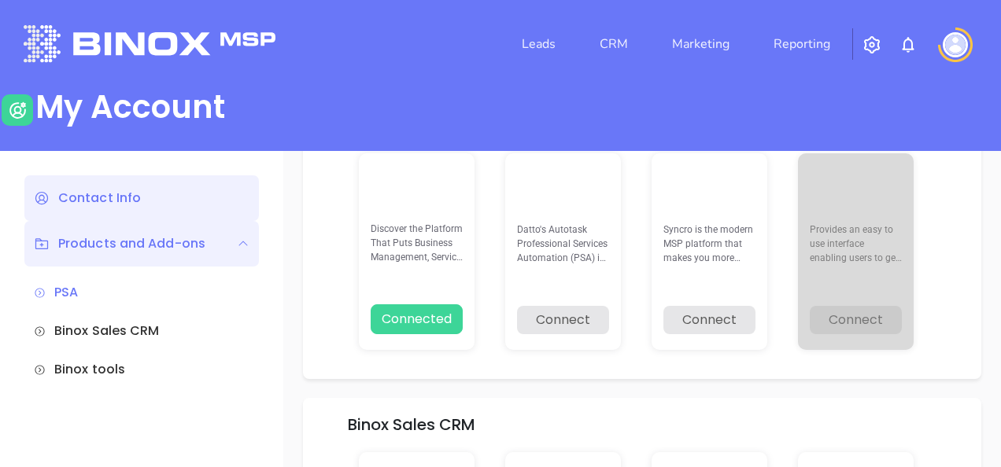
click at [132, 205] on div "Contact Info" at bounding box center [141, 198] width 235 height 46
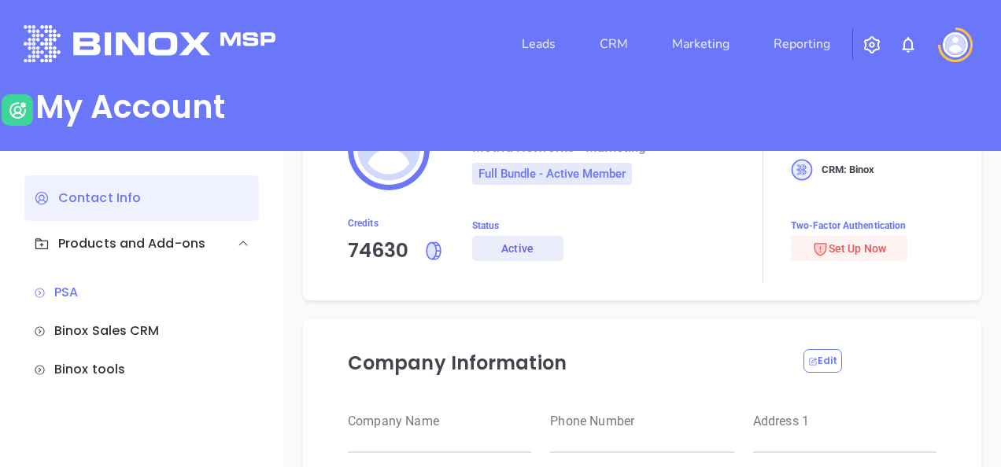
type input "Motiva Networks"
type input "[PHONE_NUMBER]"
type input "[STREET_ADDRESS]"
type input "[GEOGRAPHIC_DATA]"
type input "[US_STATE]"
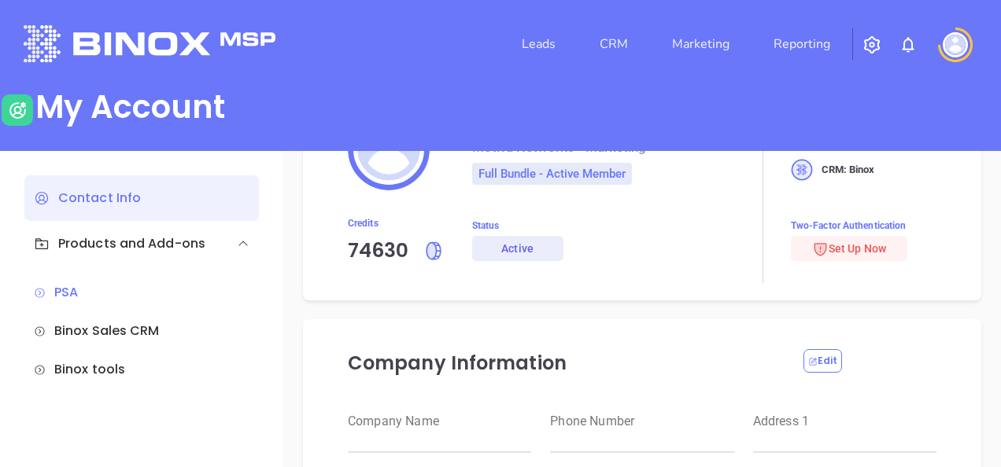
type input "11530"
type input "[GEOGRAPHIC_DATA]"
type input "[URL][DOMAIN_NAME]"
type input "#007aff"
click at [859, 250] on span "Set Up Now" at bounding box center [849, 248] width 74 height 13
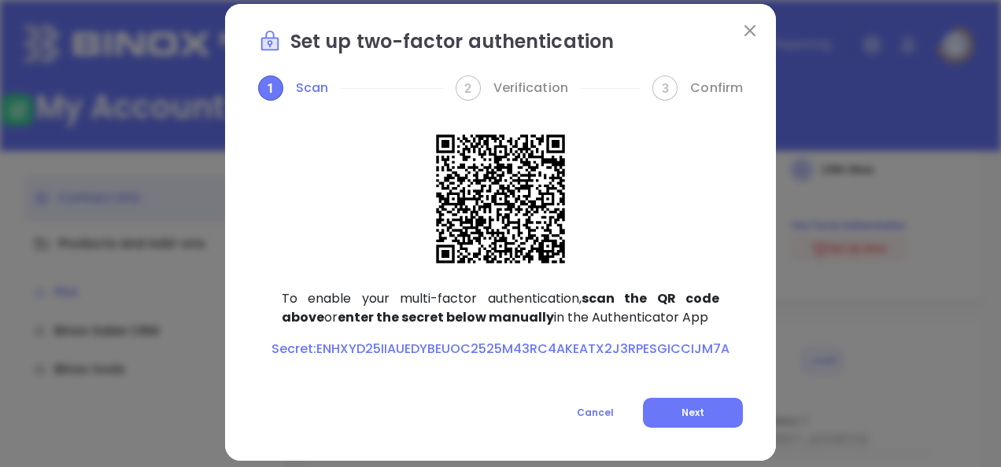
scroll to position [34, 0]
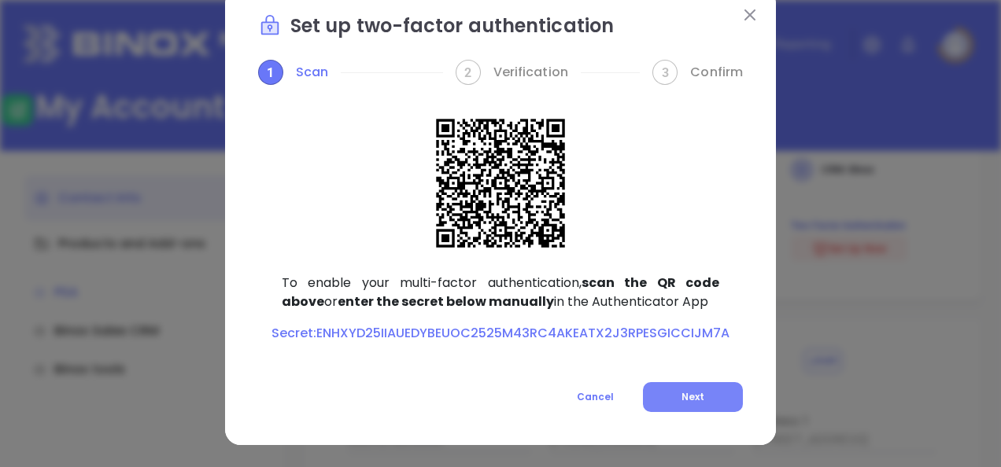
click at [656, 400] on button "Next" at bounding box center [693, 397] width 100 height 30
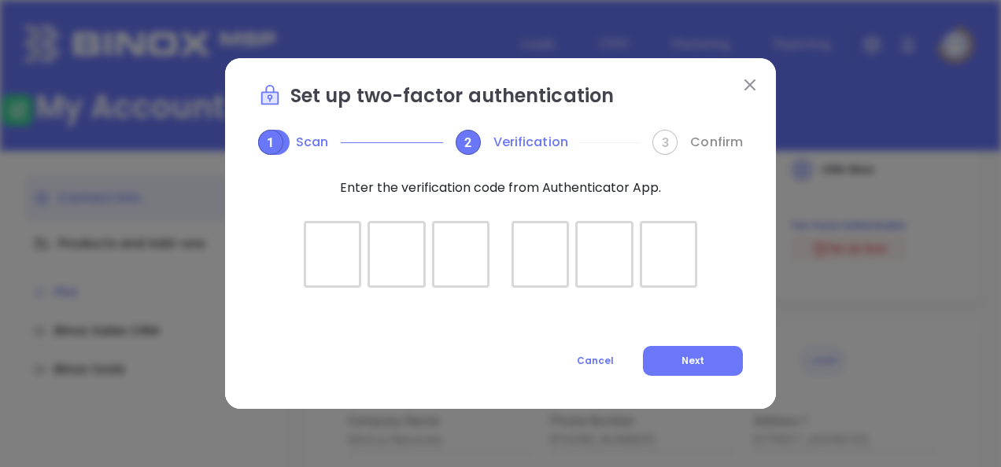
click at [345, 261] on div at bounding box center [332, 254] width 57 height 67
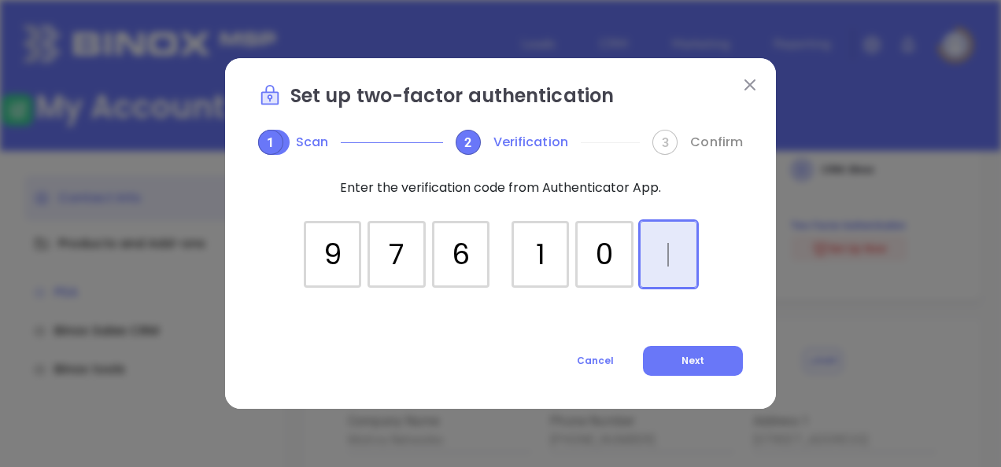
type input "976107"
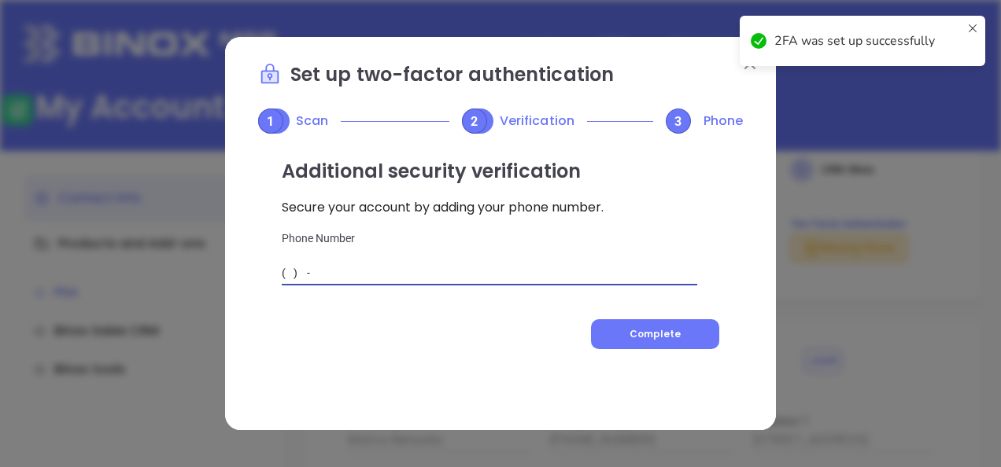
click at [373, 283] on input "( ) -" at bounding box center [490, 274] width 416 height 24
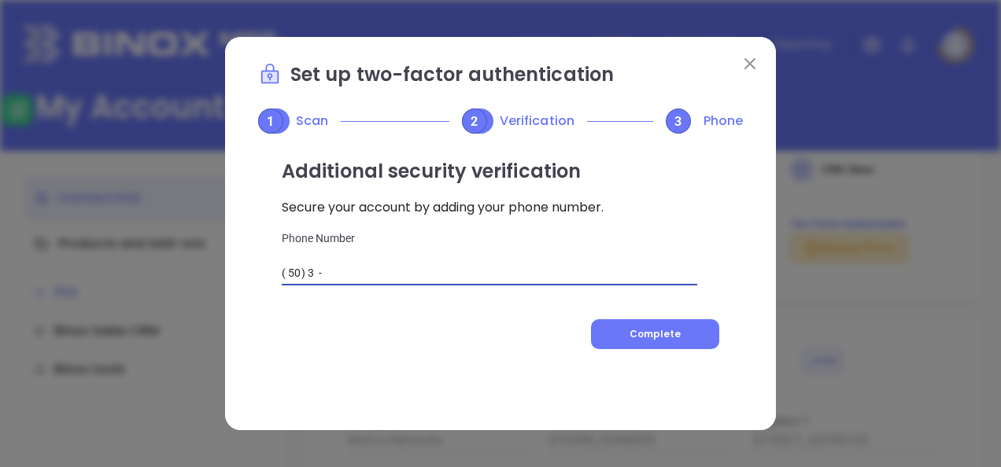
drag, startPoint x: 327, startPoint y: 272, endPoint x: 197, endPoint y: 304, distance: 134.4
click at [200, 303] on div "Set up two-factor authentication 1 Scan 2 Verification 3 Phone Additional secur…" at bounding box center [500, 233] width 1001 height 467
click at [293, 273] on input "( 50) 3 -" at bounding box center [490, 274] width 416 height 24
click at [284, 269] on input "( 50) 3 -" at bounding box center [490, 274] width 416 height 24
click at [283, 268] on input "( 50) 3 -" at bounding box center [490, 274] width 416 height 24
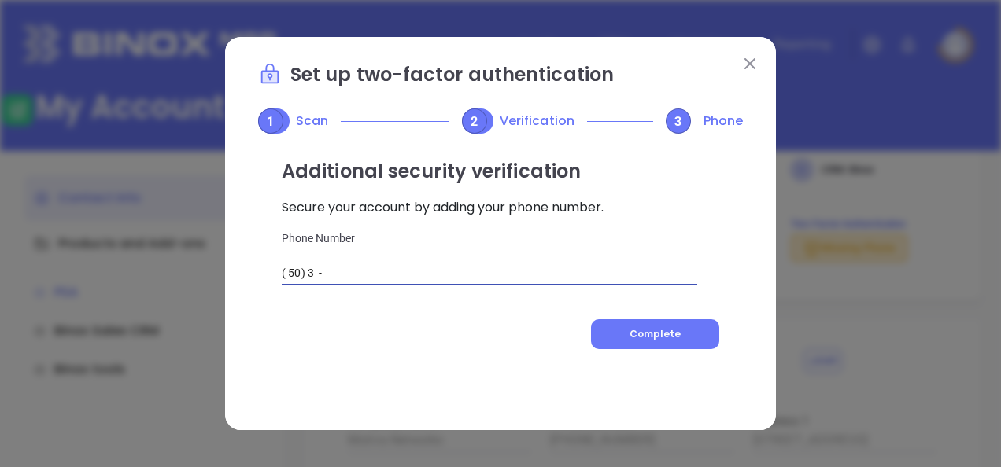
click at [299, 274] on input "( 50) 3 -" at bounding box center [490, 274] width 416 height 24
click at [303, 275] on input "( 50) 3 -" at bounding box center [490, 274] width 416 height 24
drag, startPoint x: 406, startPoint y: 269, endPoint x: 205, endPoint y: 285, distance: 201.3
click at [205, 285] on div "Set up two-factor authentication 1 Scan 2 Verification 3 Phone Additional secur…" at bounding box center [500, 233] width 1001 height 467
type input "[PHONE_NUMBER]"
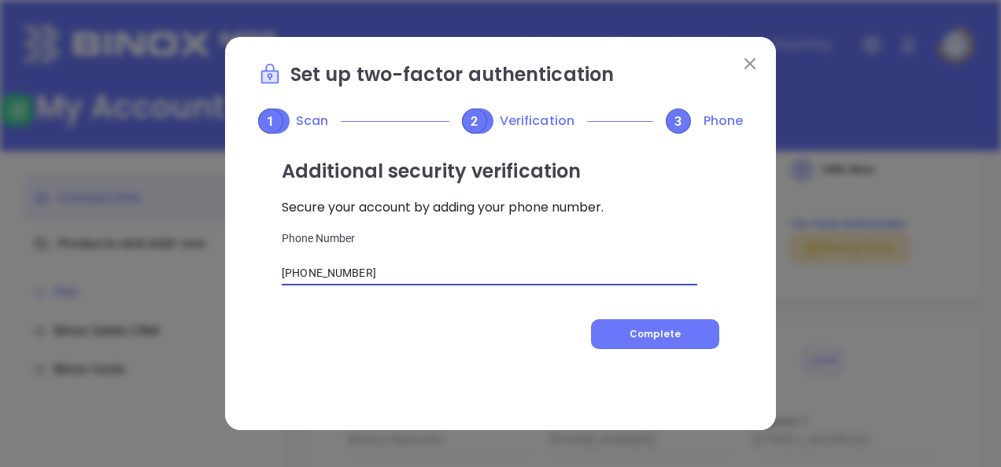
click at [752, 60] on img at bounding box center [749, 63] width 11 height 11
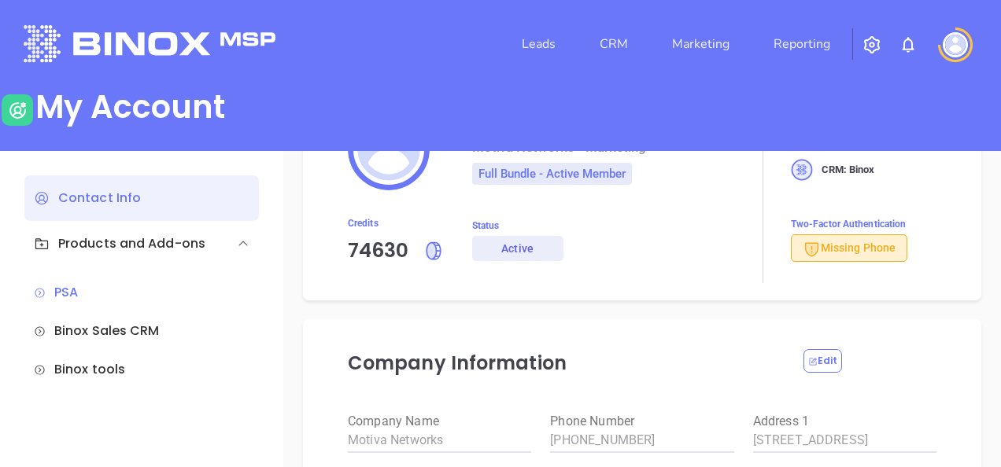
click at [833, 242] on span "Missing Phone" at bounding box center [849, 248] width 93 height 13
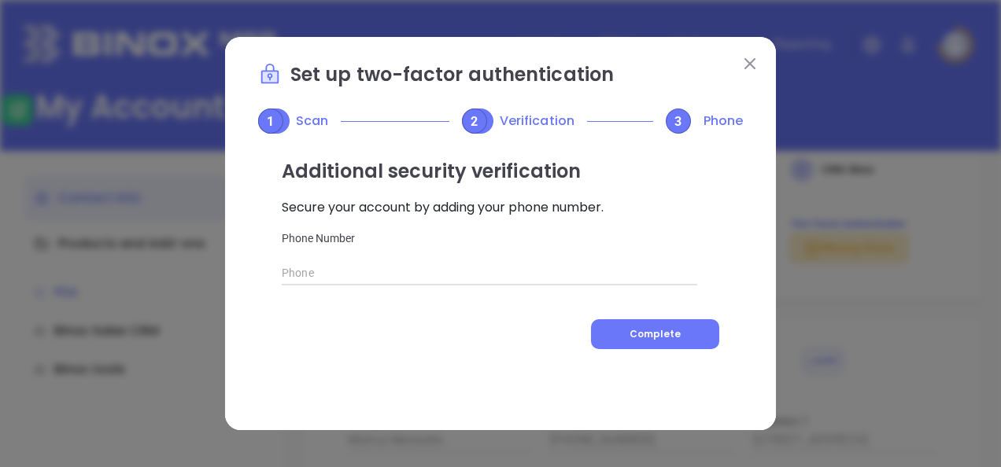
click at [482, 127] on div "2" at bounding box center [474, 121] width 25 height 25
click at [269, 121] on span "1" at bounding box center [270, 121] width 7 height 15
click at [378, 280] on input "( ) -" at bounding box center [490, 274] width 416 height 24
click at [304, 269] on input "(774) 435-54" at bounding box center [490, 274] width 416 height 24
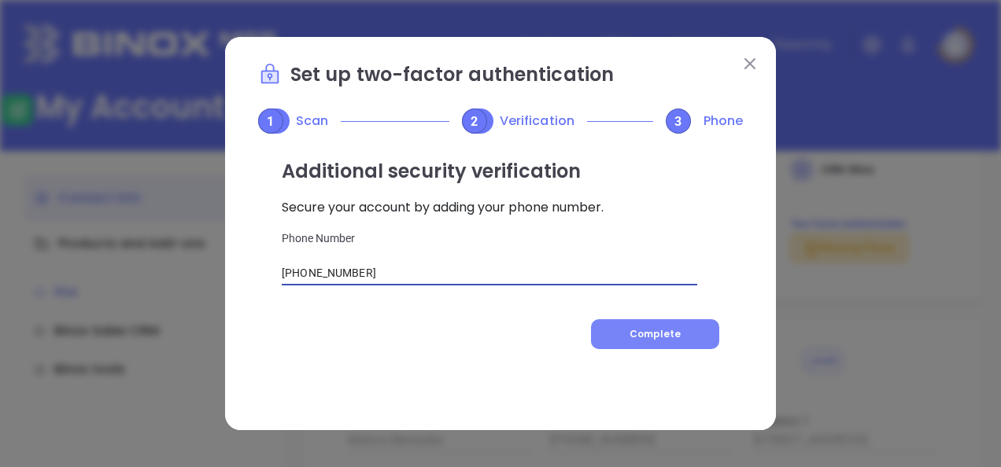
type input "[PHONE_NUMBER]"
click at [677, 340] on span "Complete" at bounding box center [655, 333] width 51 height 13
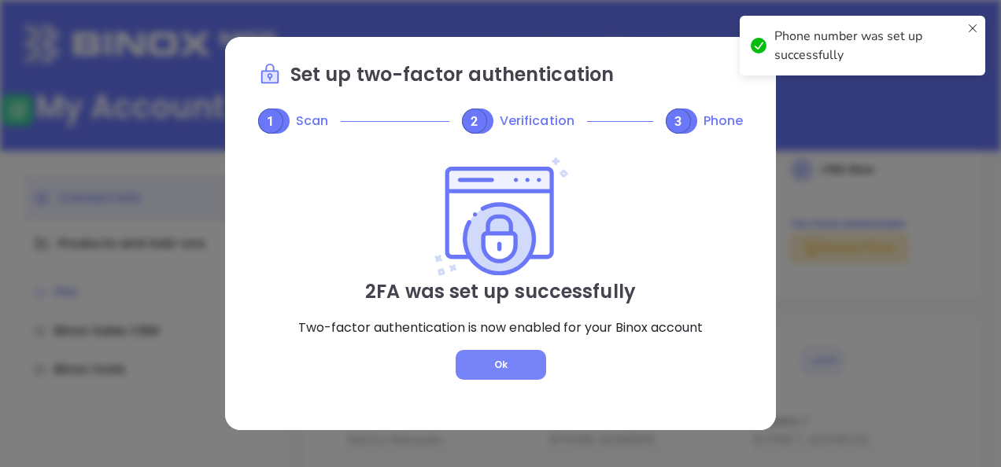
click at [515, 366] on button "Ok" at bounding box center [501, 365] width 91 height 30
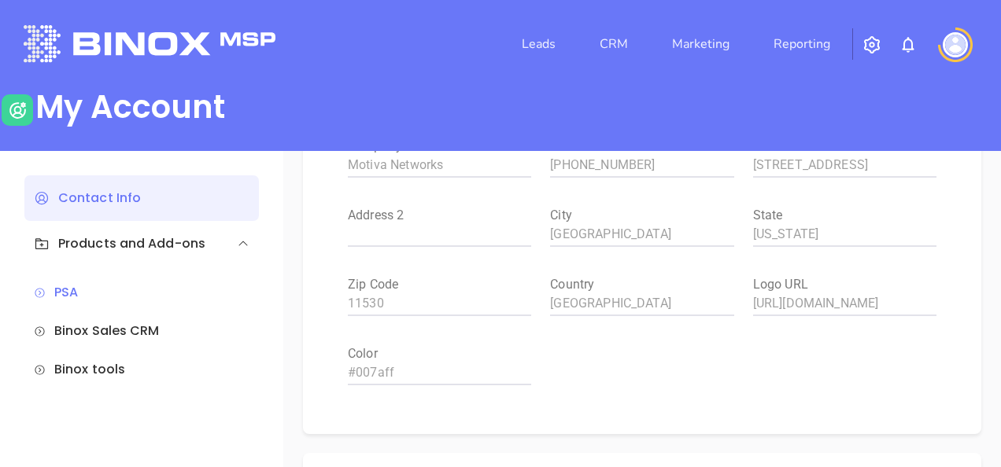
scroll to position [309, 0]
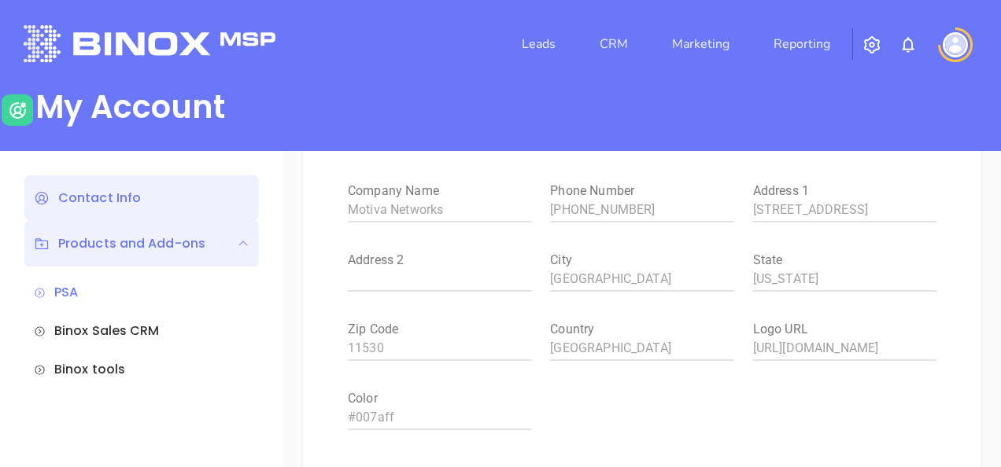
click at [168, 257] on div "Products and Add-ons" at bounding box center [141, 244] width 235 height 46
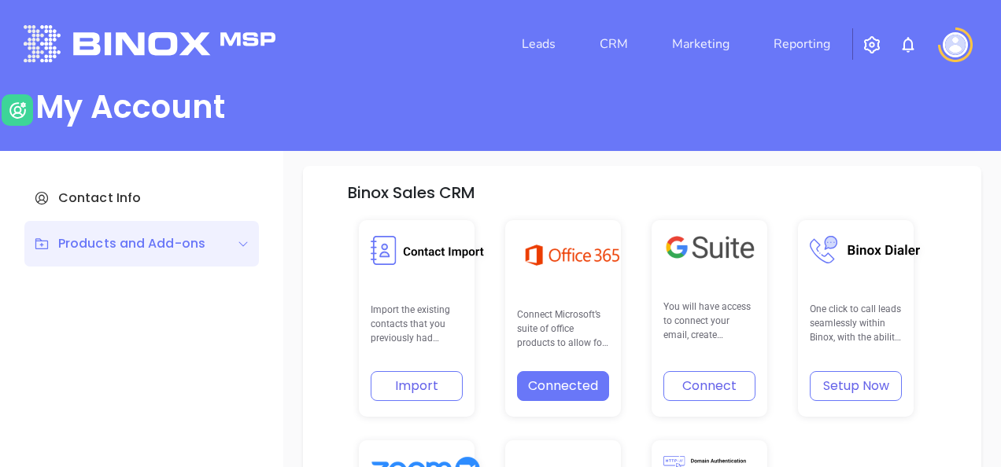
scroll to position [427, 0]
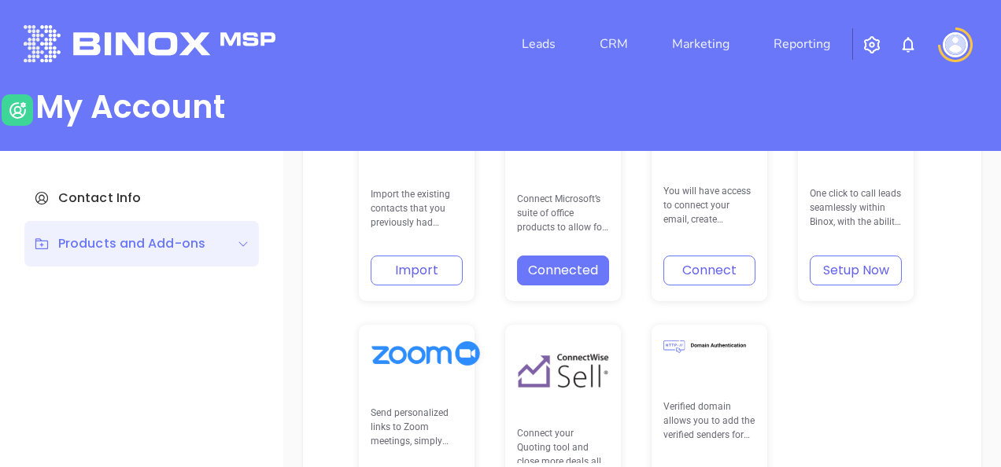
click at [870, 270] on button "Setup Now" at bounding box center [856, 271] width 92 height 30
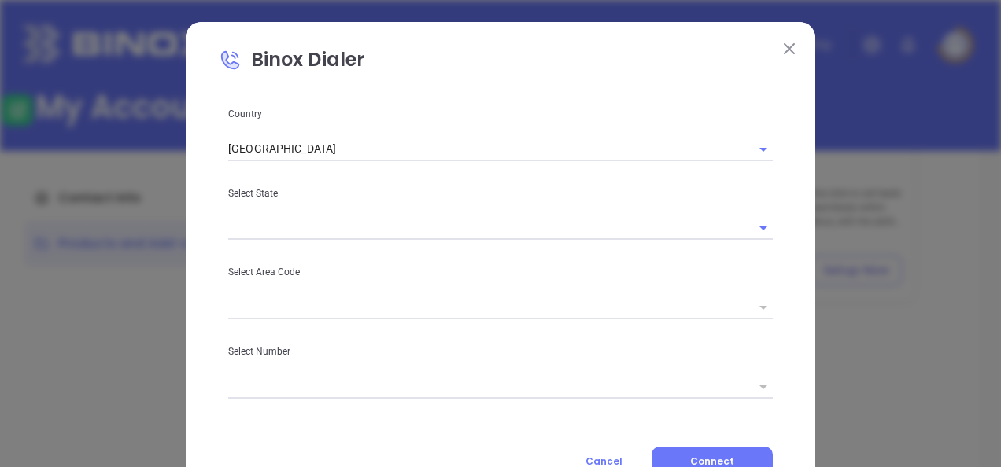
drag, startPoint x: 412, startPoint y: 252, endPoint x: 419, endPoint y: 224, distance: 29.0
click at [412, 250] on div "Country [GEOGRAPHIC_DATA] Select State Select Area Code Select Number Cancel Co…" at bounding box center [500, 290] width 563 height 371
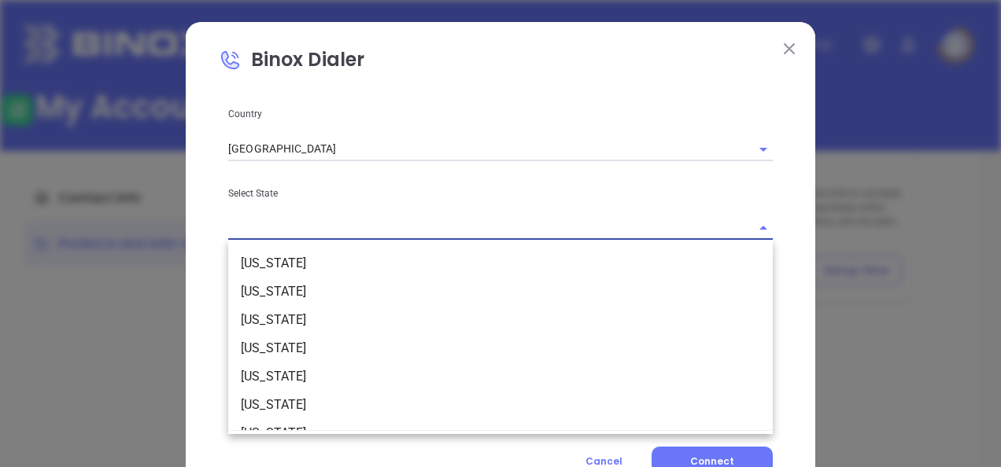
click at [421, 217] on input "text" at bounding box center [478, 228] width 501 height 23
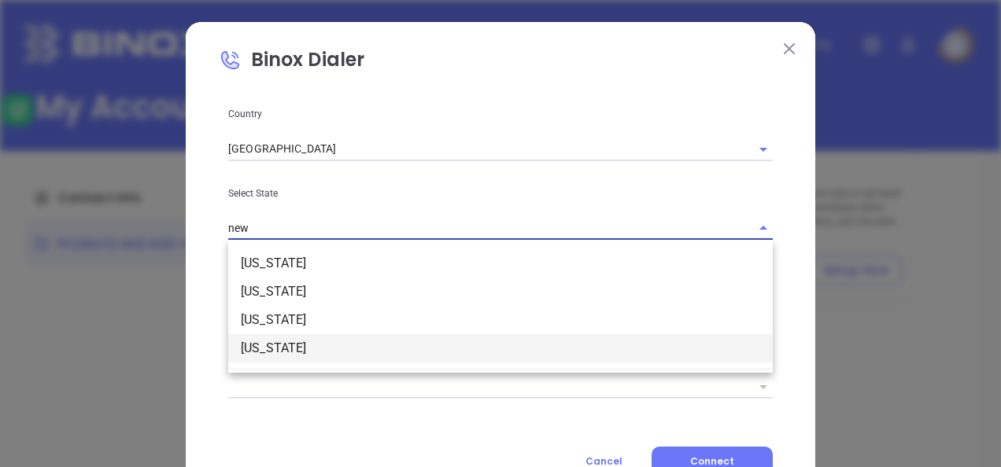
click at [299, 340] on li "[US_STATE]" at bounding box center [500, 348] width 545 height 28
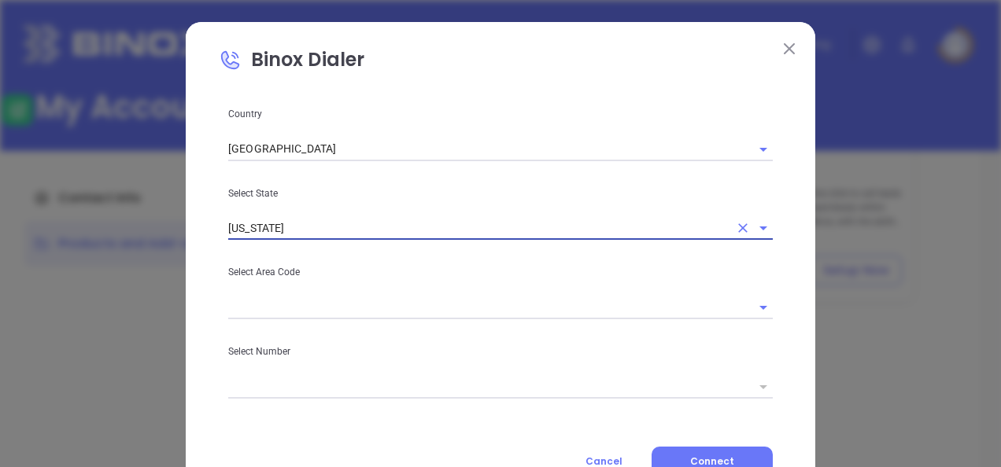
type input "[US_STATE]"
click at [290, 275] on p "Select Area Code" at bounding box center [500, 272] width 545 height 17
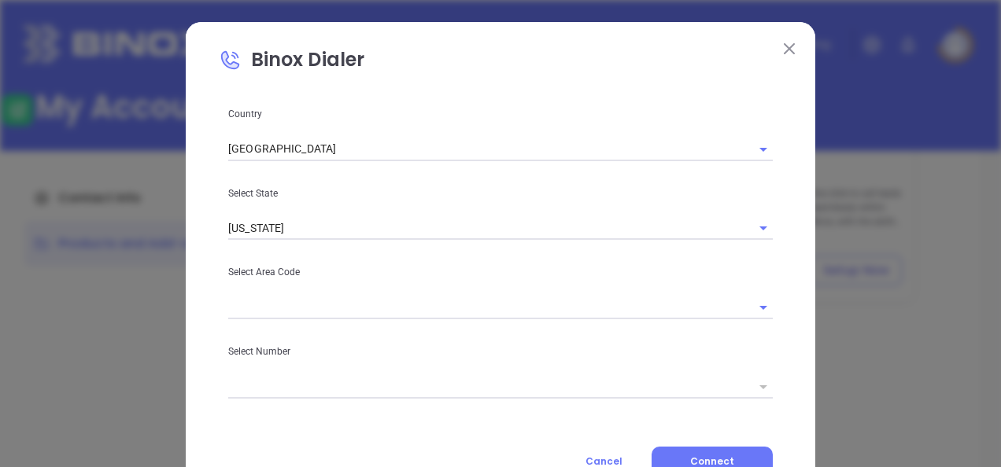
click at [296, 307] on input "text" at bounding box center [478, 307] width 501 height 23
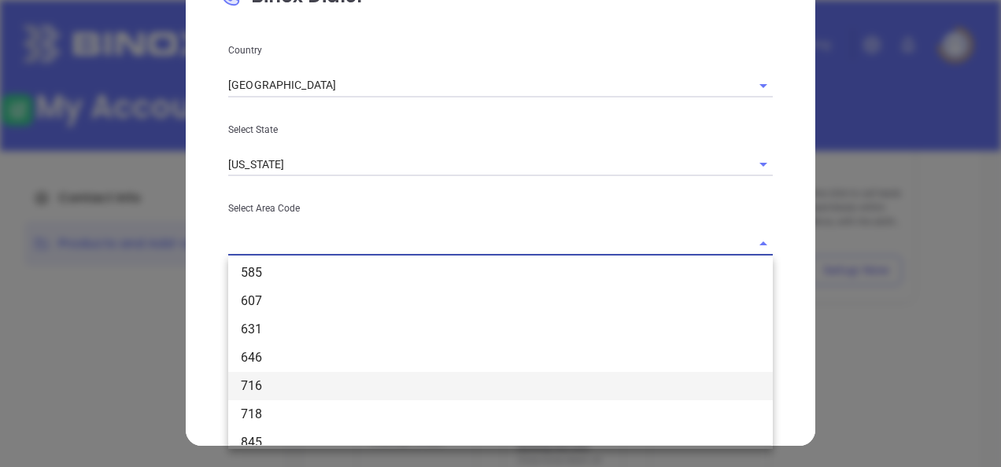
scroll to position [236, 0]
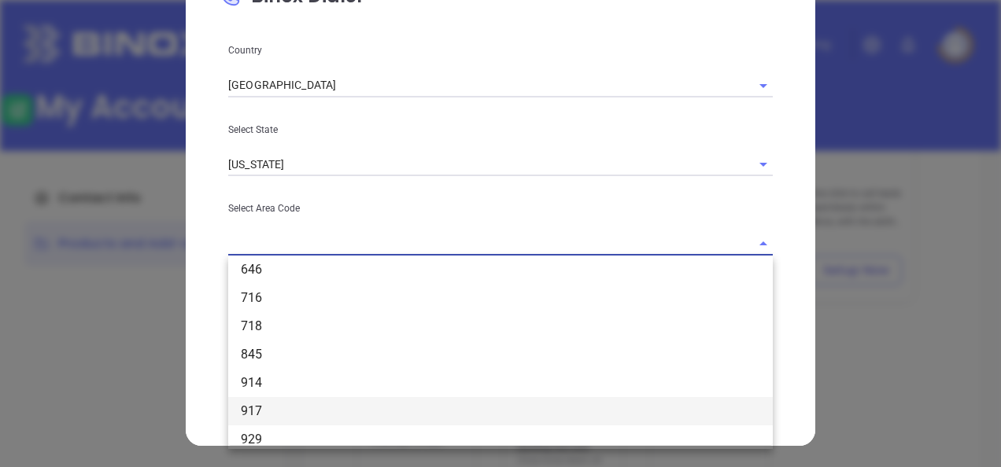
click at [275, 408] on li "917" at bounding box center [500, 411] width 545 height 28
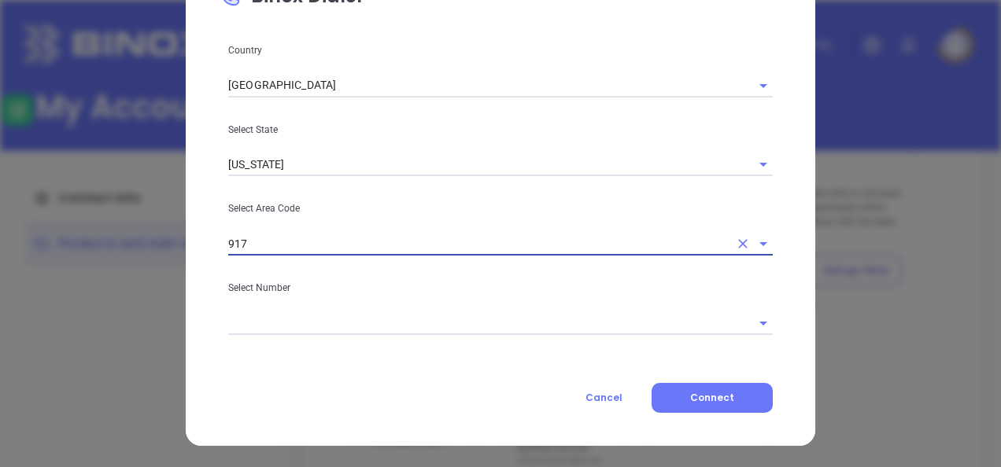
click at [301, 332] on input "text" at bounding box center [478, 323] width 501 height 23
click at [320, 216] on p "Select Area Code" at bounding box center [500, 208] width 545 height 17
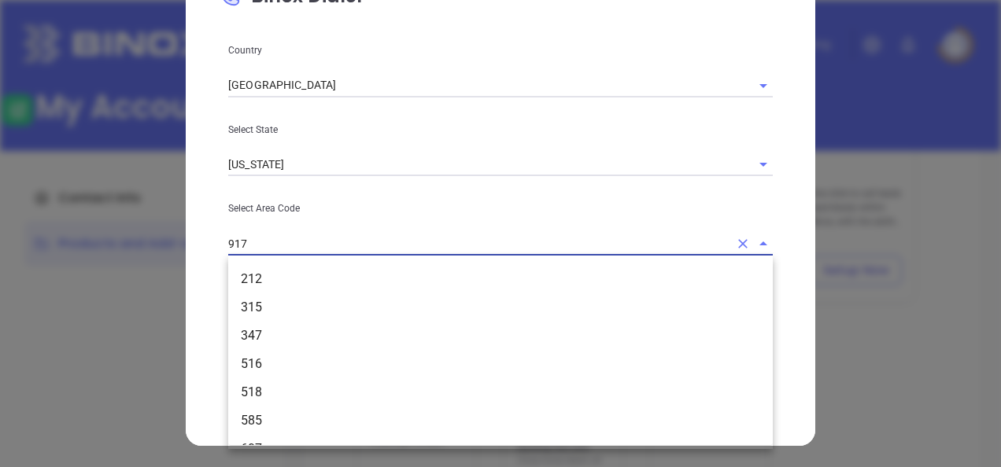
click at [319, 238] on input "917" at bounding box center [478, 243] width 501 height 23
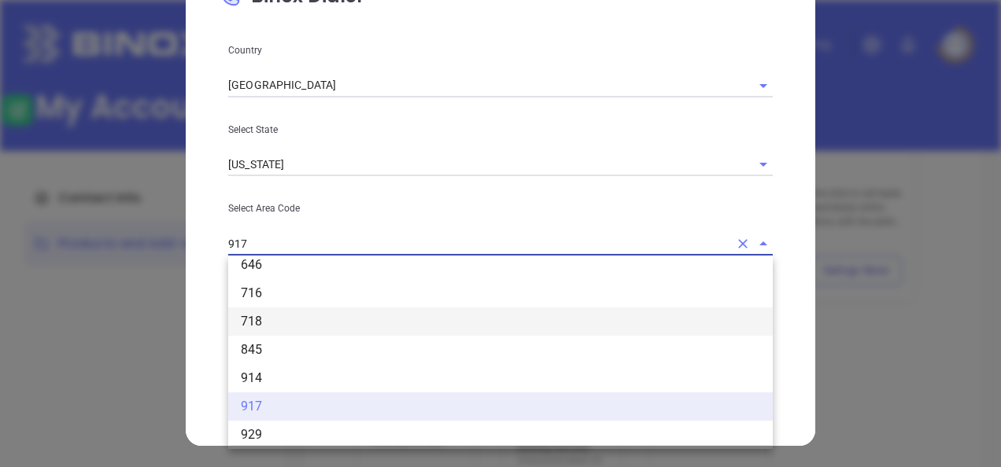
scroll to position [250, 0]
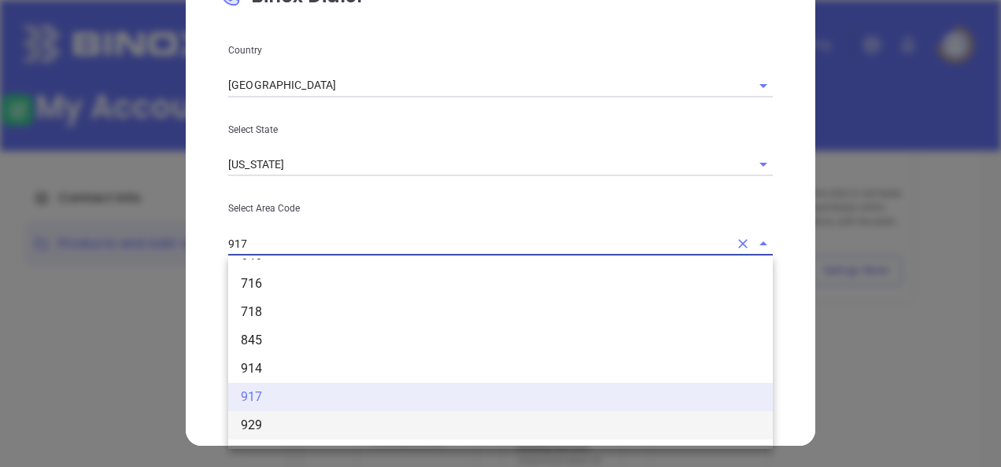
click at [286, 423] on li "929" at bounding box center [500, 426] width 545 height 28
type input "929"
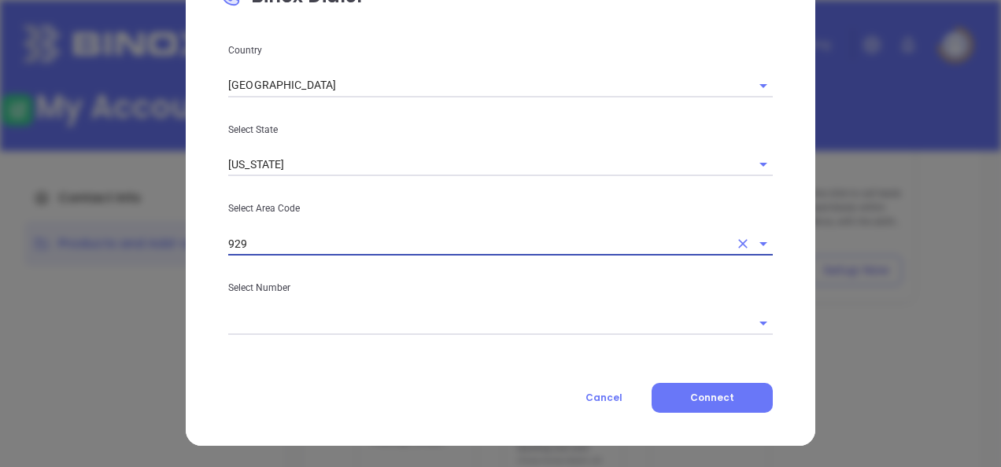
click at [299, 313] on input "text" at bounding box center [478, 323] width 501 height 23
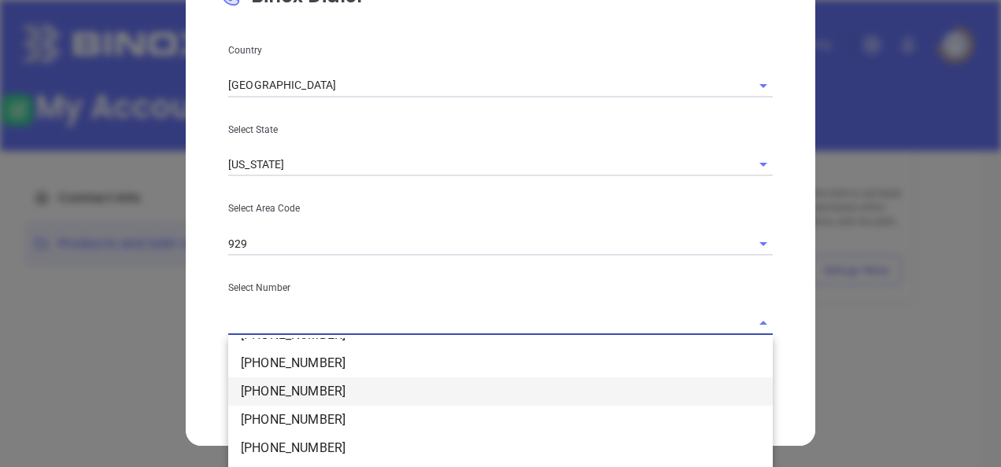
scroll to position [124, 0]
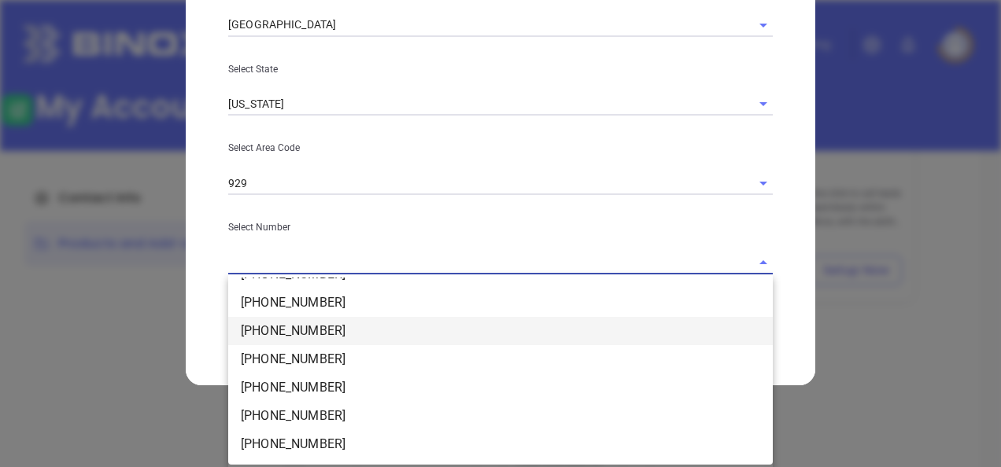
click at [320, 329] on li "[PHONE_NUMBER]" at bounding box center [500, 331] width 545 height 28
type input "[PHONE_NUMBER]"
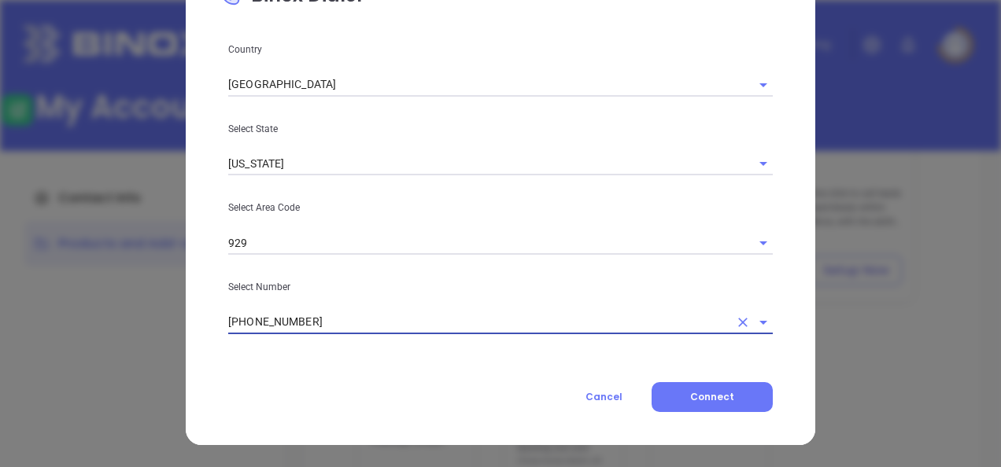
scroll to position [64, 0]
click at [694, 400] on span "Connect" at bounding box center [712, 397] width 44 height 13
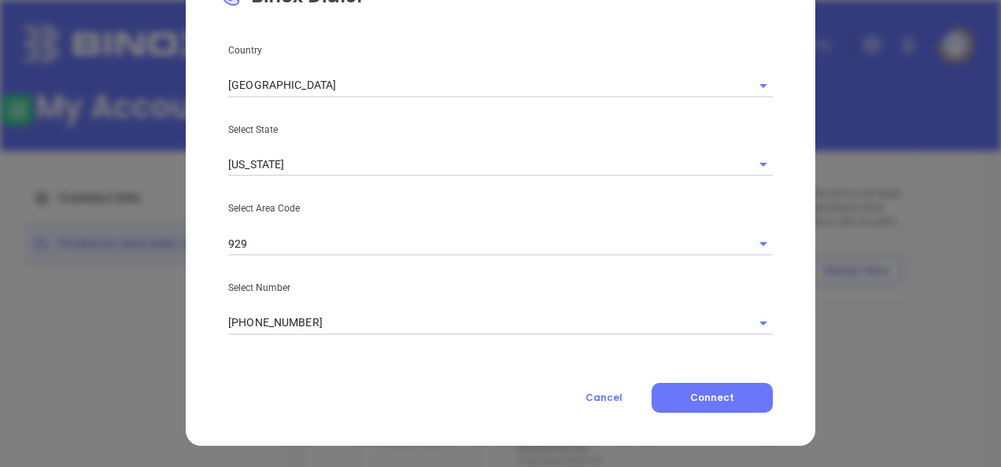
click at [511, 140] on div "Country [GEOGRAPHIC_DATA] Select State [US_STATE] Select Area Code 929 Select N…" at bounding box center [500, 227] width 563 height 371
click at [494, 249] on input "929" at bounding box center [478, 243] width 501 height 23
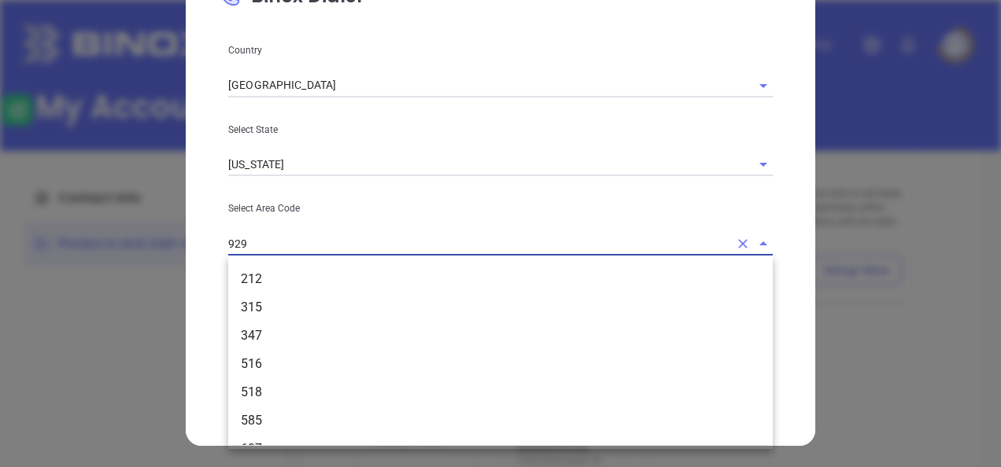
scroll to position [247, 0]
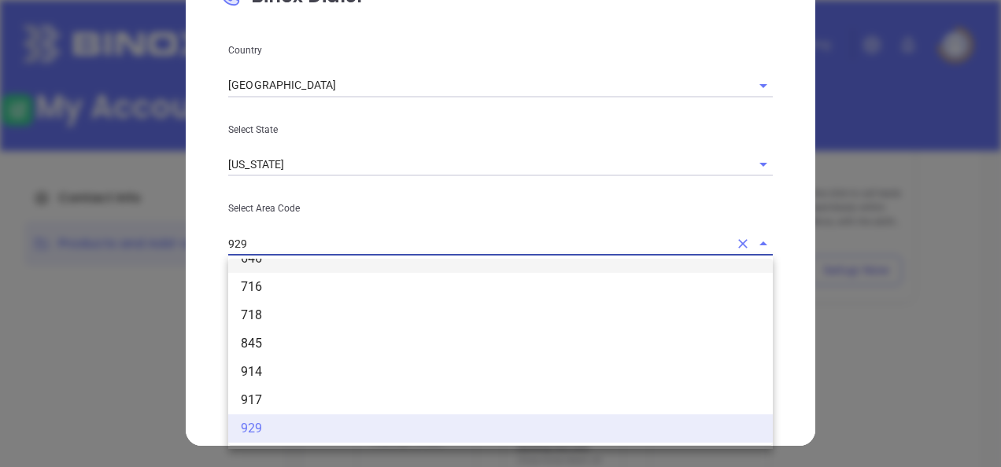
click at [392, 219] on div "Country [GEOGRAPHIC_DATA] Select State [US_STATE] Select Area Code 929 212 315 …" at bounding box center [500, 227] width 563 height 371
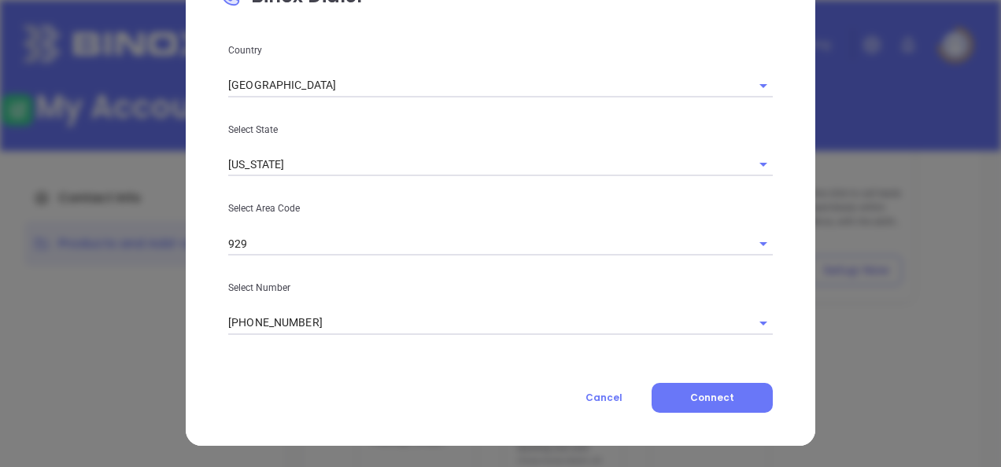
click at [397, 340] on div "Country [GEOGRAPHIC_DATA] Select State [US_STATE] Select Area Code 929 Select N…" at bounding box center [500, 227] width 563 height 371
click at [402, 332] on input "[PHONE_NUMBER]" at bounding box center [478, 323] width 501 height 23
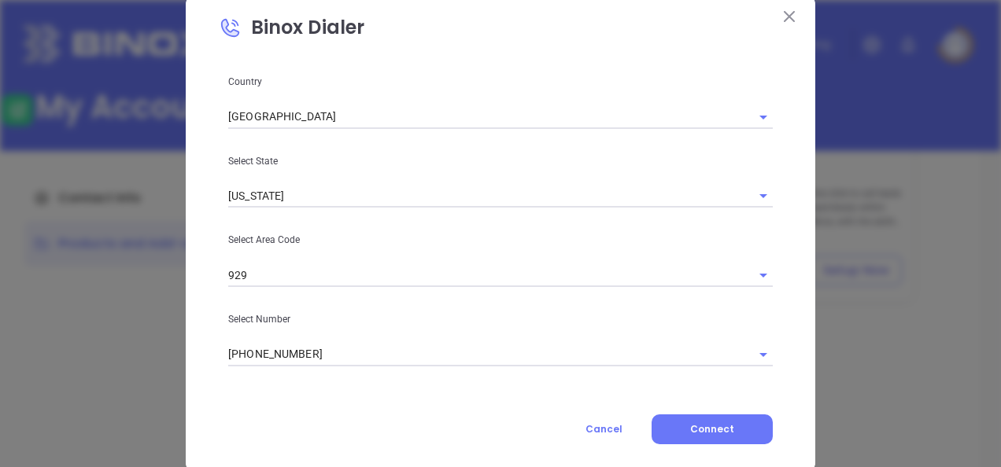
scroll to position [64, 0]
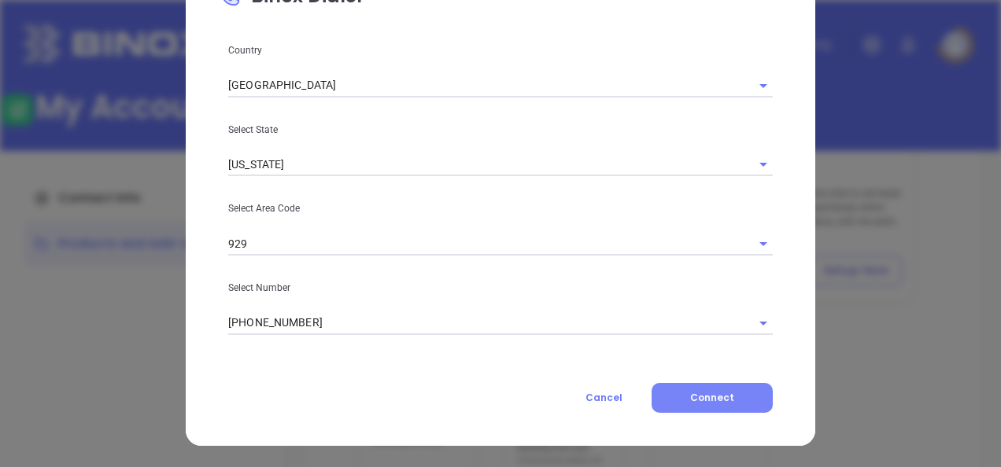
click at [702, 397] on span "Connect" at bounding box center [712, 397] width 44 height 13
drag, startPoint x: 265, startPoint y: 369, endPoint x: 903, endPoint y: 216, distance: 656.4
click at [903, 216] on div "Binox Dialer Country [GEOGRAPHIC_DATA] Select State [US_STATE] Select Area Code…" at bounding box center [500, 233] width 1001 height 467
click at [918, 82] on div "Binox Dialer Country [GEOGRAPHIC_DATA] Select State [US_STATE] Select Area Code…" at bounding box center [500, 233] width 1001 height 467
click at [545, 244] on input "929" at bounding box center [478, 243] width 501 height 23
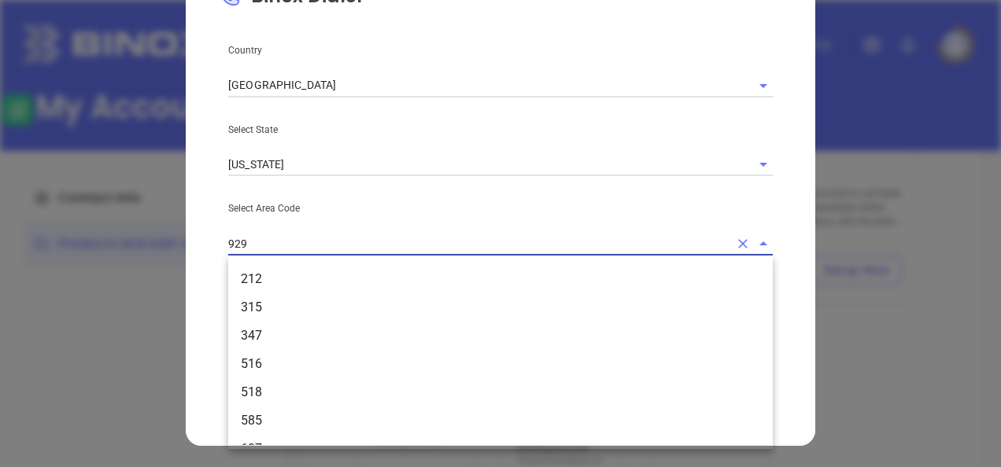
scroll to position [247, 0]
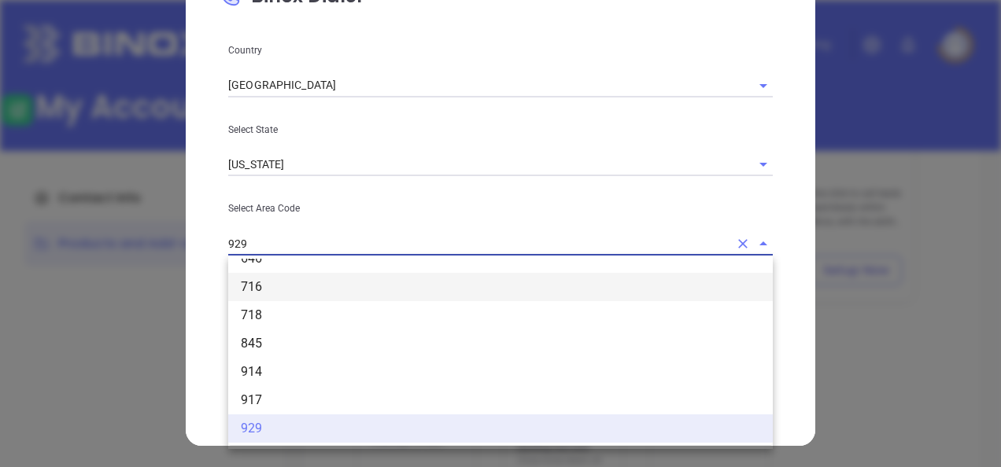
click at [190, 218] on div "Binox Dialer Country [GEOGRAPHIC_DATA] Select State [US_STATE] Select Area Code…" at bounding box center [501, 202] width 630 height 488
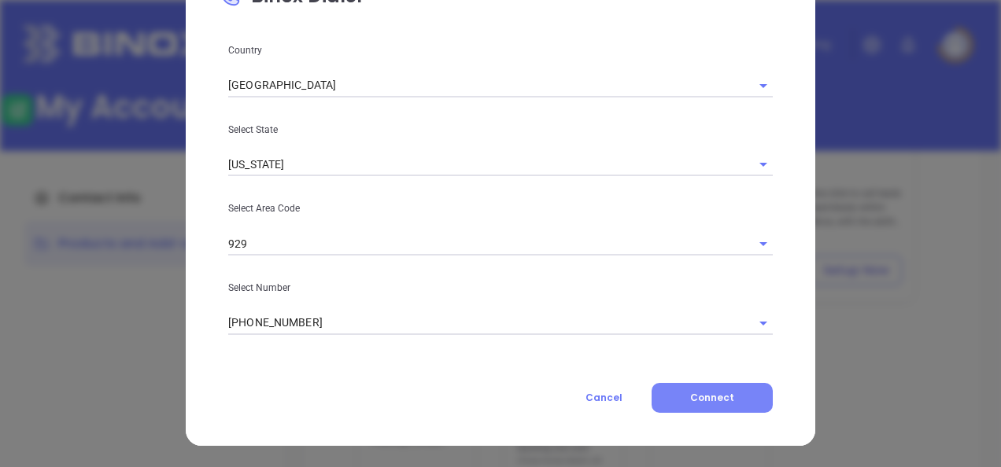
click at [727, 398] on span "Connect" at bounding box center [712, 397] width 44 height 13
click at [973, 24] on div "Error connecting to Binox Dialer" at bounding box center [863, 47] width 252 height 69
